Goal: Information Seeking & Learning: Find specific fact

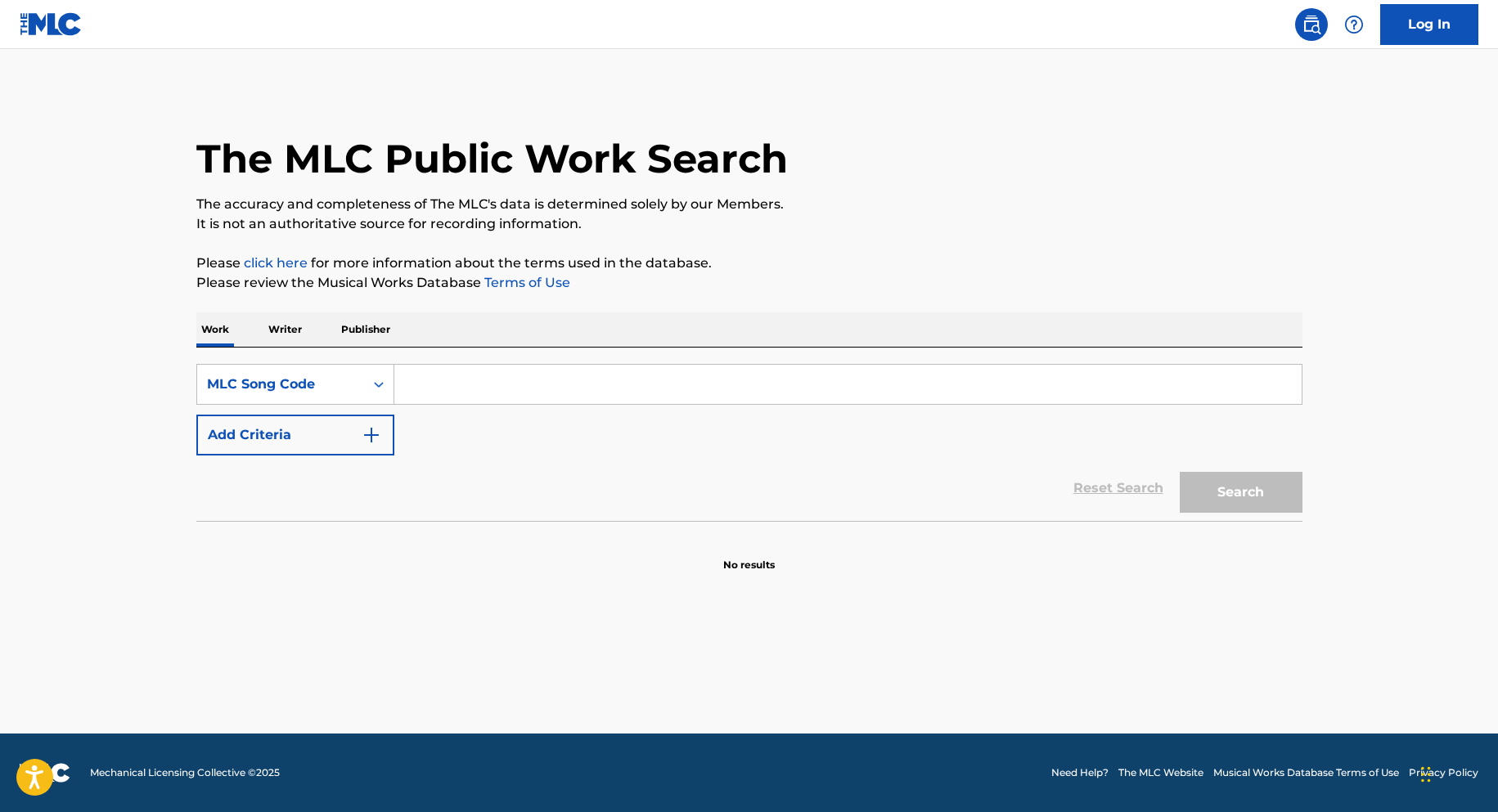
click at [709, 398] on input "Search Form" at bounding box center [847, 384] width 907 height 40
type input "sa102y"
click at [1179, 472] on button "Search" at bounding box center [1241, 492] width 123 height 41
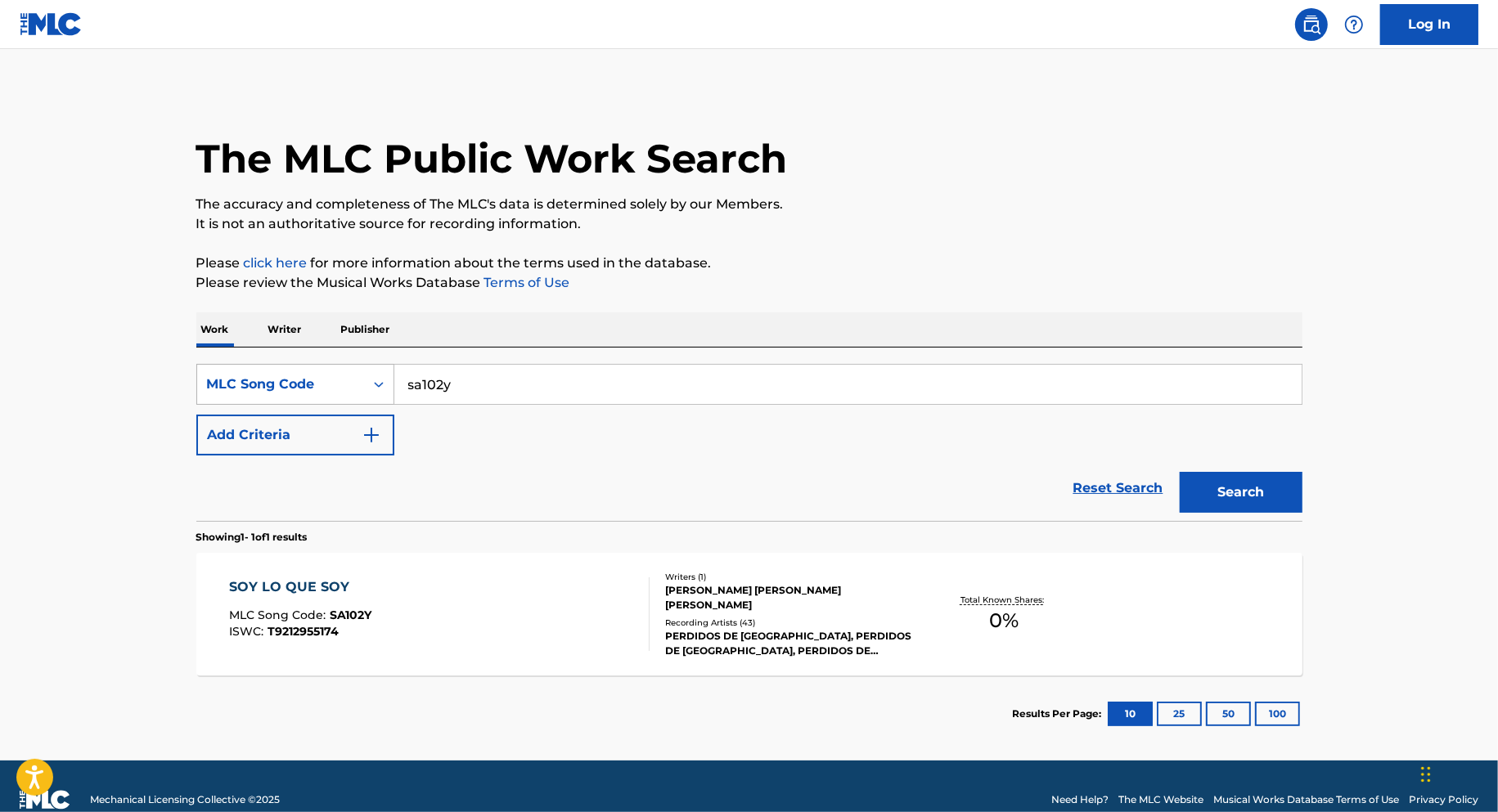
click at [224, 387] on div "MLC Song Code" at bounding box center [280, 384] width 147 height 19
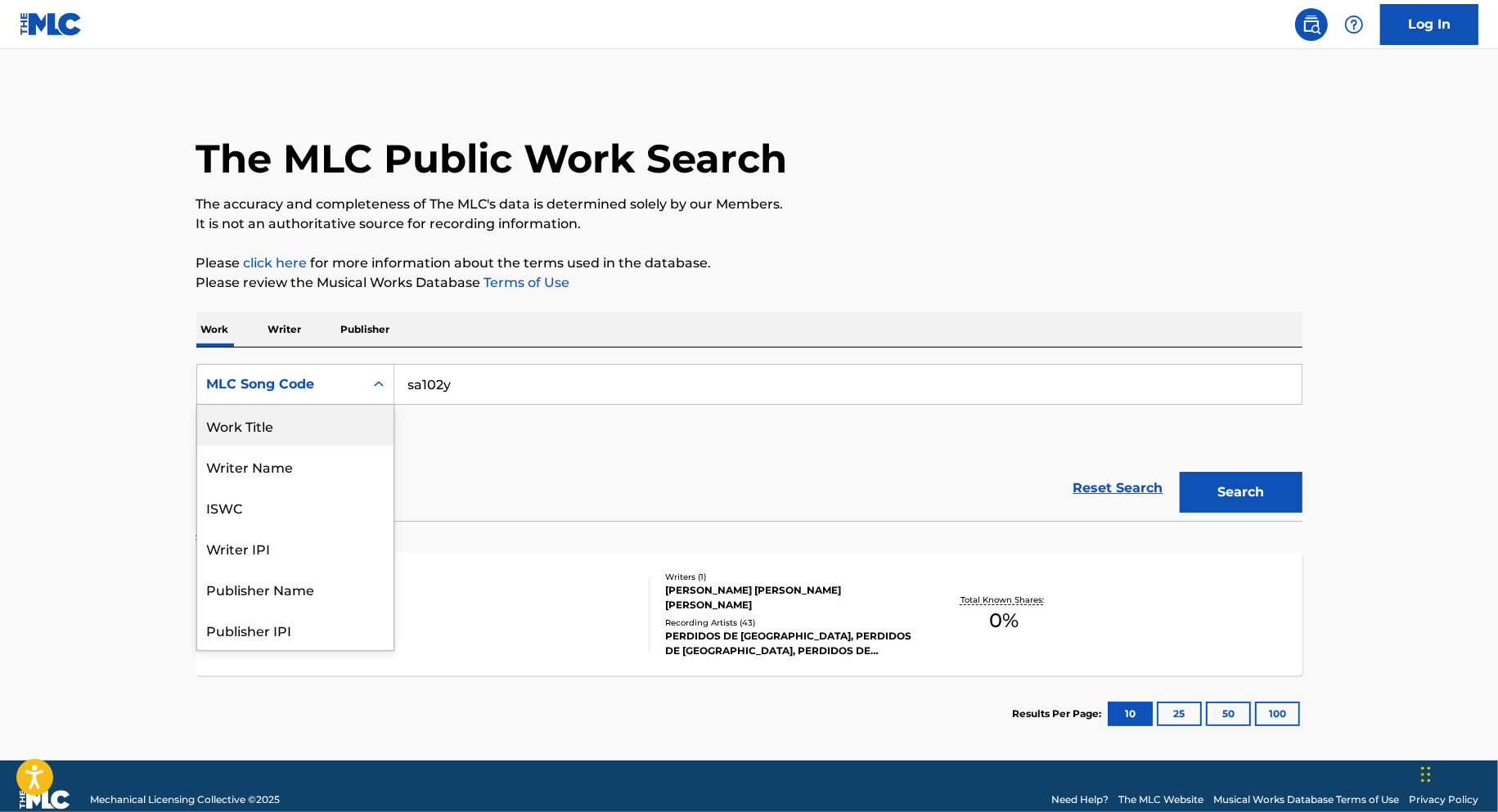
click at [274, 431] on div "Work Title" at bounding box center [296, 425] width 197 height 41
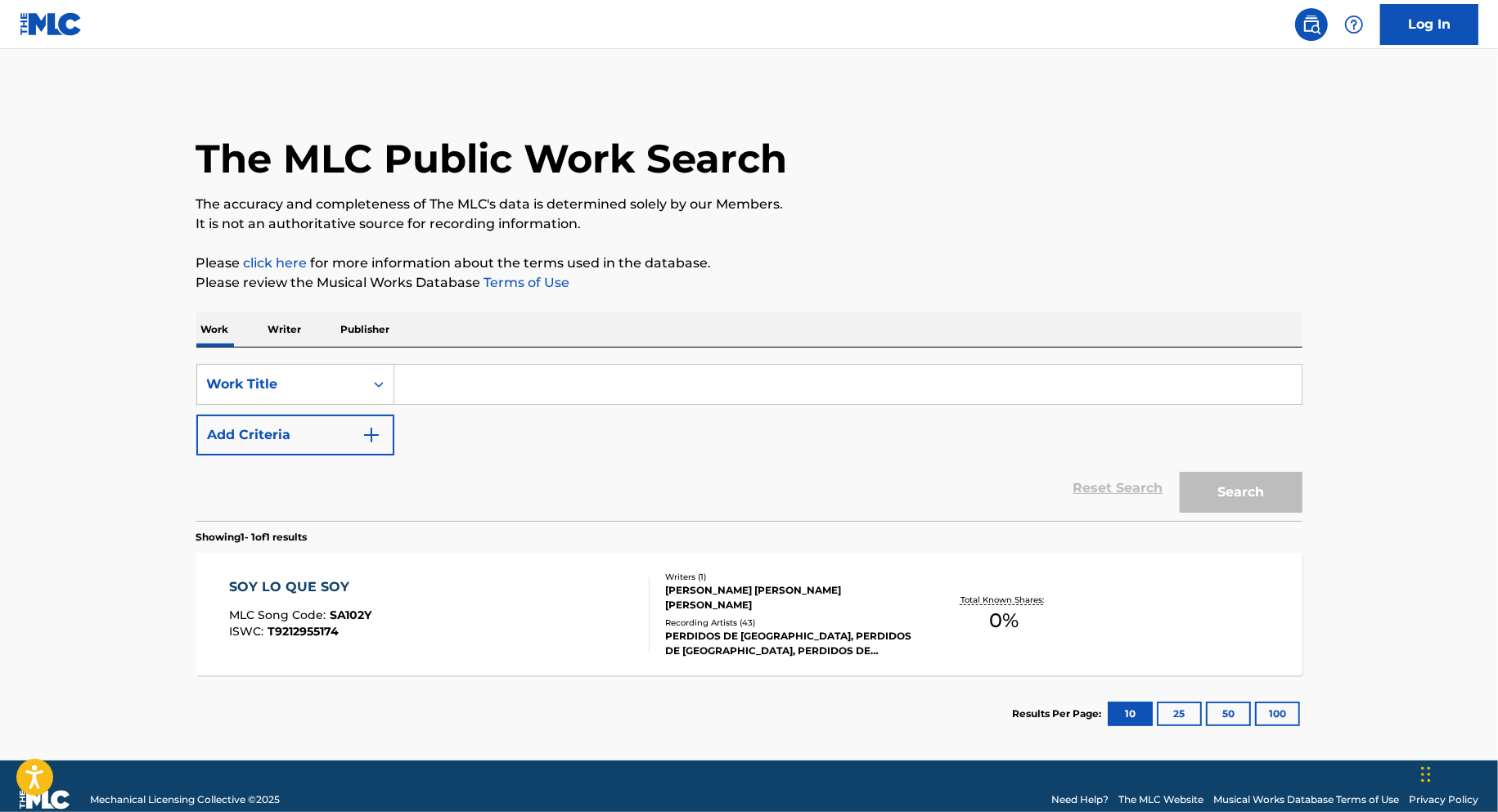
click at [447, 389] on input "Search Form" at bounding box center [847, 384] width 907 height 40
paste input "WALK THROUGH THE RAIN"
type input "WALK THROUGH THE RAIN"
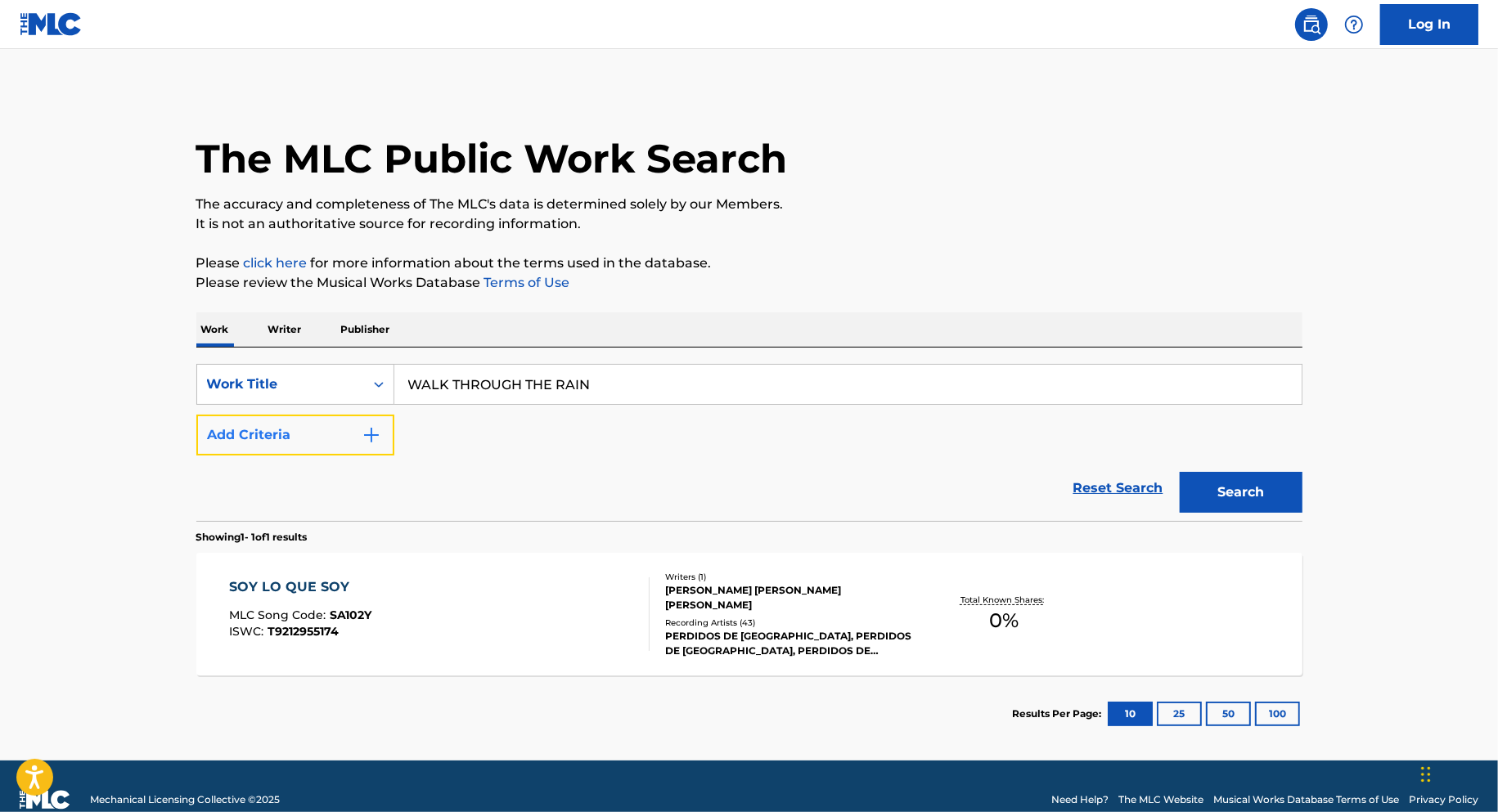
click at [349, 446] on button "Add Criteria" at bounding box center [295, 435] width 198 height 41
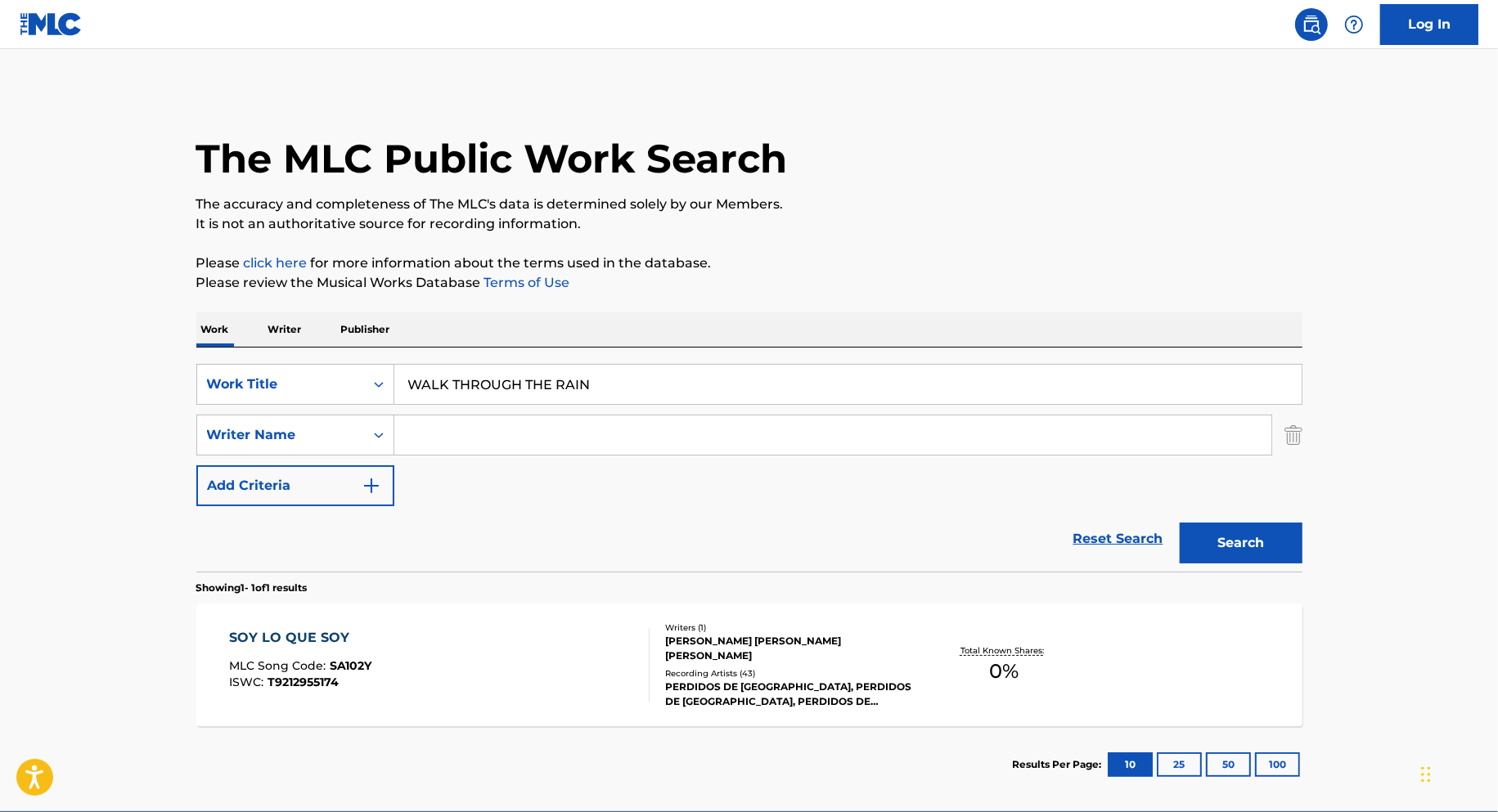
click at [478, 441] on input "Search Form" at bounding box center [832, 435] width 877 height 40
type input "weber"
click at [1179, 523] on button "Search" at bounding box center [1241, 543] width 123 height 41
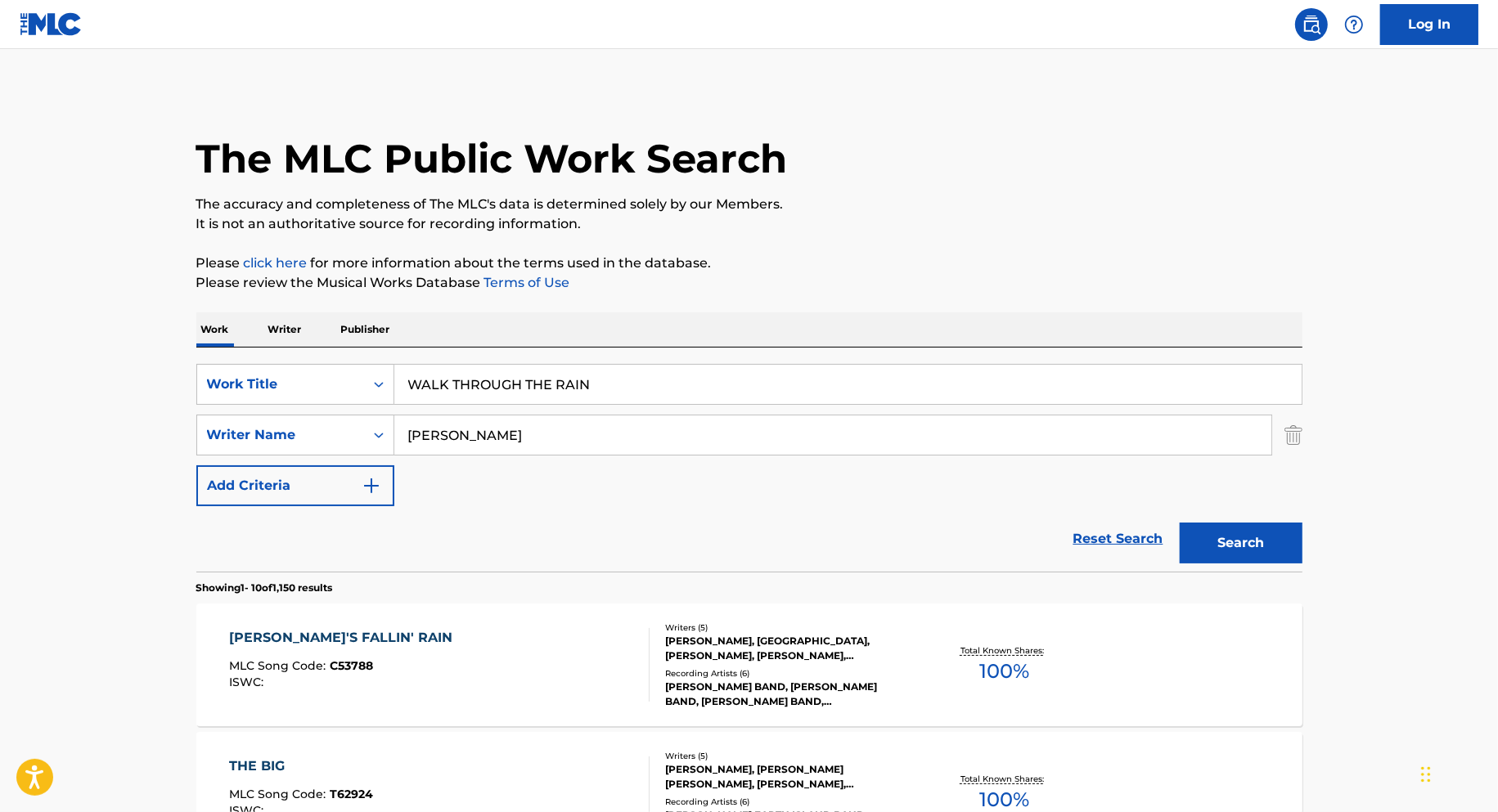
click at [517, 446] on input "weber" at bounding box center [832, 435] width 877 height 40
click at [1179, 523] on button "Search" at bounding box center [1241, 543] width 123 height 41
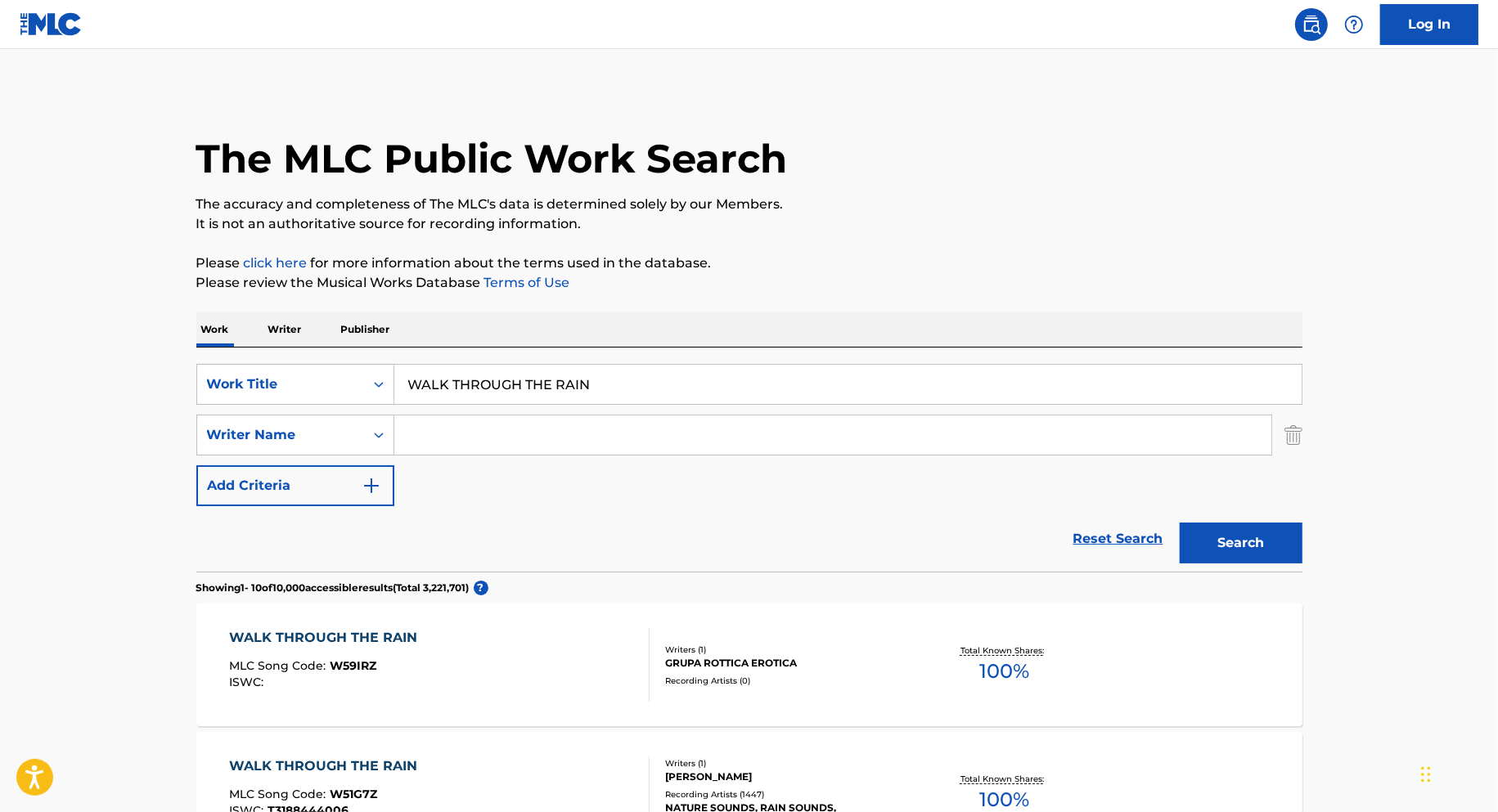
click at [520, 451] on input "Search Form" at bounding box center [832, 435] width 877 height 40
type input "v"
click at [1179, 523] on button "Search" at bounding box center [1241, 543] width 123 height 41
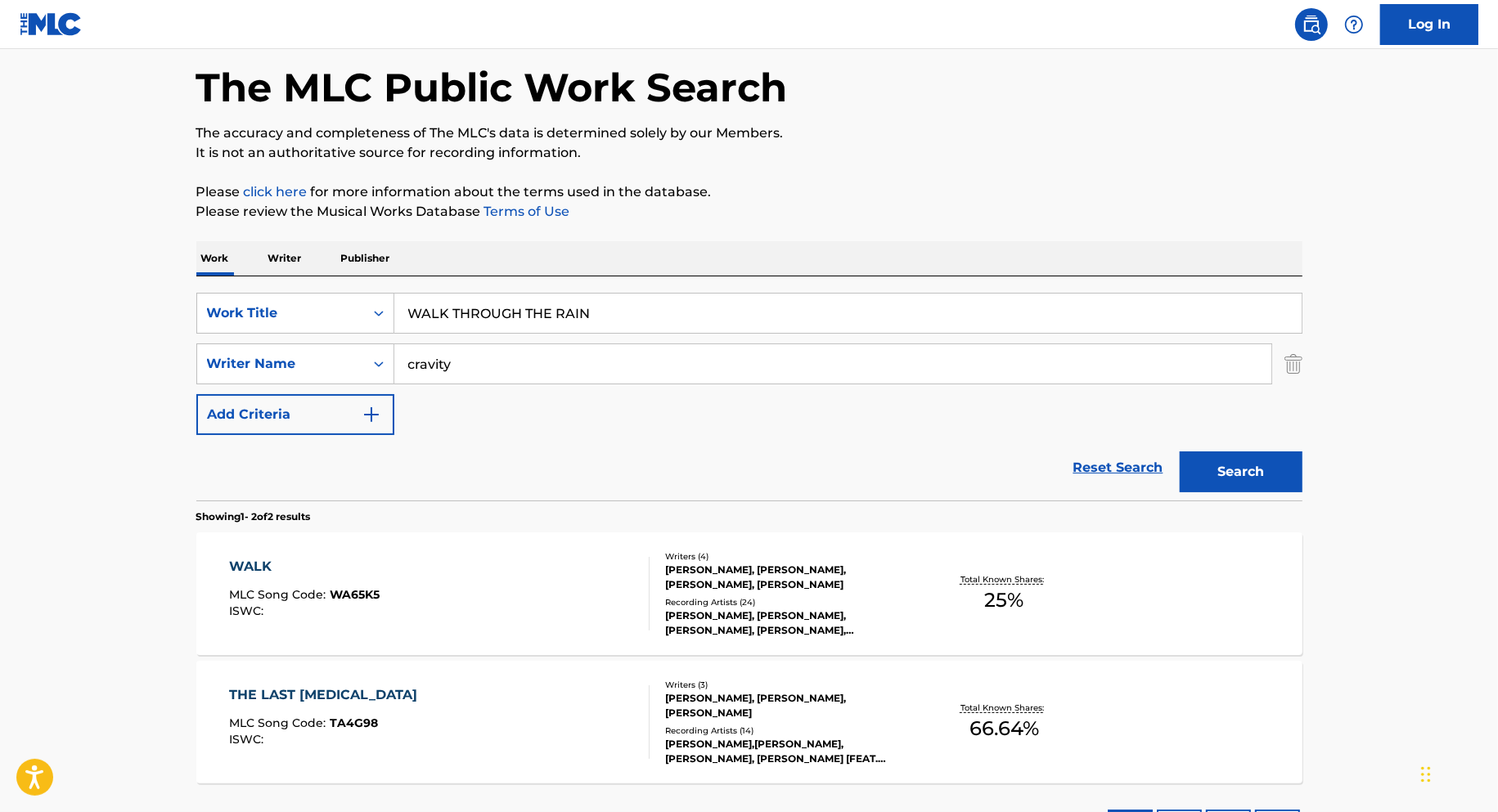
scroll to position [100, 0]
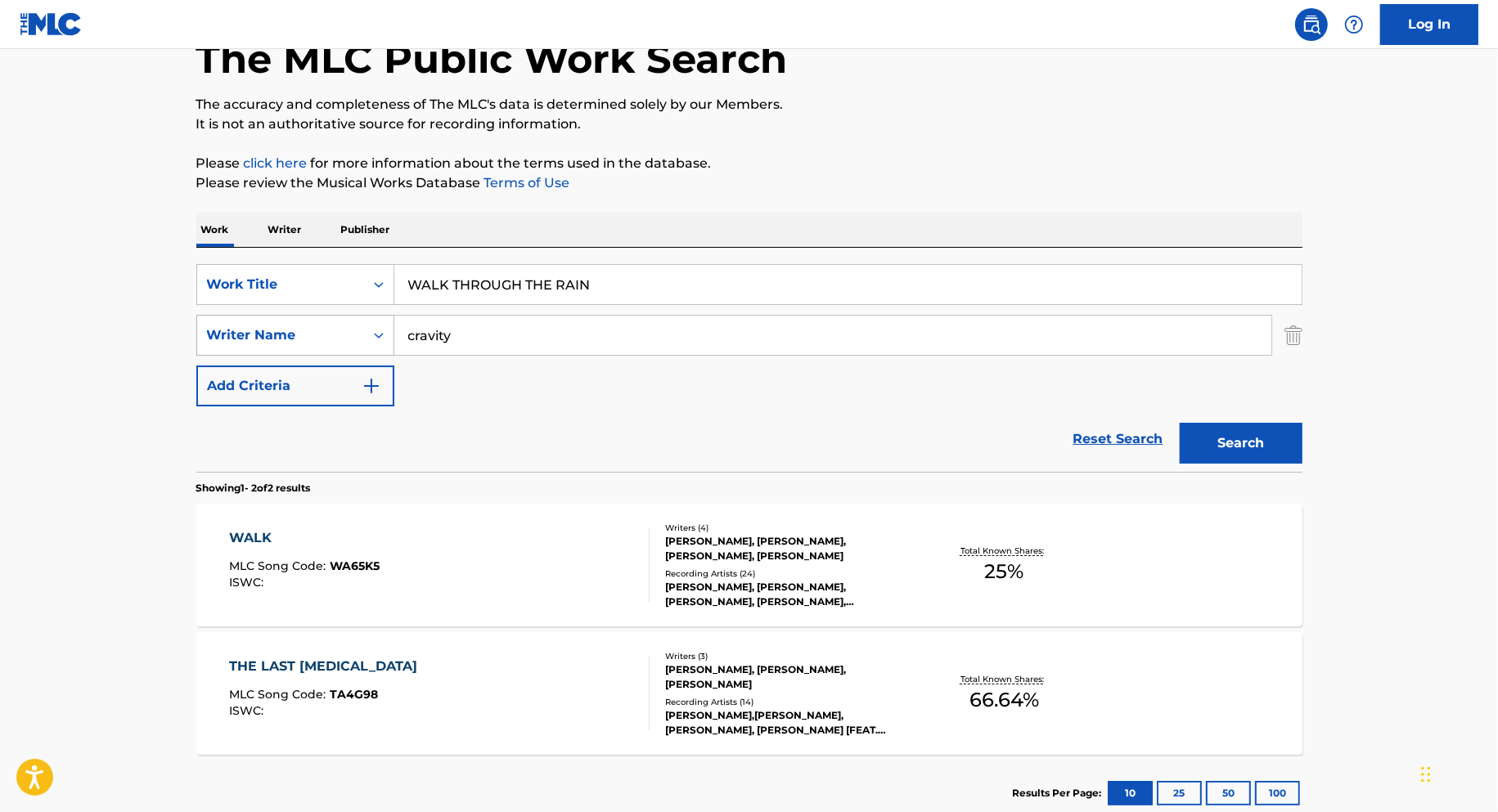
click at [325, 332] on div "Writer Name" at bounding box center [280, 335] width 147 height 19
click at [538, 330] on input "cravity" at bounding box center [832, 335] width 877 height 40
type input "willis"
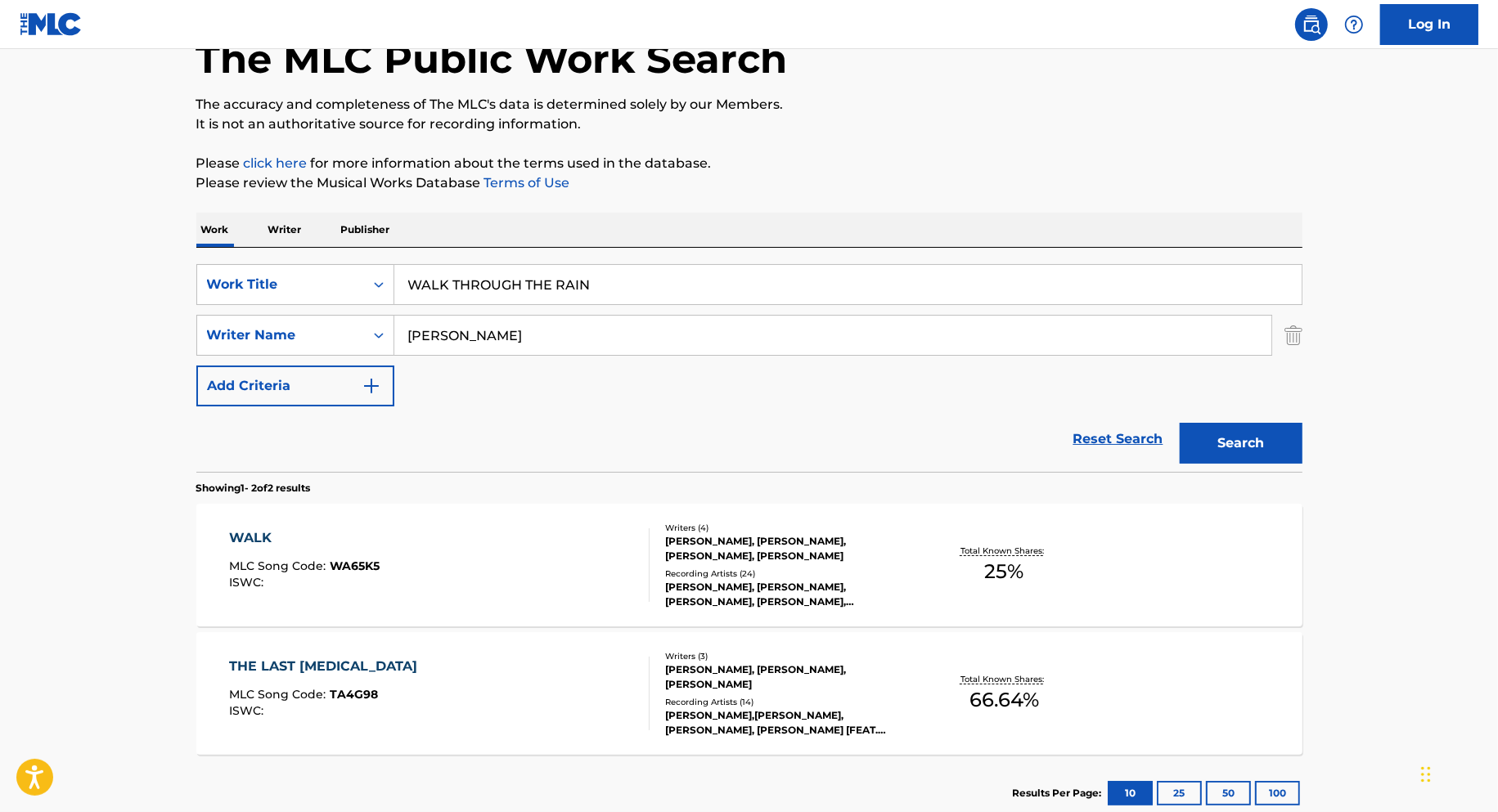
click at [1179, 423] on button "Search" at bounding box center [1241, 443] width 123 height 41
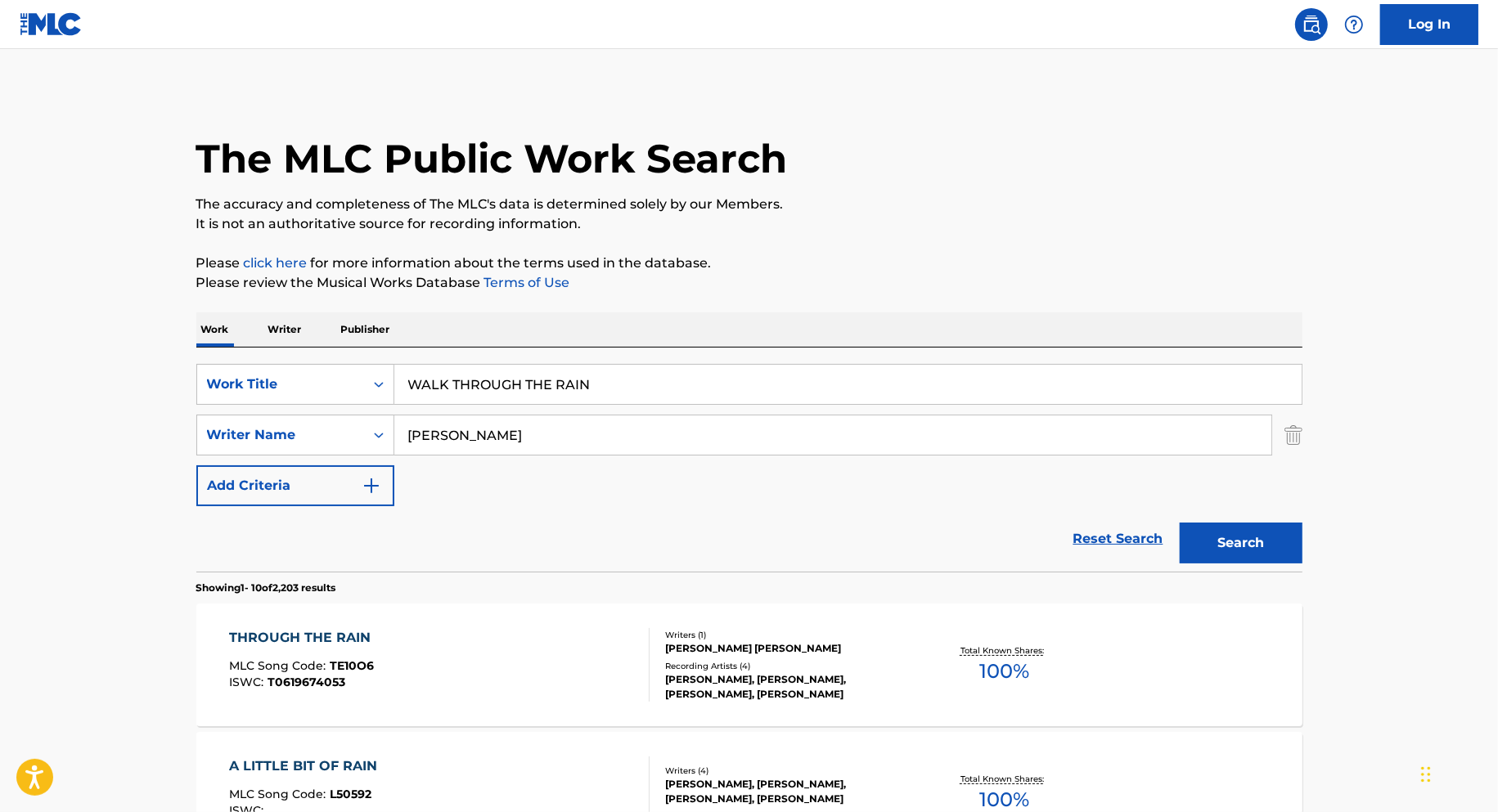
click at [533, 454] on input "willis" at bounding box center [832, 435] width 877 height 40
click at [1179, 523] on button "Search" at bounding box center [1241, 543] width 123 height 41
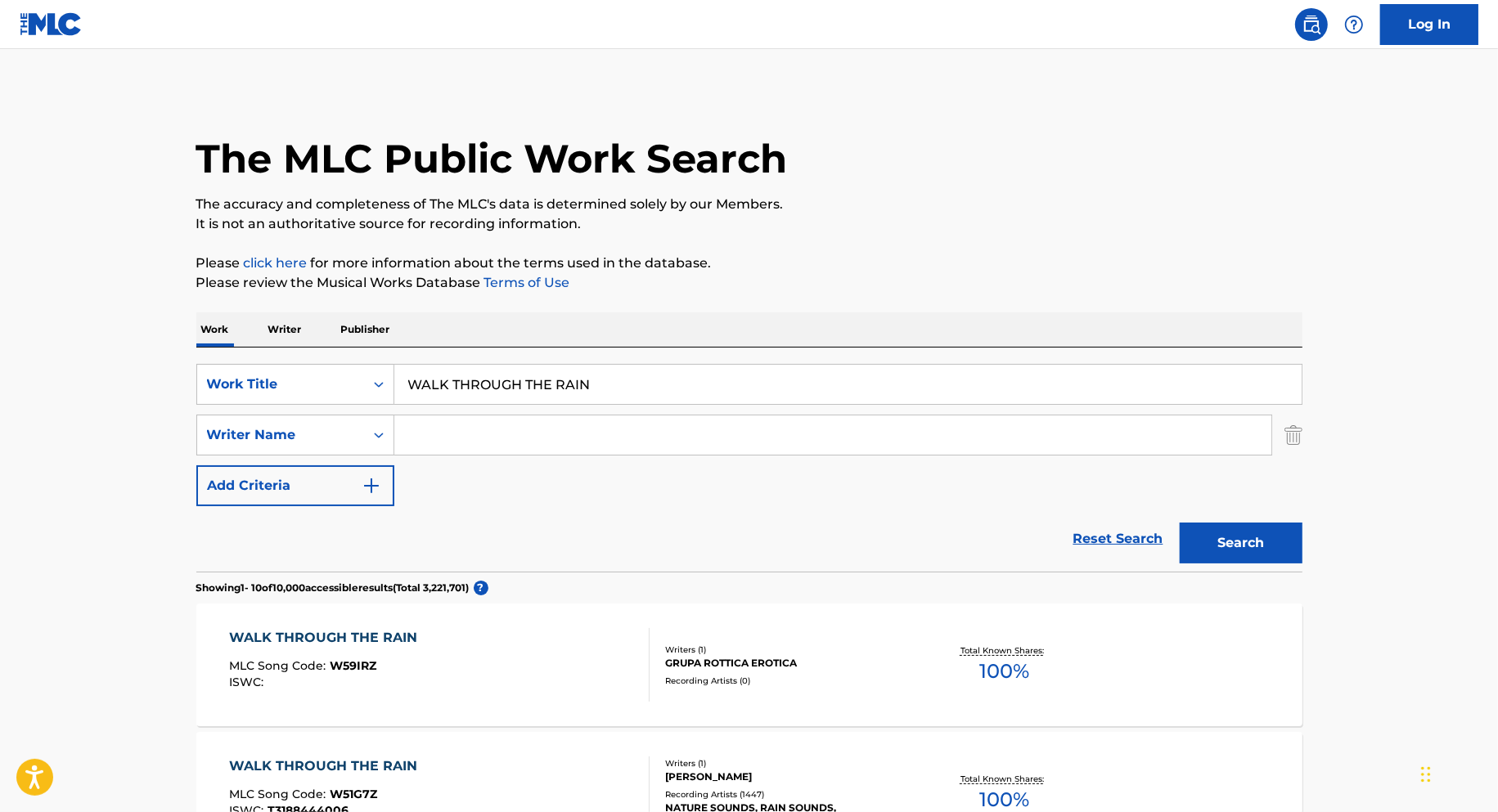
type input "v"
type input "cravity"
click at [1179, 523] on button "Search" at bounding box center [1241, 543] width 123 height 41
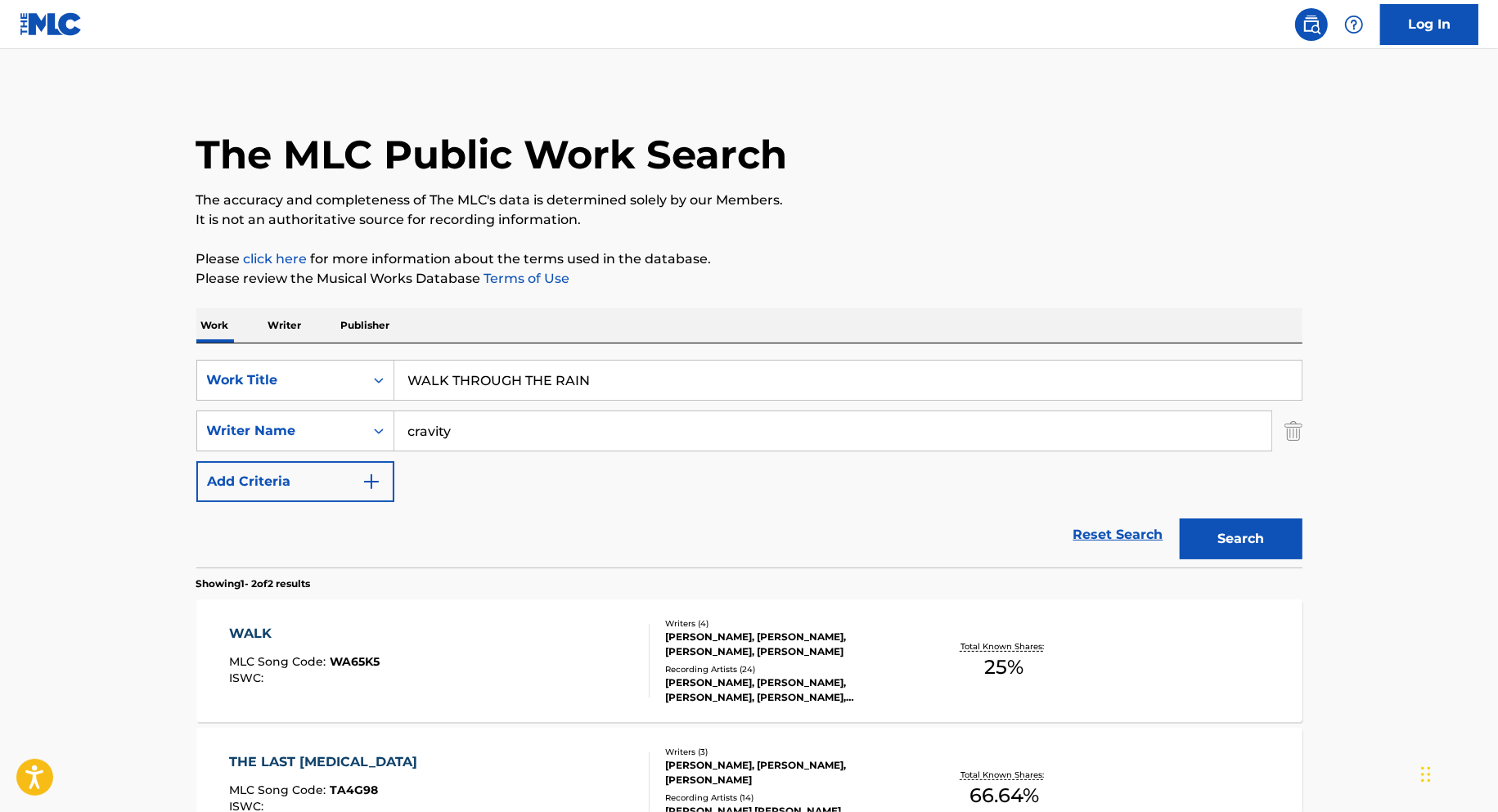
scroll to position [205, 0]
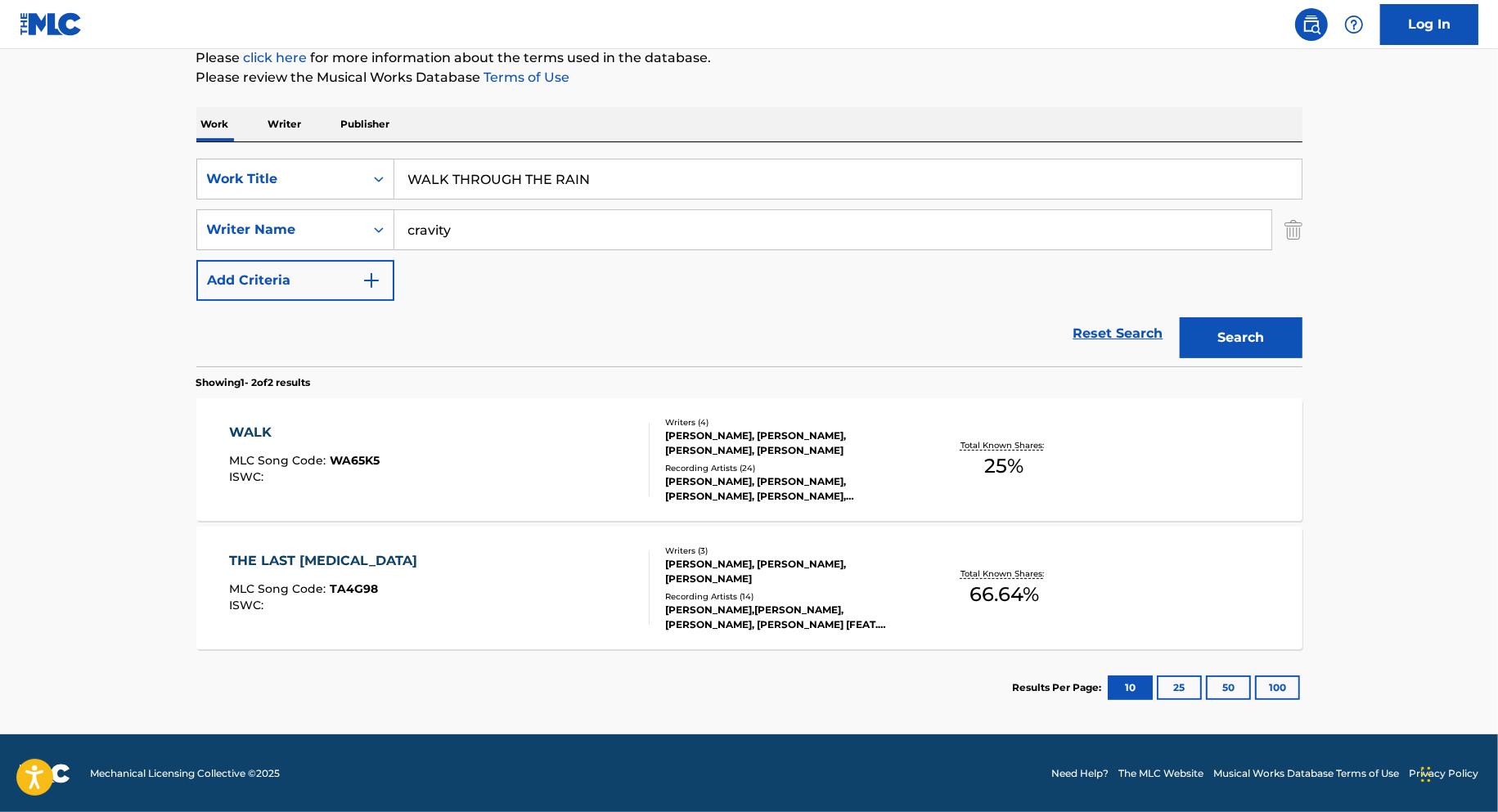
click at [503, 454] on div "WALK MLC Song Code : WA65K5 ISWC :" at bounding box center [439, 460] width 420 height 74
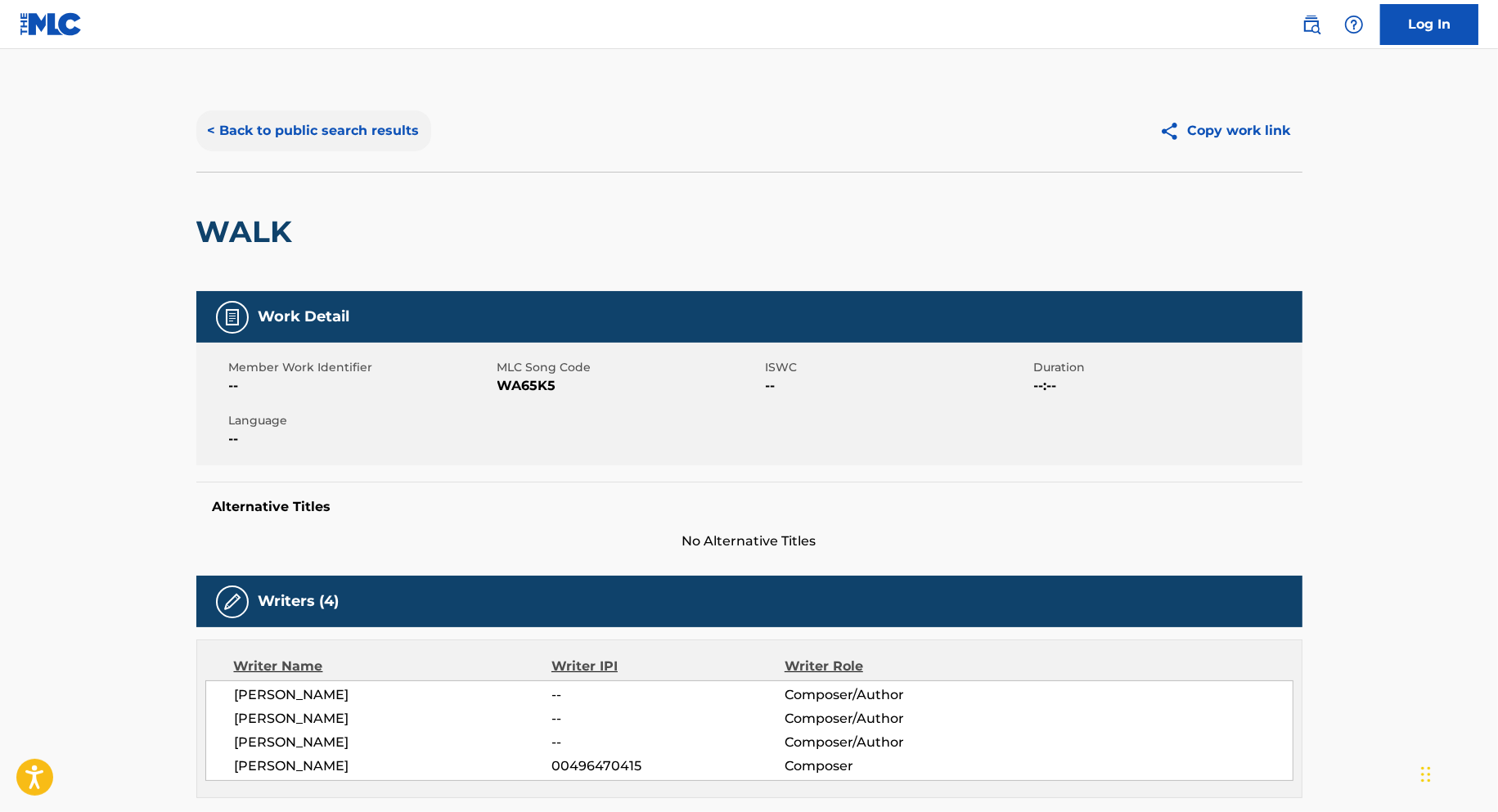
click at [255, 123] on button "< Back to public search results" at bounding box center [314, 130] width 235 height 41
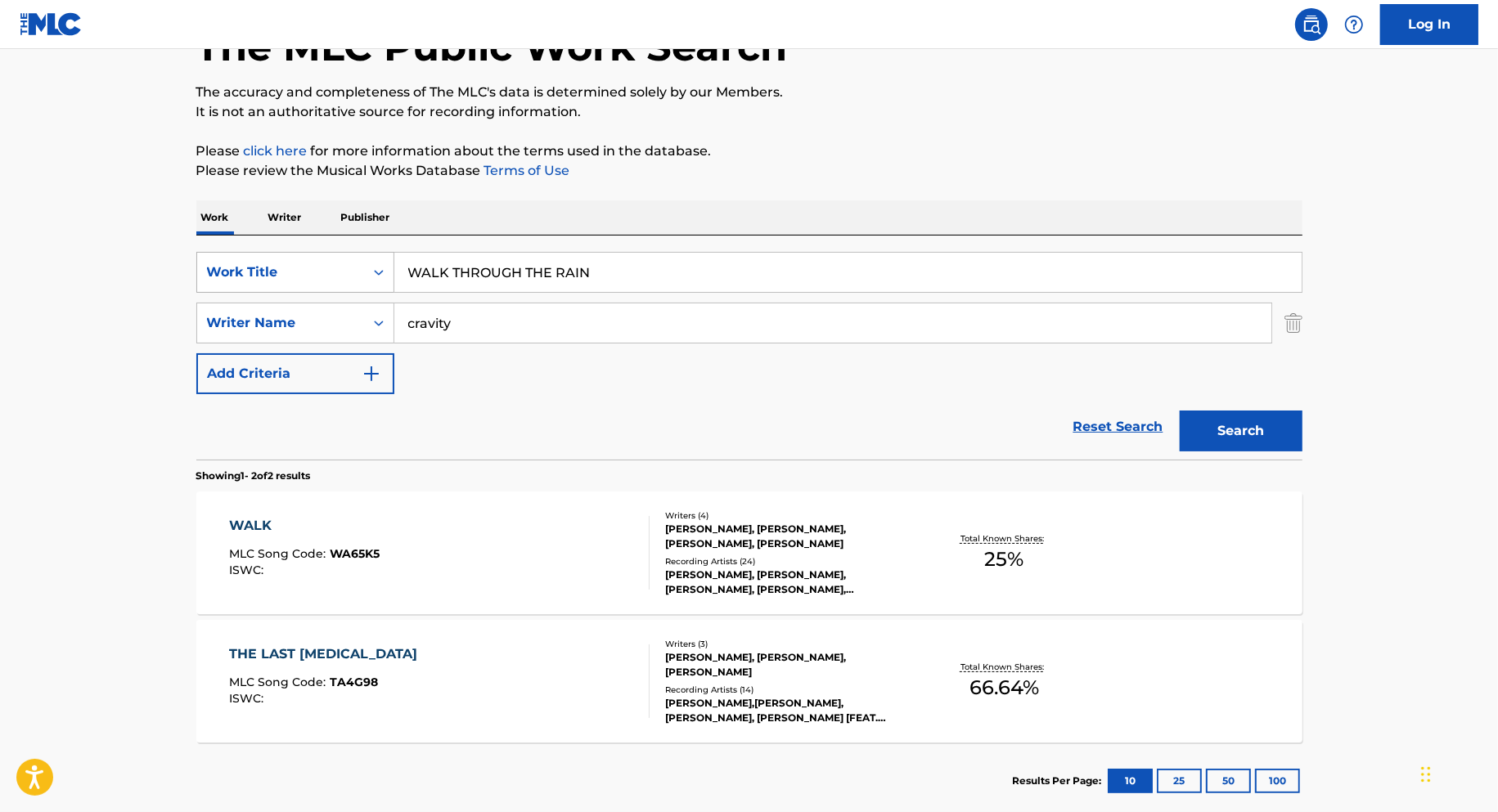
click at [262, 281] on div "Work Title" at bounding box center [280, 272] width 147 height 19
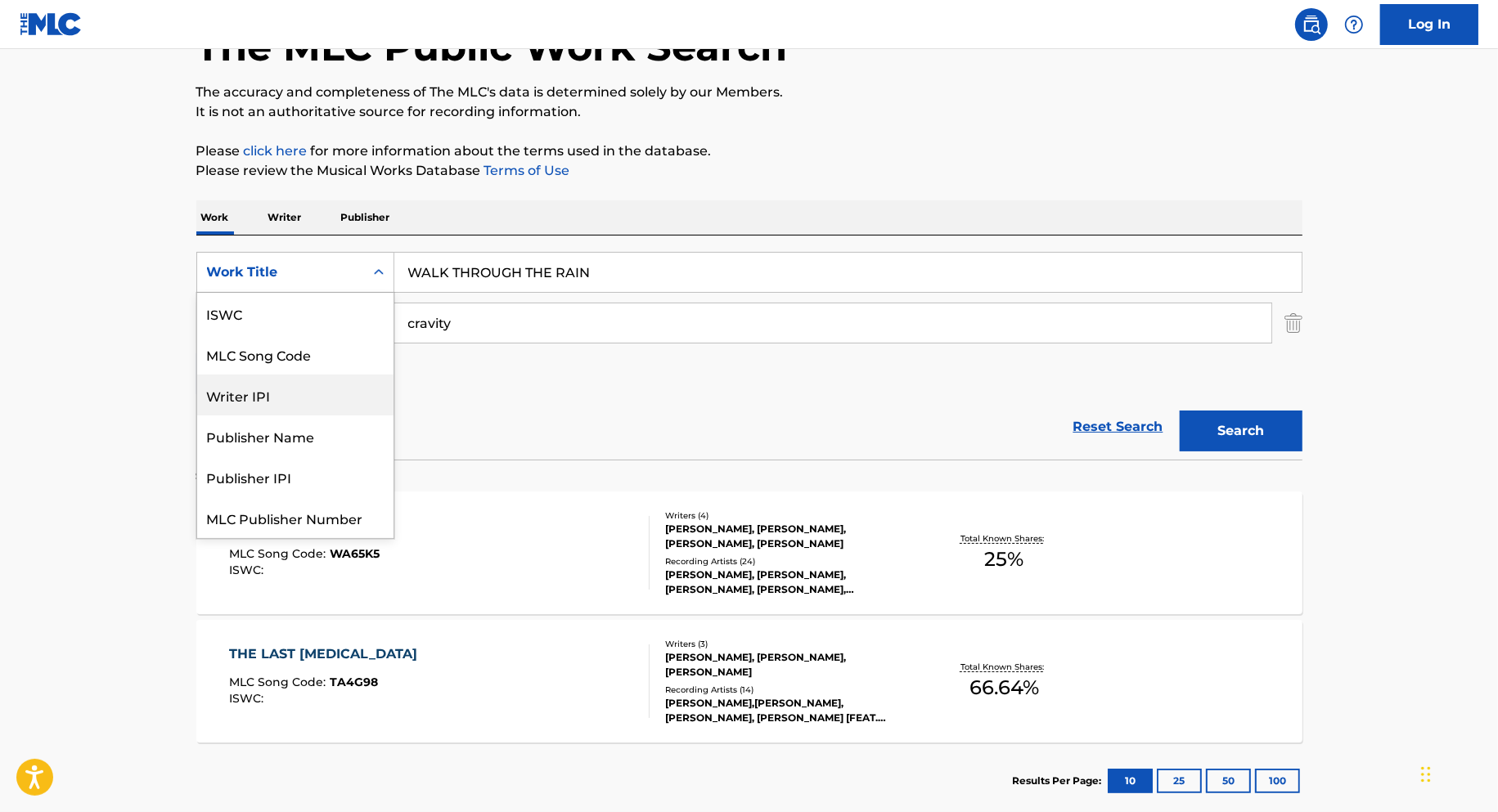
scroll to position [41, 0]
click at [285, 327] on div "MLC Song Code" at bounding box center [296, 313] width 197 height 41
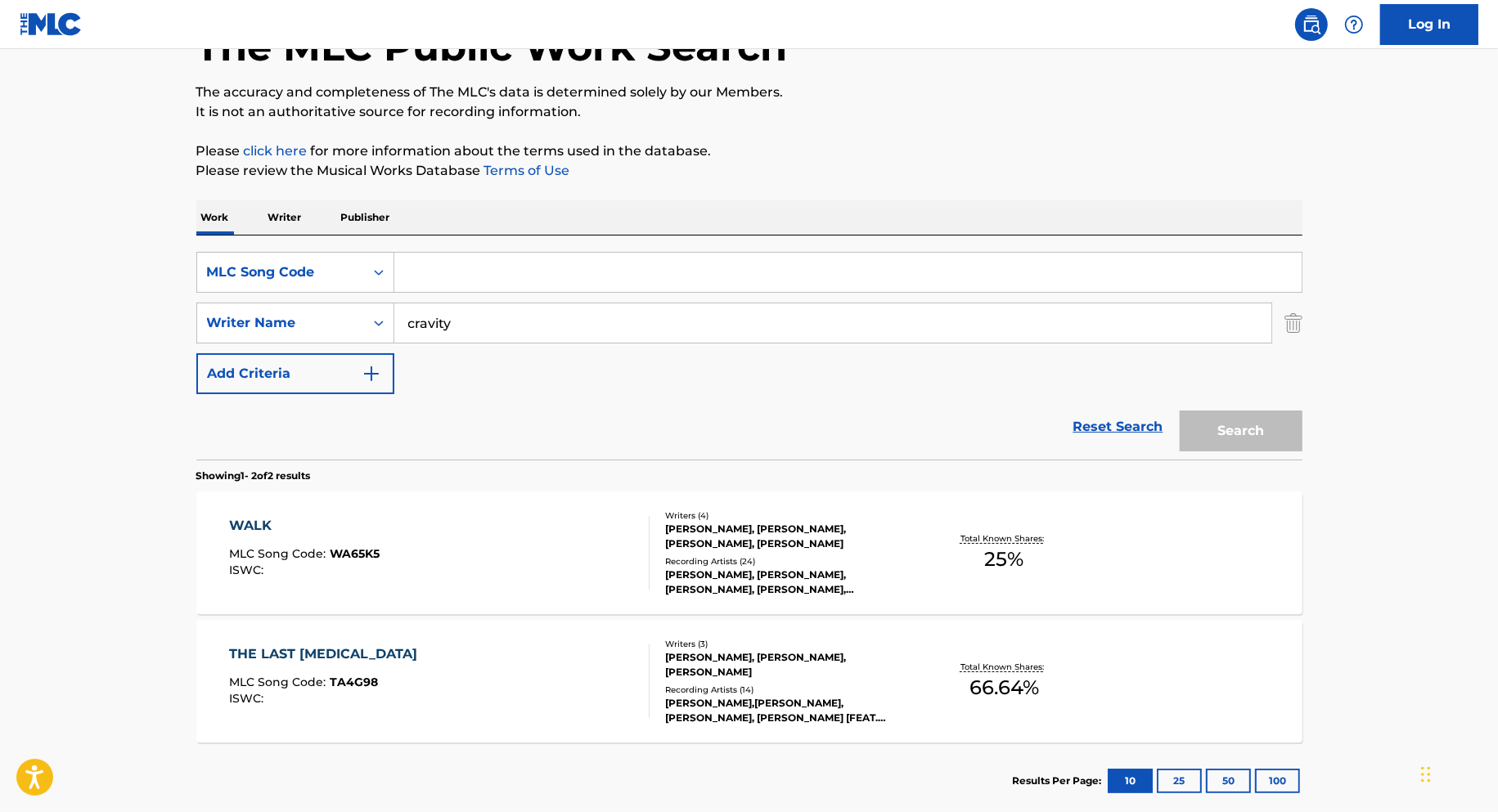
click at [435, 276] on input "Search Form" at bounding box center [847, 272] width 907 height 40
paste input "w3094v"
type input "w3094v"
drag, startPoint x: 464, startPoint y: 319, endPoint x: 307, endPoint y: 328, distance: 157.3
click at [307, 328] on div "SearchWithCriteria67f35b18-154b-44f3-ad0c-3433316addba Writer Name cravity" at bounding box center [750, 323] width 1106 height 41
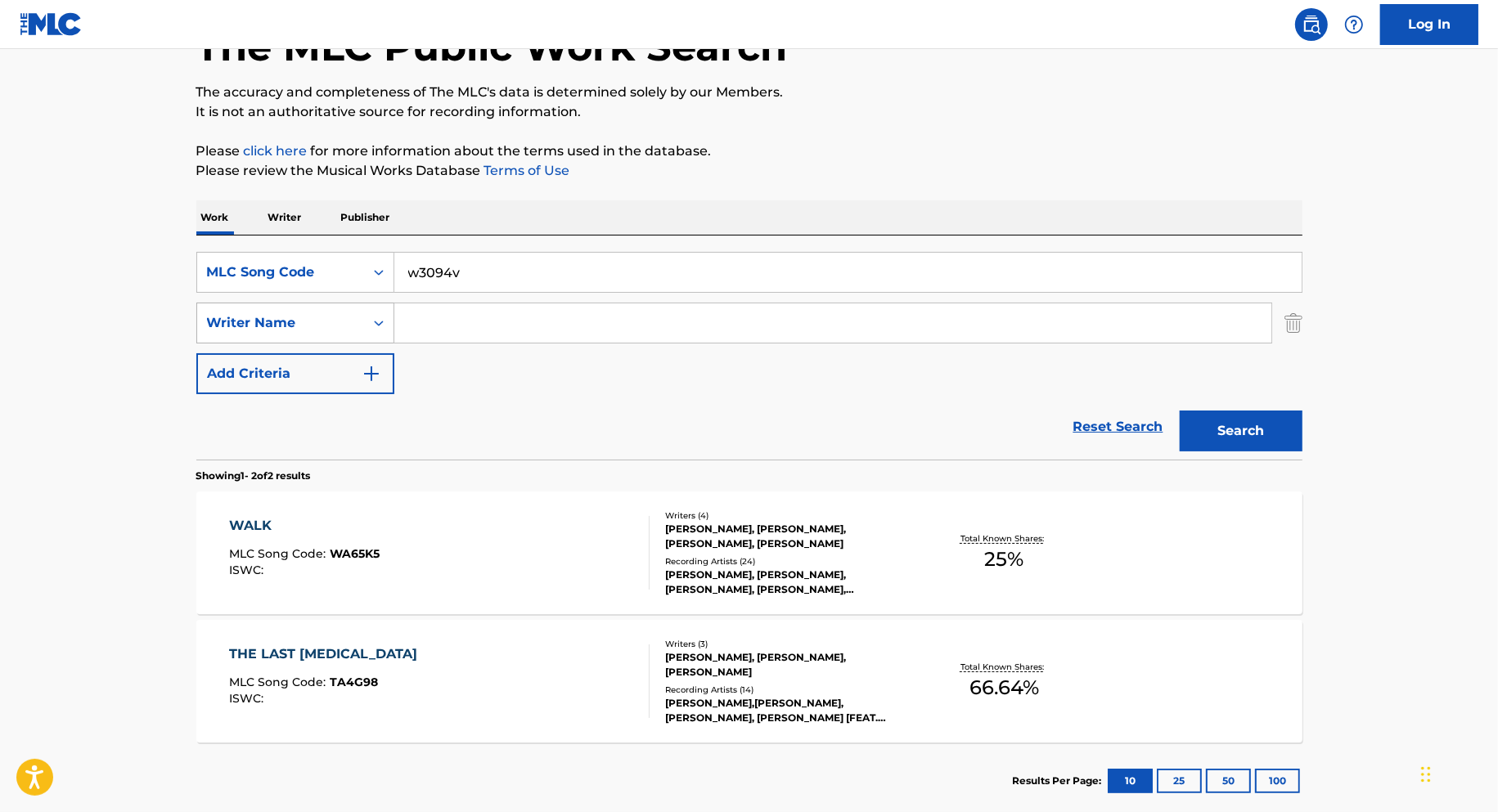
click at [1179, 410] on button "Search" at bounding box center [1241, 430] width 123 height 41
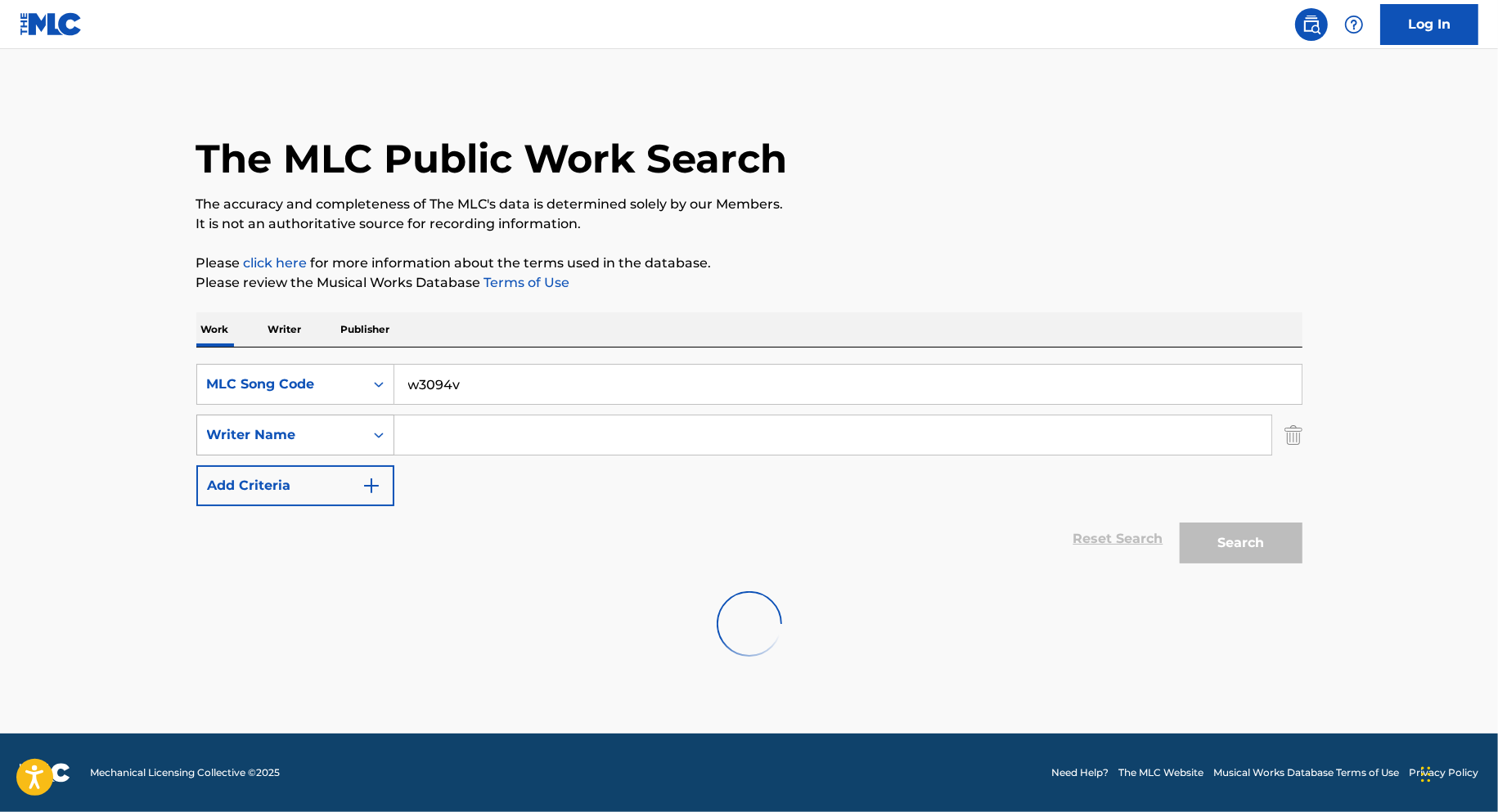
scroll to position [0, 0]
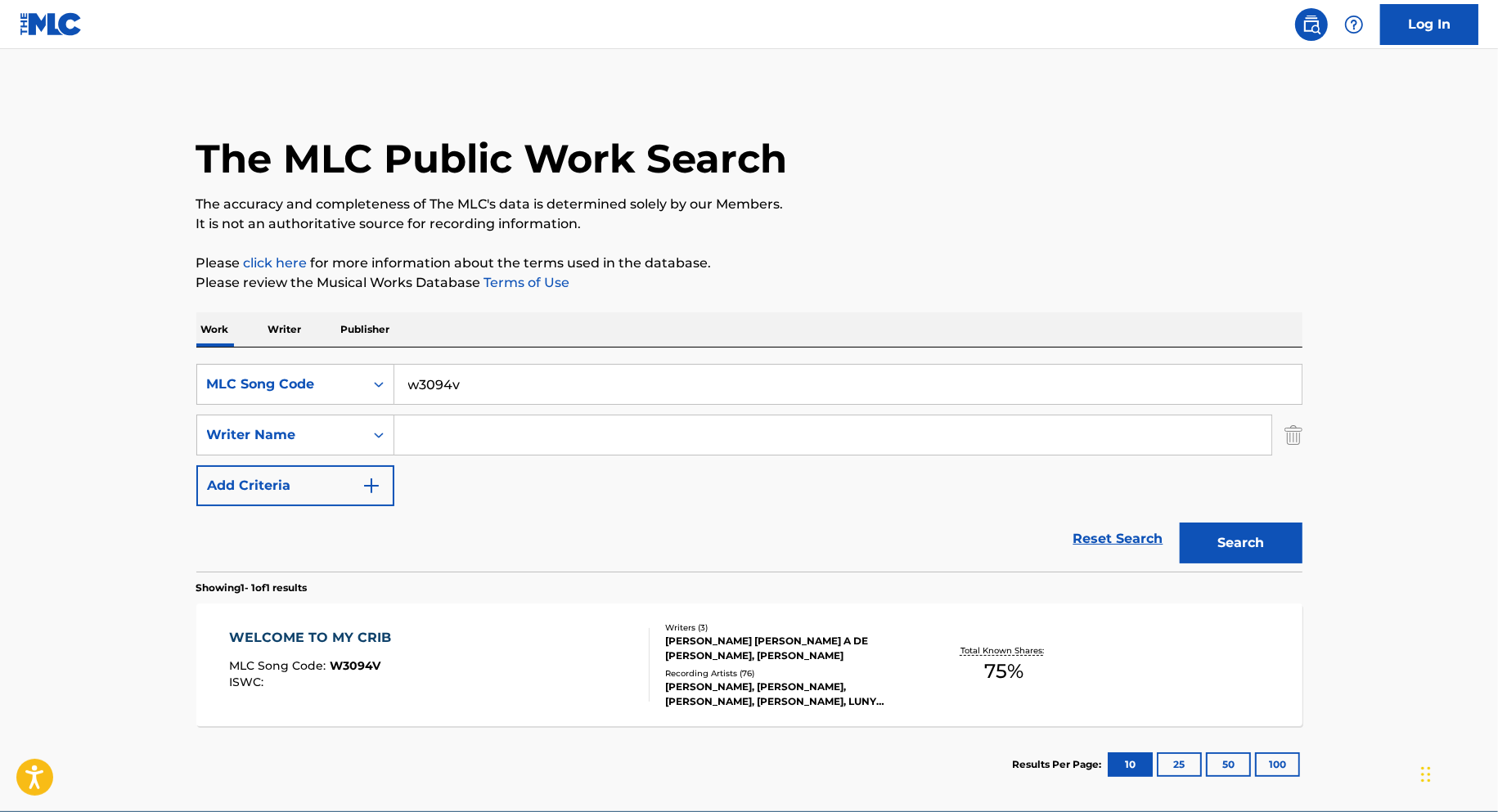
click at [499, 374] on input "w3094v" at bounding box center [847, 384] width 907 height 40
paste input "d4168q"
click at [1179, 523] on button "Search" at bounding box center [1241, 543] width 123 height 41
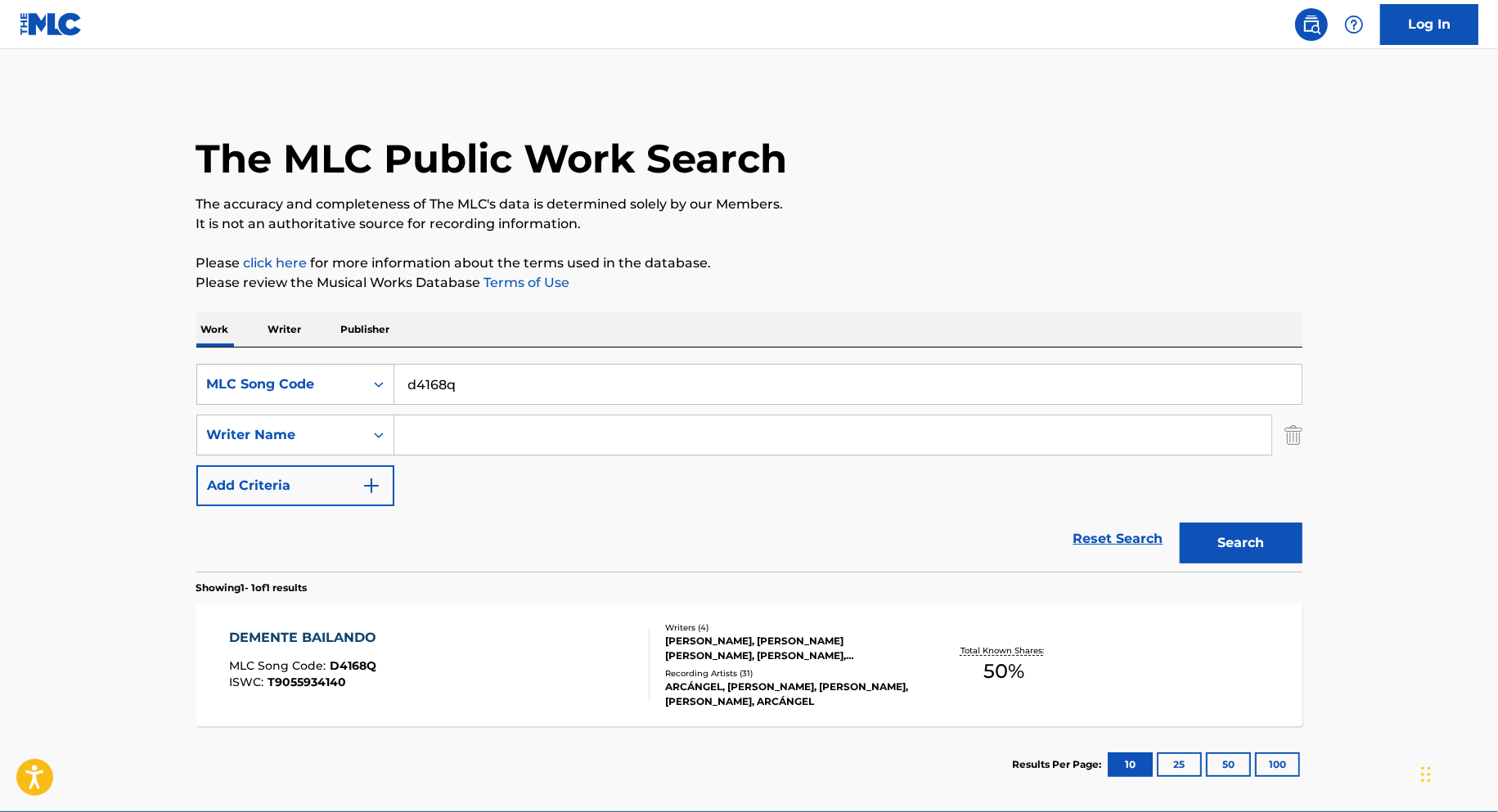
click at [458, 387] on input "d4168q" at bounding box center [847, 384] width 907 height 40
paste input "va8owc"
type input "va8owc"
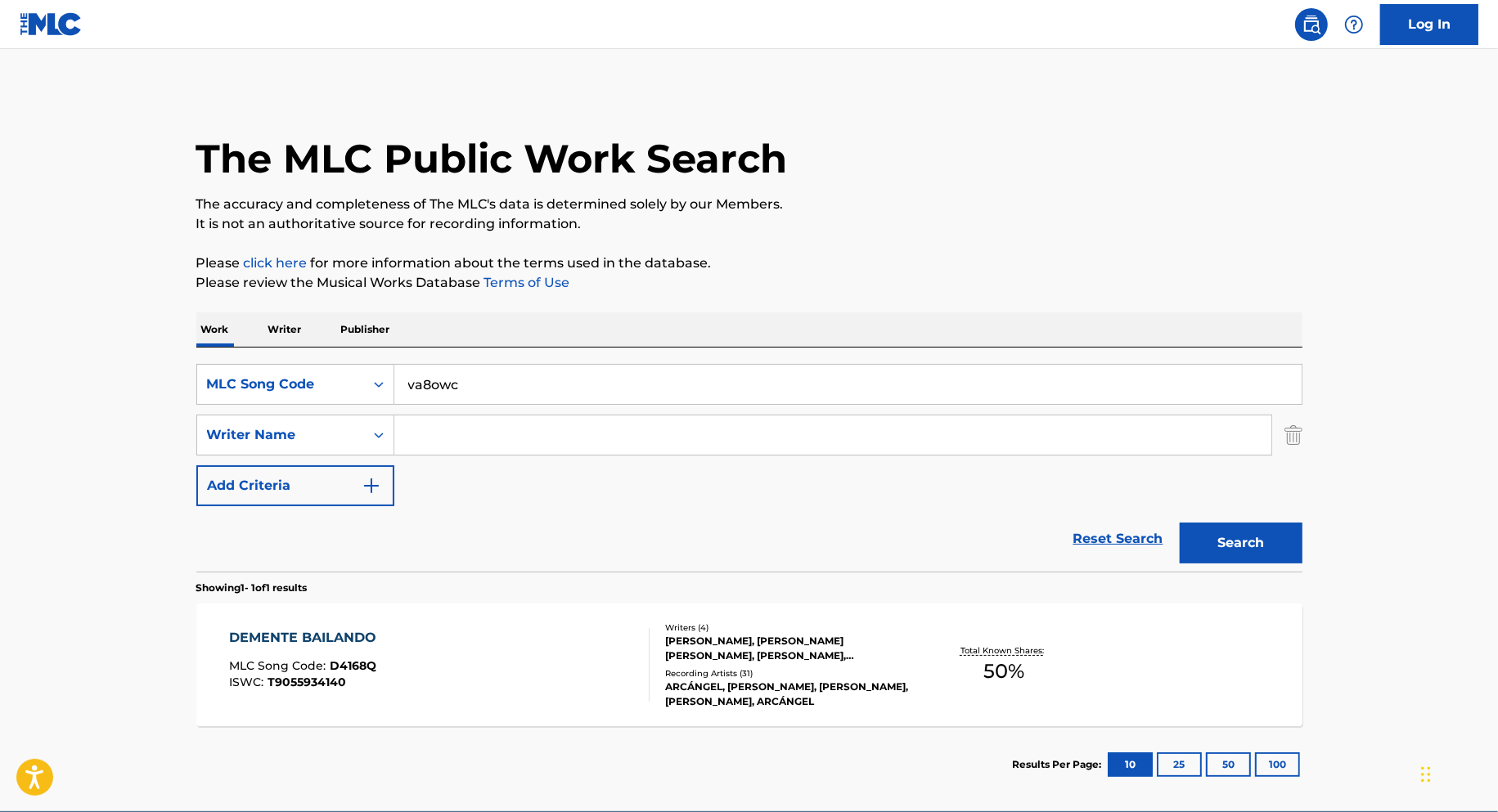
click at [1179, 523] on button "Search" at bounding box center [1241, 543] width 123 height 41
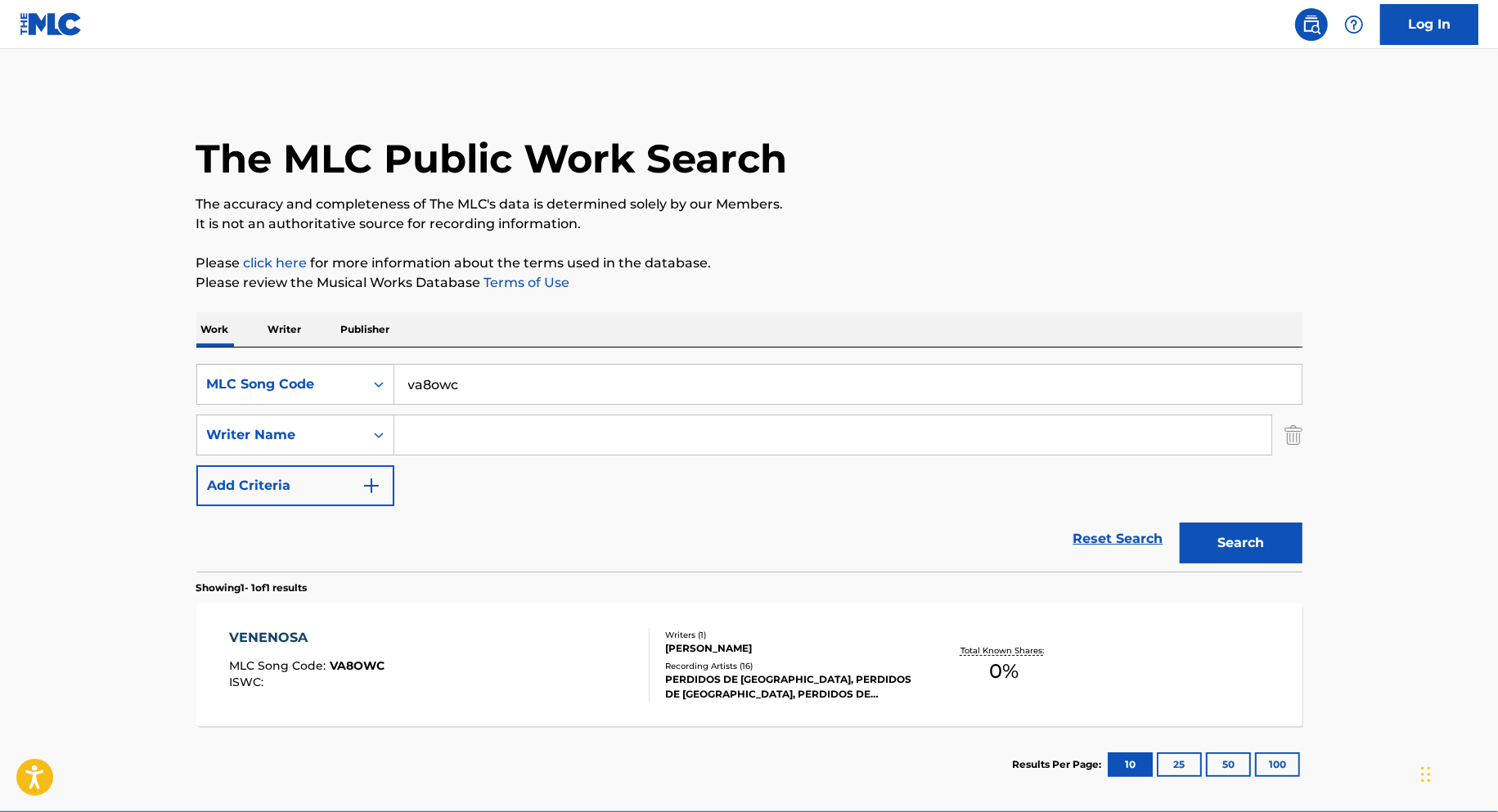
click at [555, 654] on div "VENENOSA MLC Song Code : VA8OWC ISWC :" at bounding box center [439, 665] width 420 height 74
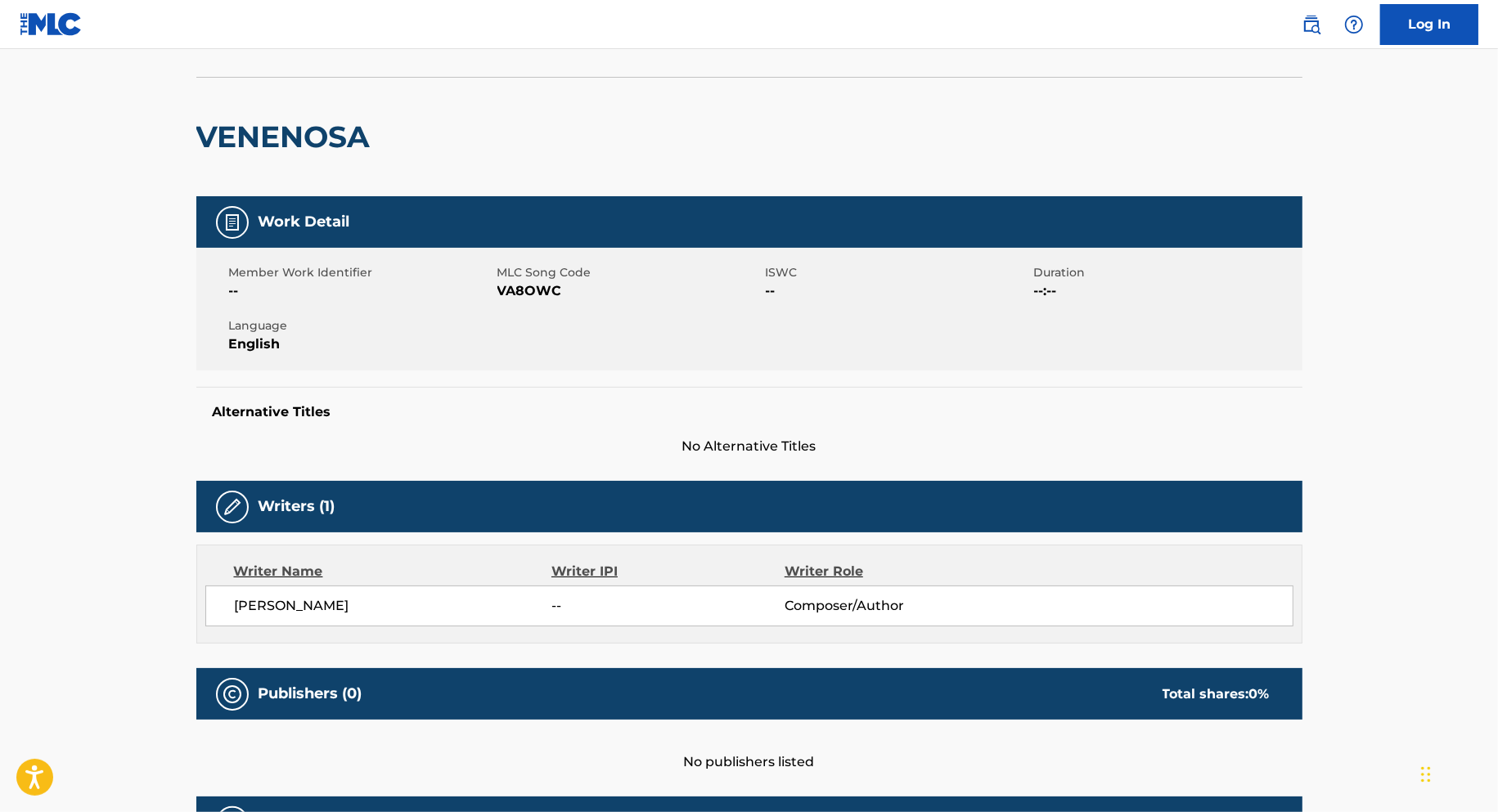
scroll to position [26, 0]
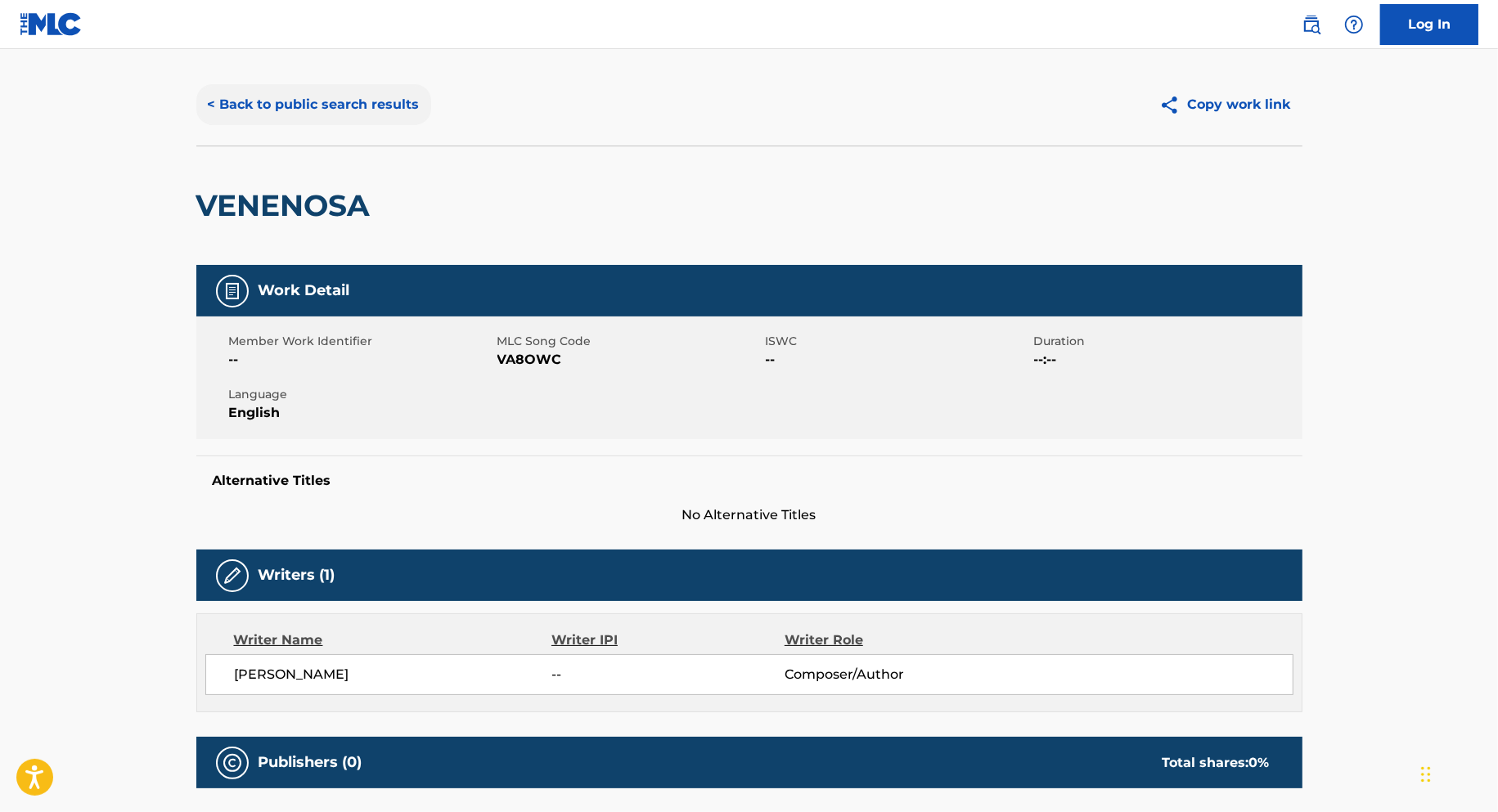
click at [270, 110] on button "< Back to public search results" at bounding box center [314, 104] width 235 height 41
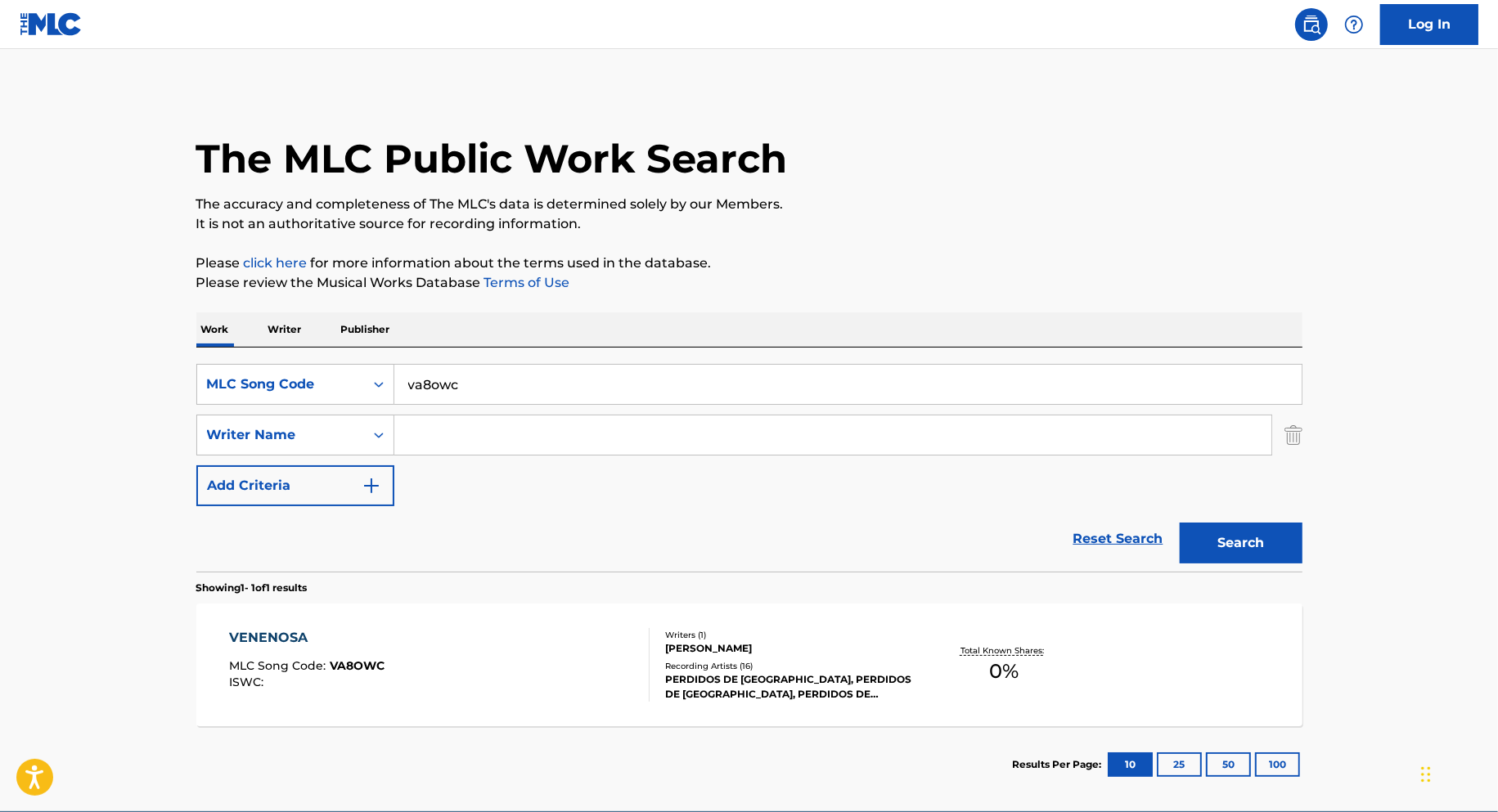
click at [477, 382] on input "va8owc" at bounding box center [847, 384] width 907 height 40
paste input "cv8efg"
type input "cv8efg"
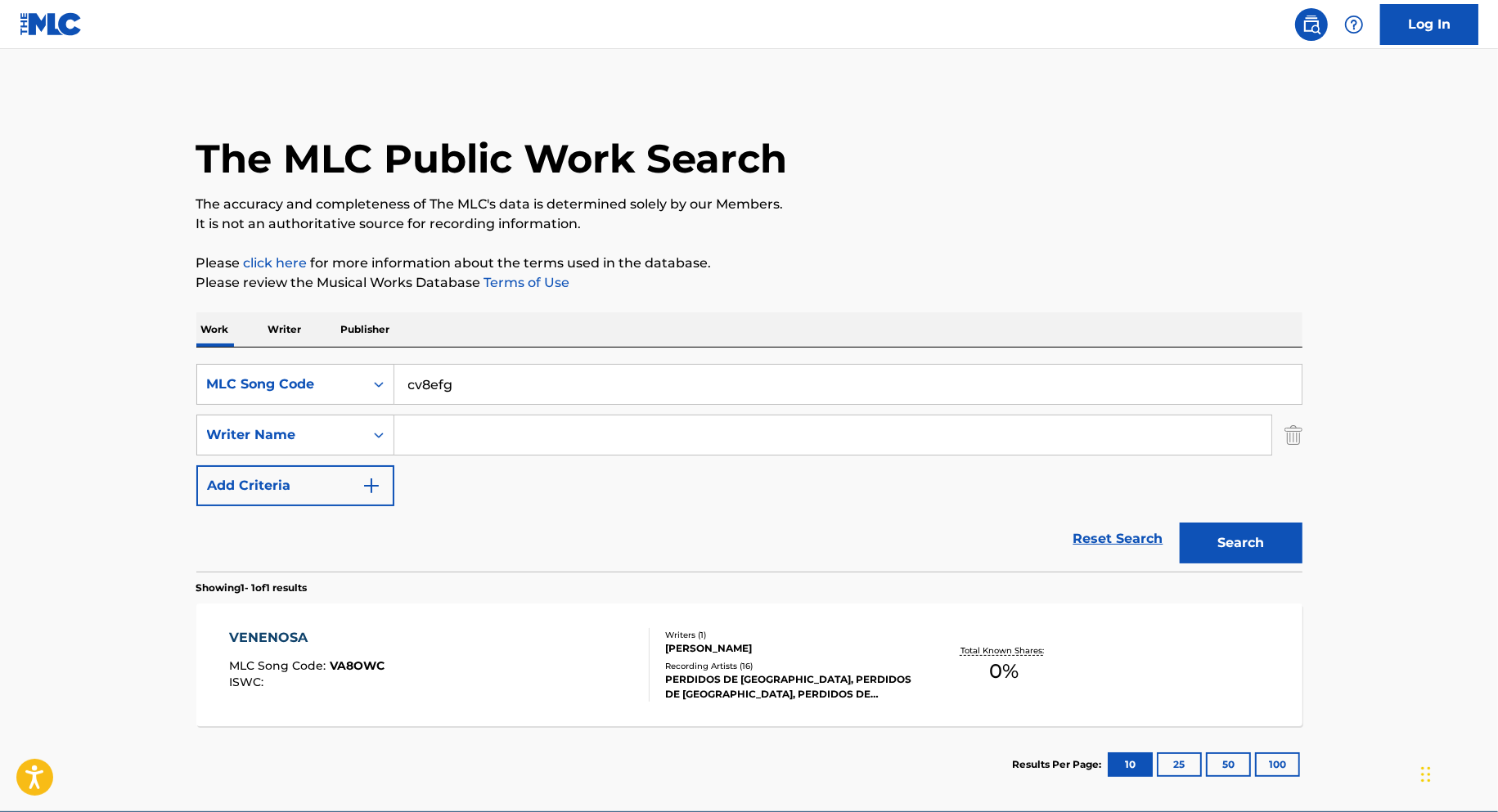
click at [1179, 523] on button "Search" at bounding box center [1241, 543] width 123 height 41
click at [475, 718] on div "CELEBRAR MLC Song Code : CV8EFG ISWC : Writers ( 2 ) ALBERTO ALGARIN, HIRAM DAV…" at bounding box center [750, 665] width 1106 height 123
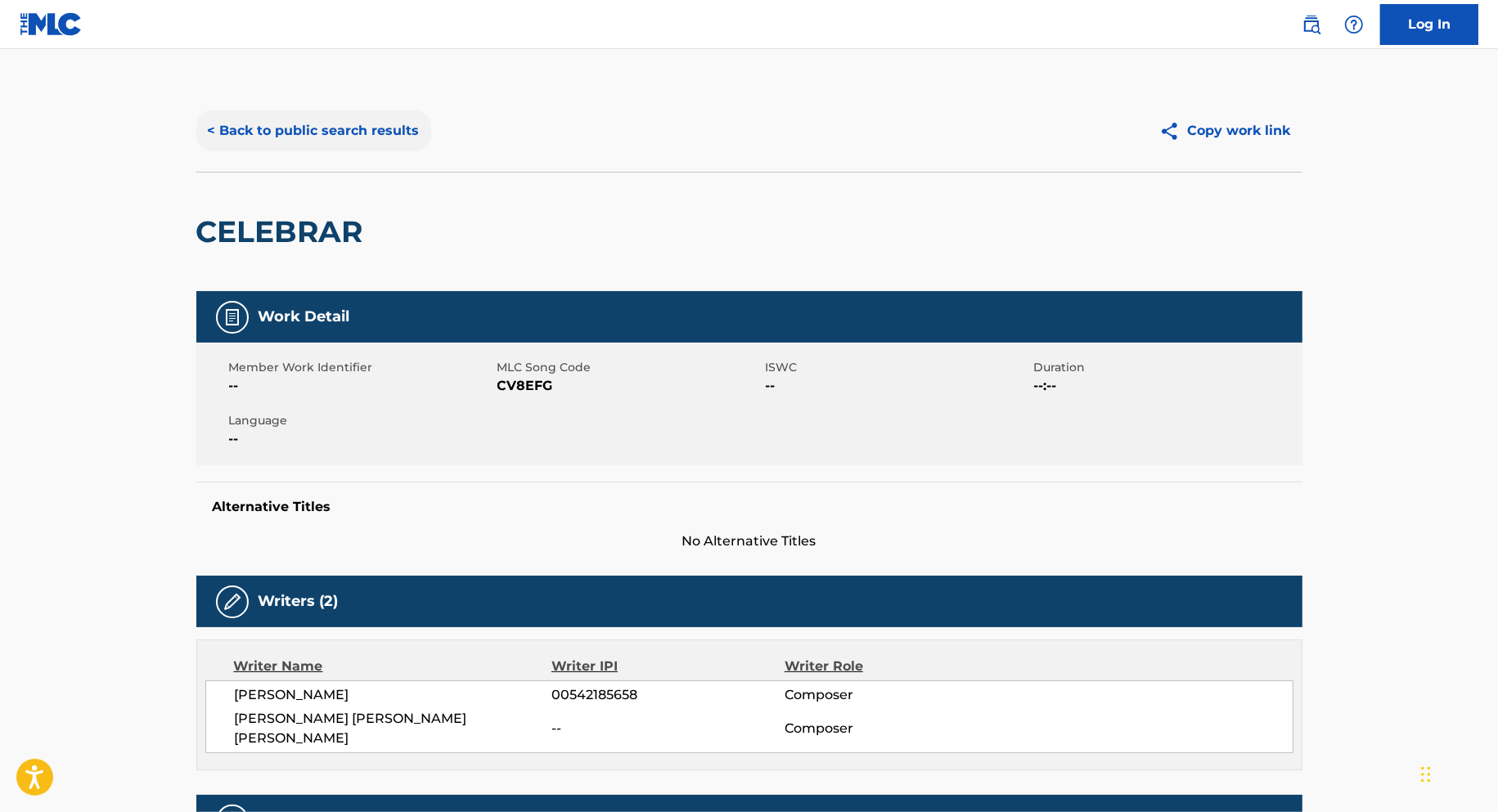
click at [332, 132] on button "< Back to public search results" at bounding box center [314, 130] width 235 height 41
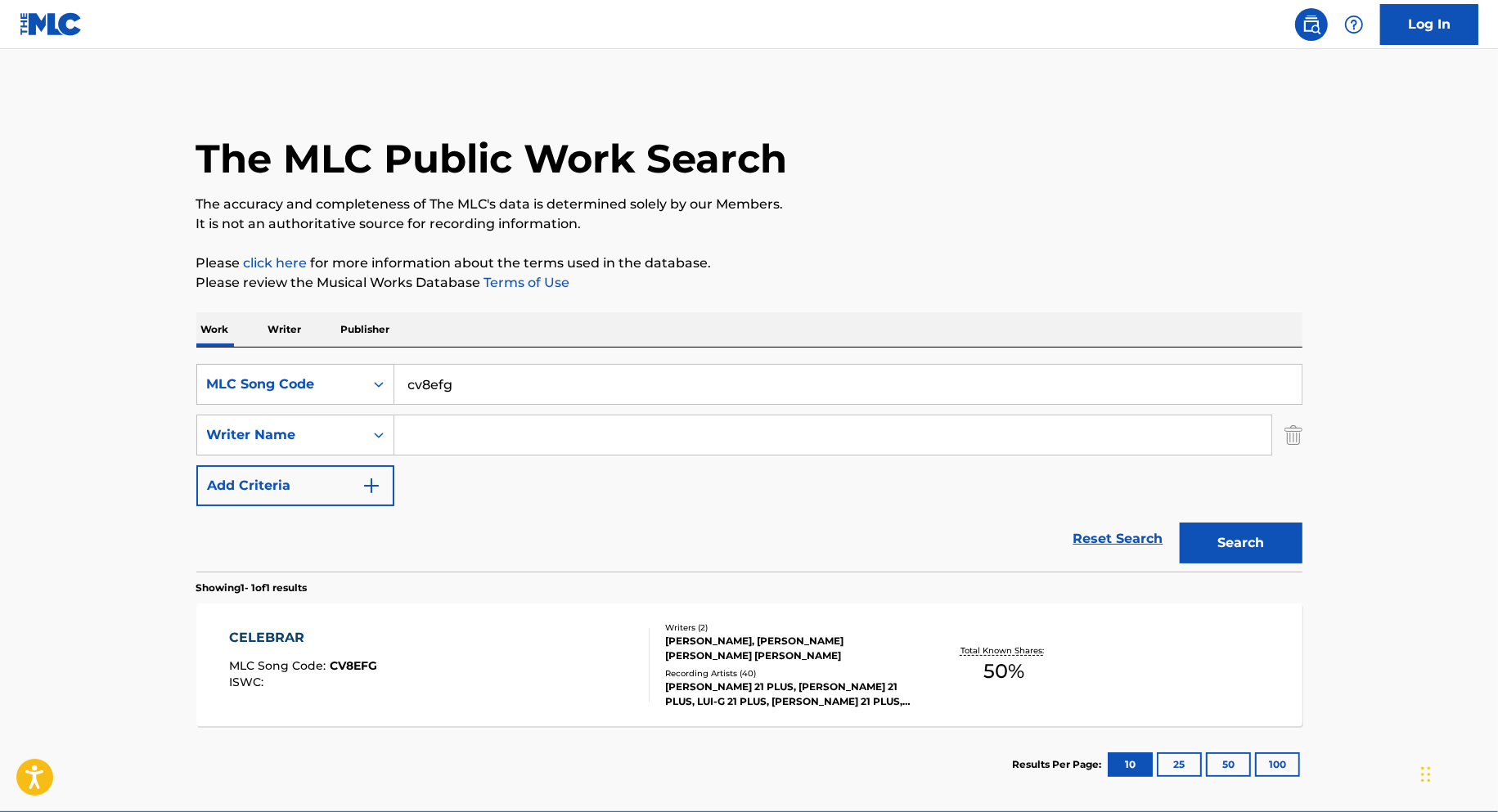
click at [526, 365] on input "cv8efg" at bounding box center [847, 384] width 907 height 40
paste input "m2537z"
type input "m2537z"
click at [1179, 523] on button "Search" at bounding box center [1241, 543] width 123 height 41
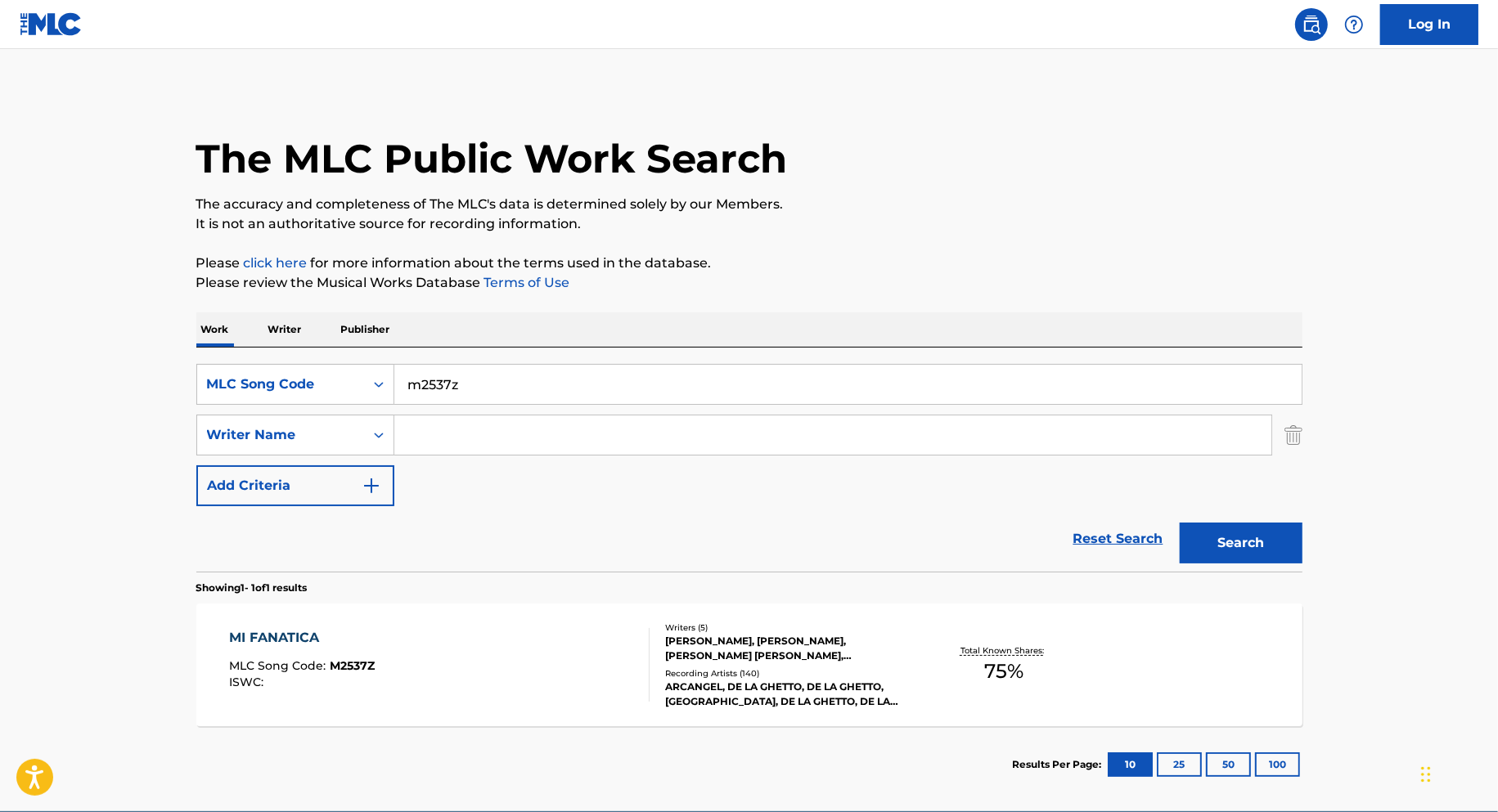
click at [541, 641] on div "MI FANATICA MLC Song Code : M2537Z ISWC :" at bounding box center [439, 665] width 420 height 74
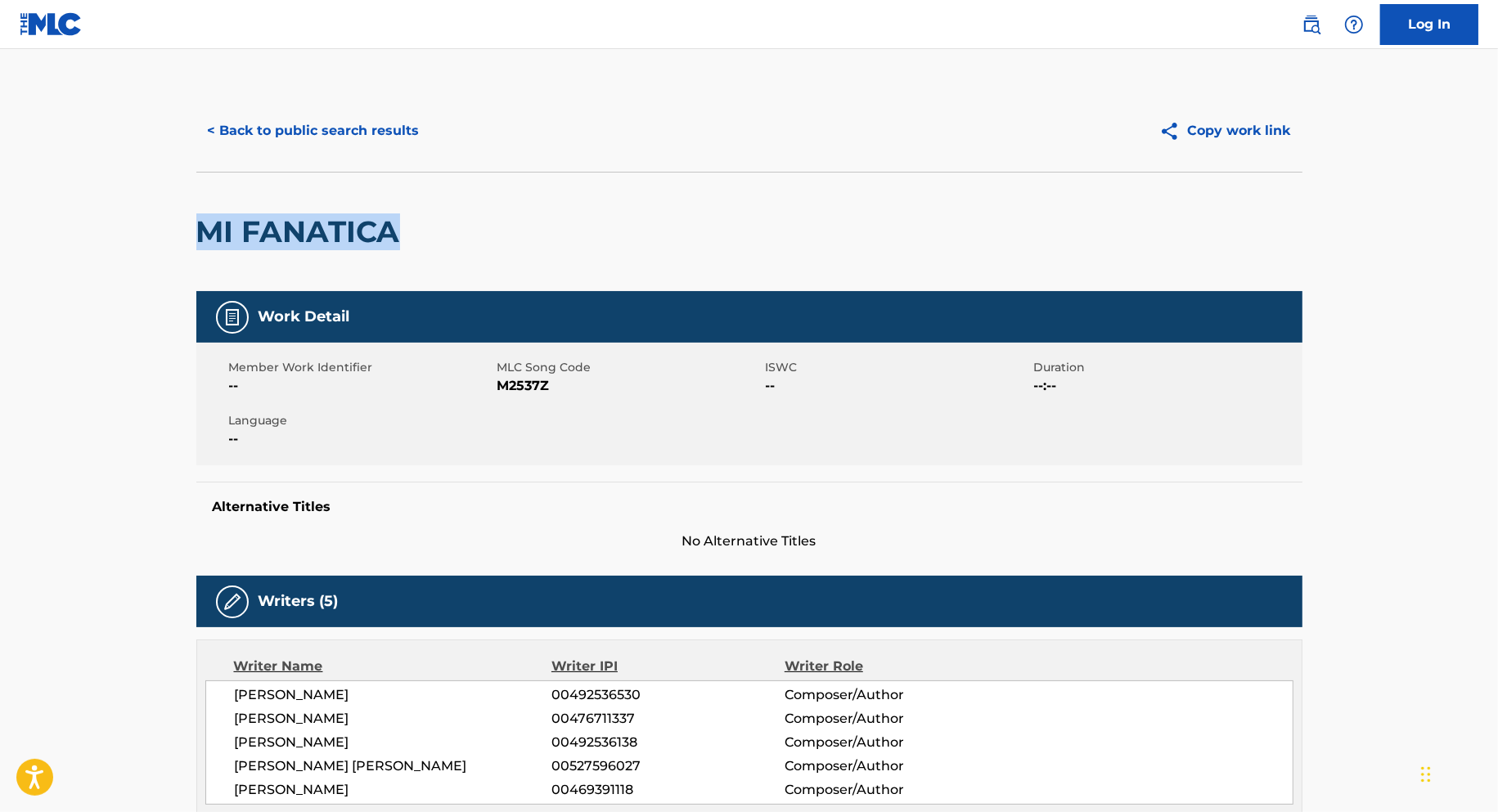
drag, startPoint x: 414, startPoint y: 231, endPoint x: 170, endPoint y: 233, distance: 244.0
copy h2 "MI FANATICA"
click at [402, 127] on button "< Back to public search results" at bounding box center [314, 130] width 235 height 41
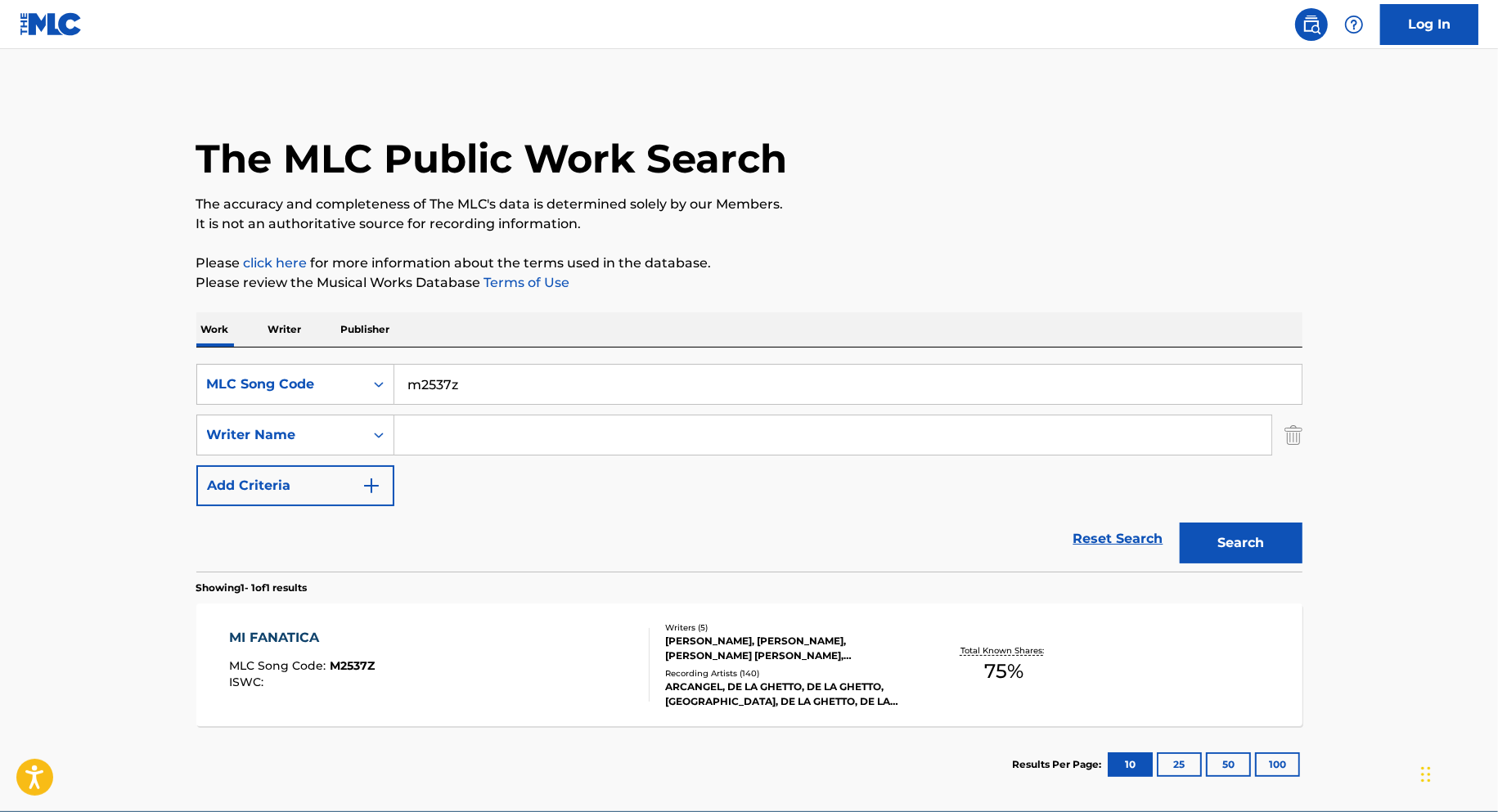
click at [538, 382] on input "m2537z" at bounding box center [847, 384] width 907 height 40
paste input "r1300t"
type input "r1300t"
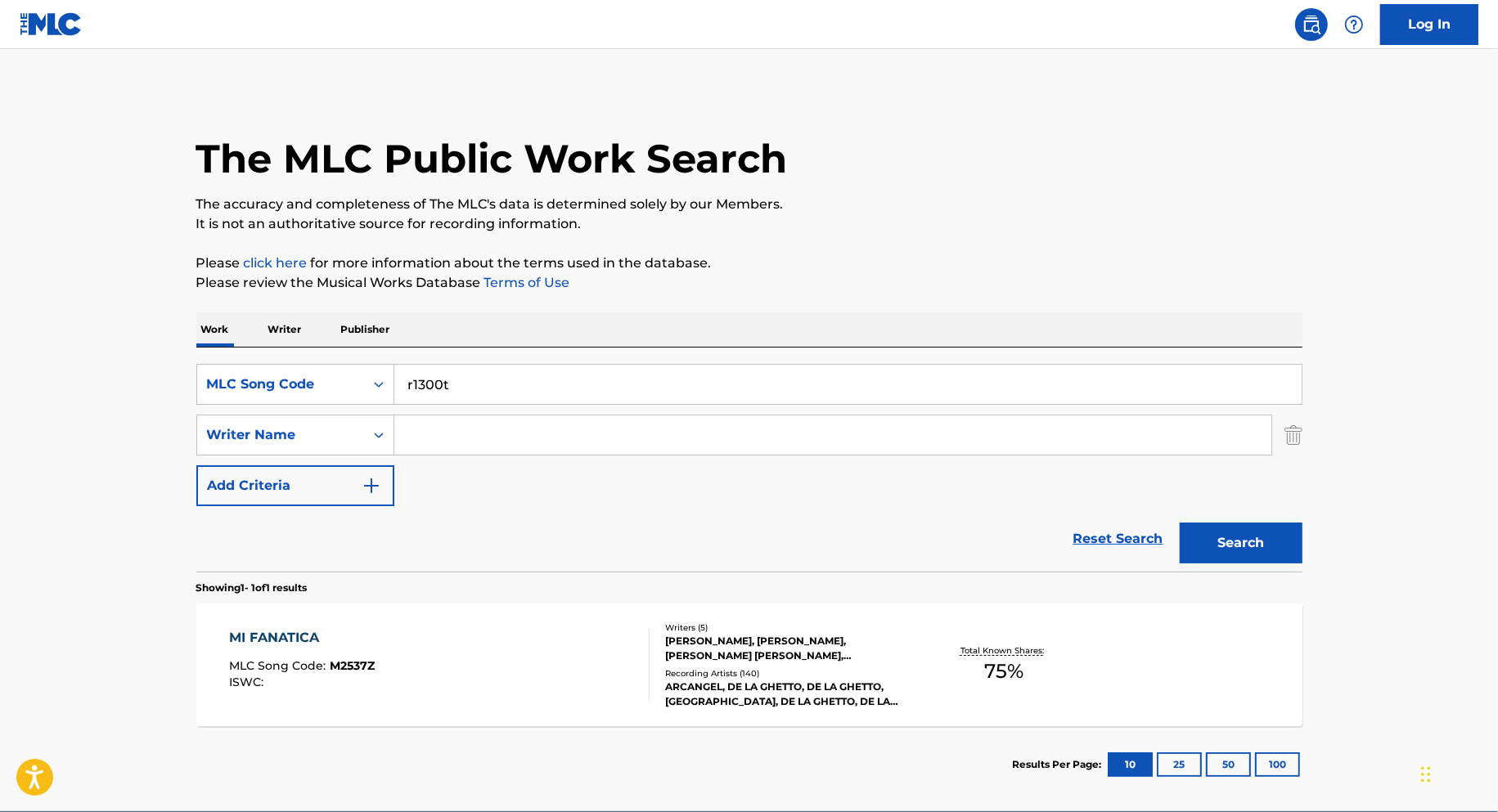
click at [1179, 523] on button "Search" at bounding box center [1241, 543] width 123 height 41
click at [562, 665] on div "ROYAL RUMBLE MLC Song Code : R1300T ISWC : T9198892909" at bounding box center [439, 665] width 420 height 74
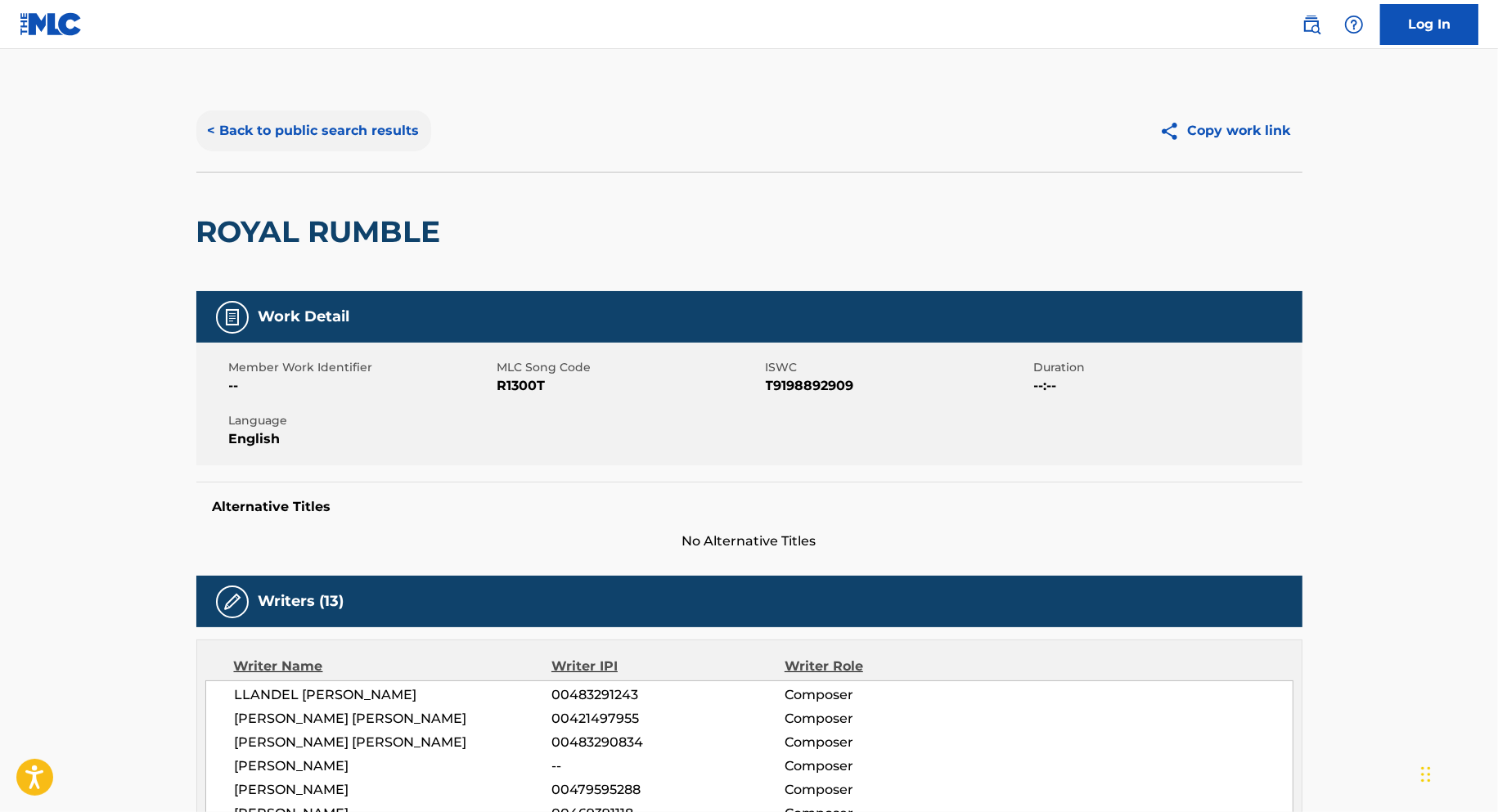
click at [388, 135] on button "< Back to public search results" at bounding box center [314, 130] width 235 height 41
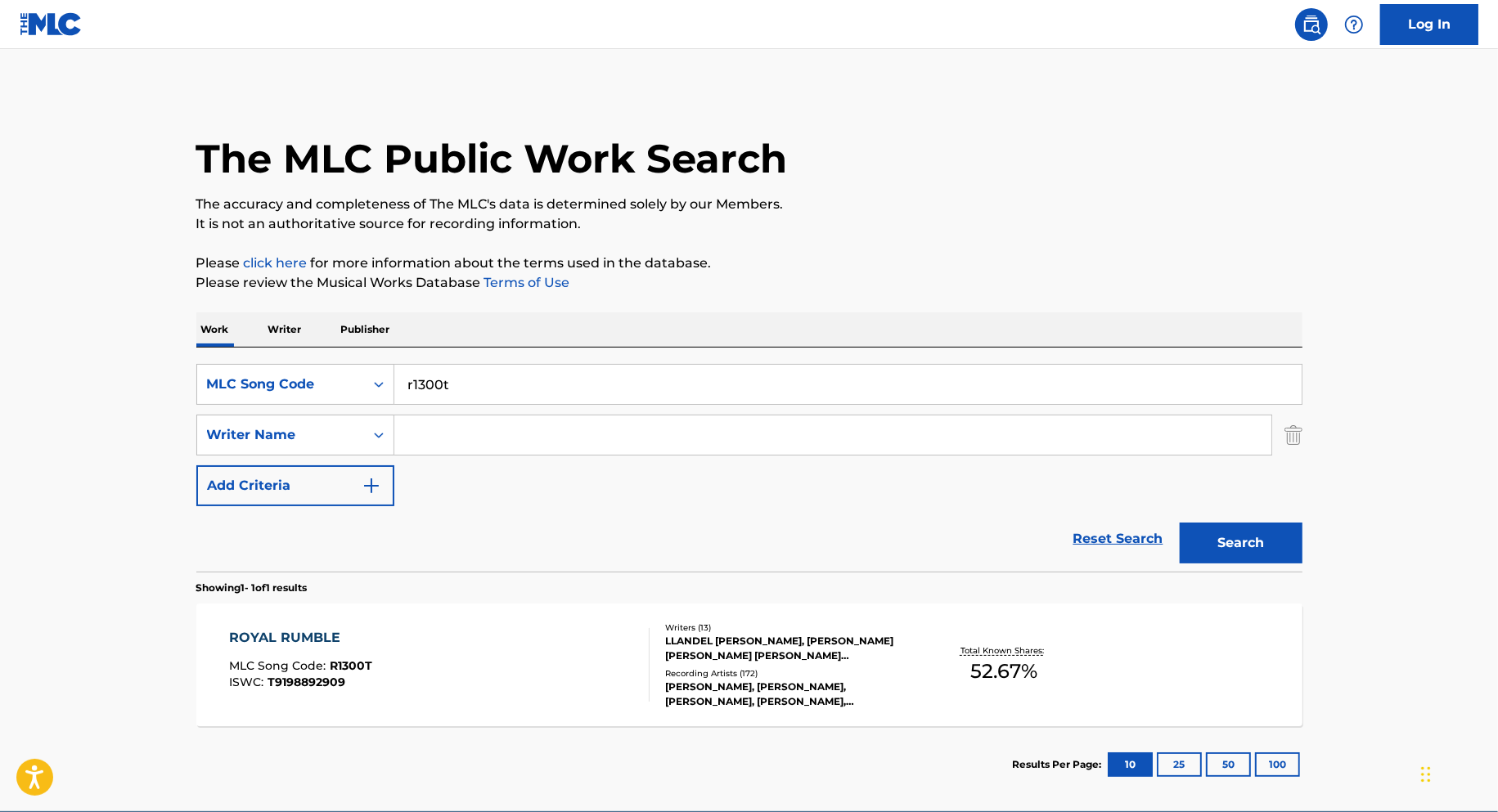
scroll to position [77, 0]
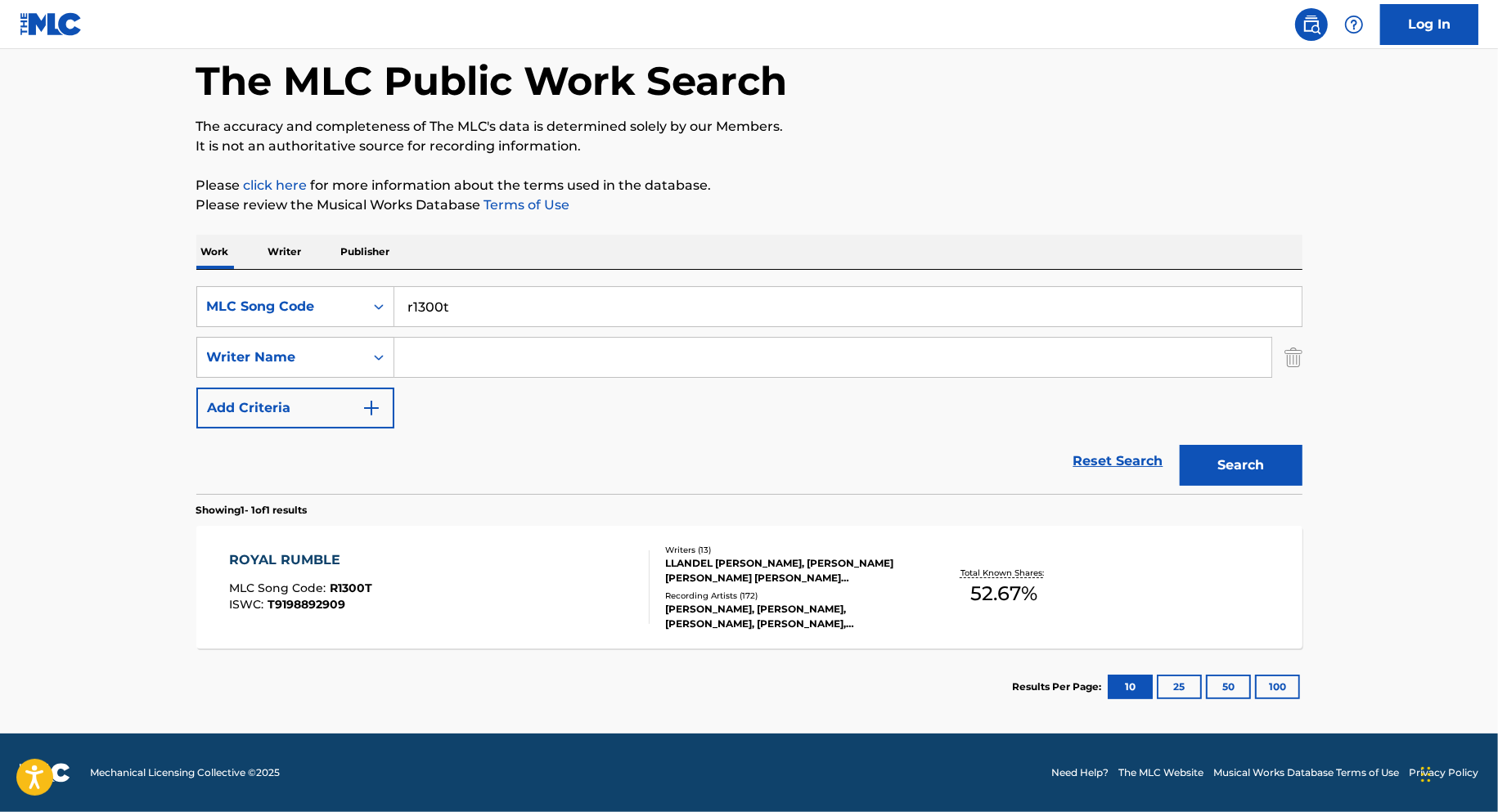
click at [513, 593] on div "ROYAL RUMBLE MLC Song Code : R1300T ISWC : T9198892909" at bounding box center [439, 588] width 420 height 74
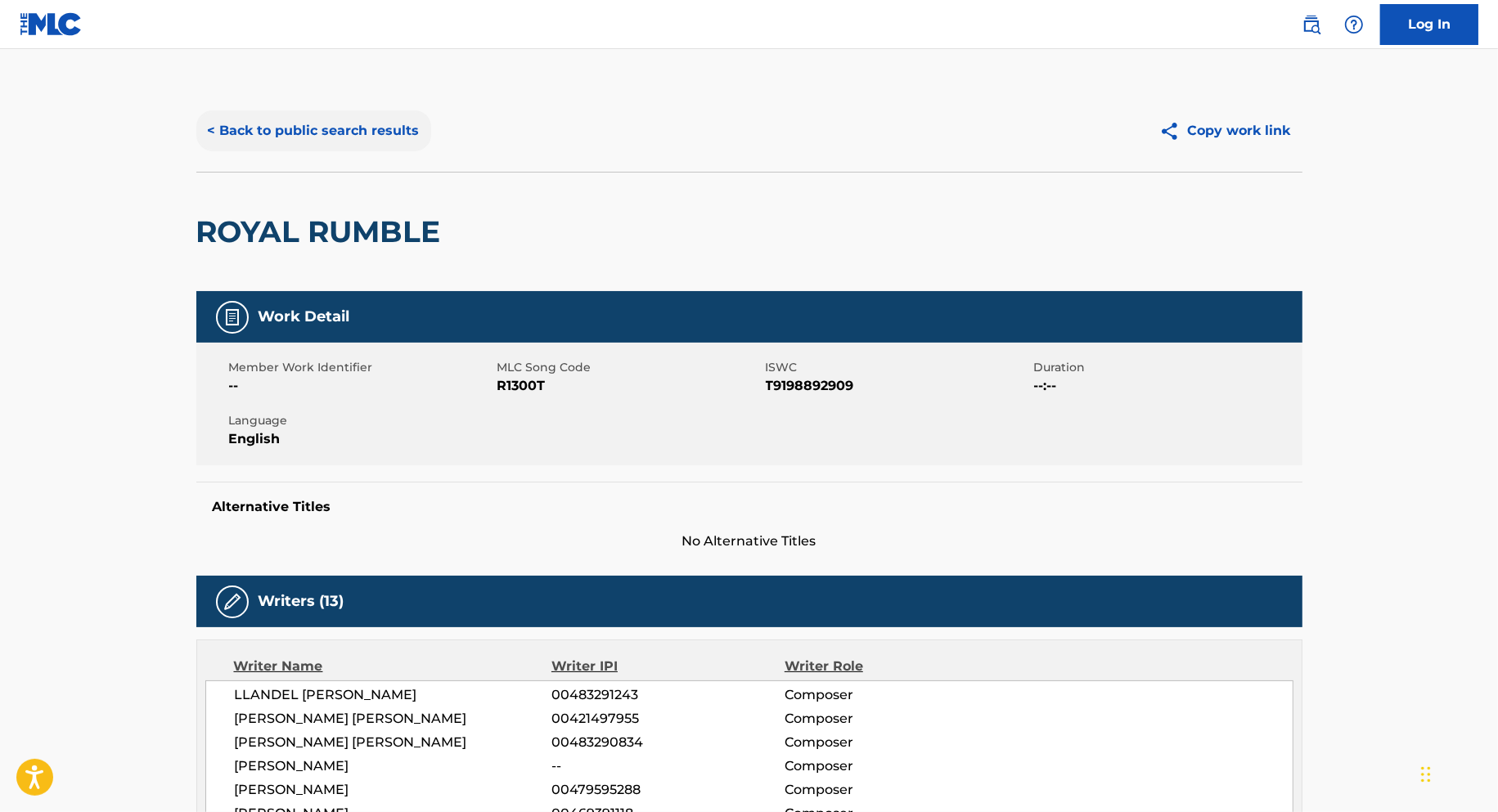
click at [370, 129] on button "< Back to public search results" at bounding box center [314, 130] width 235 height 41
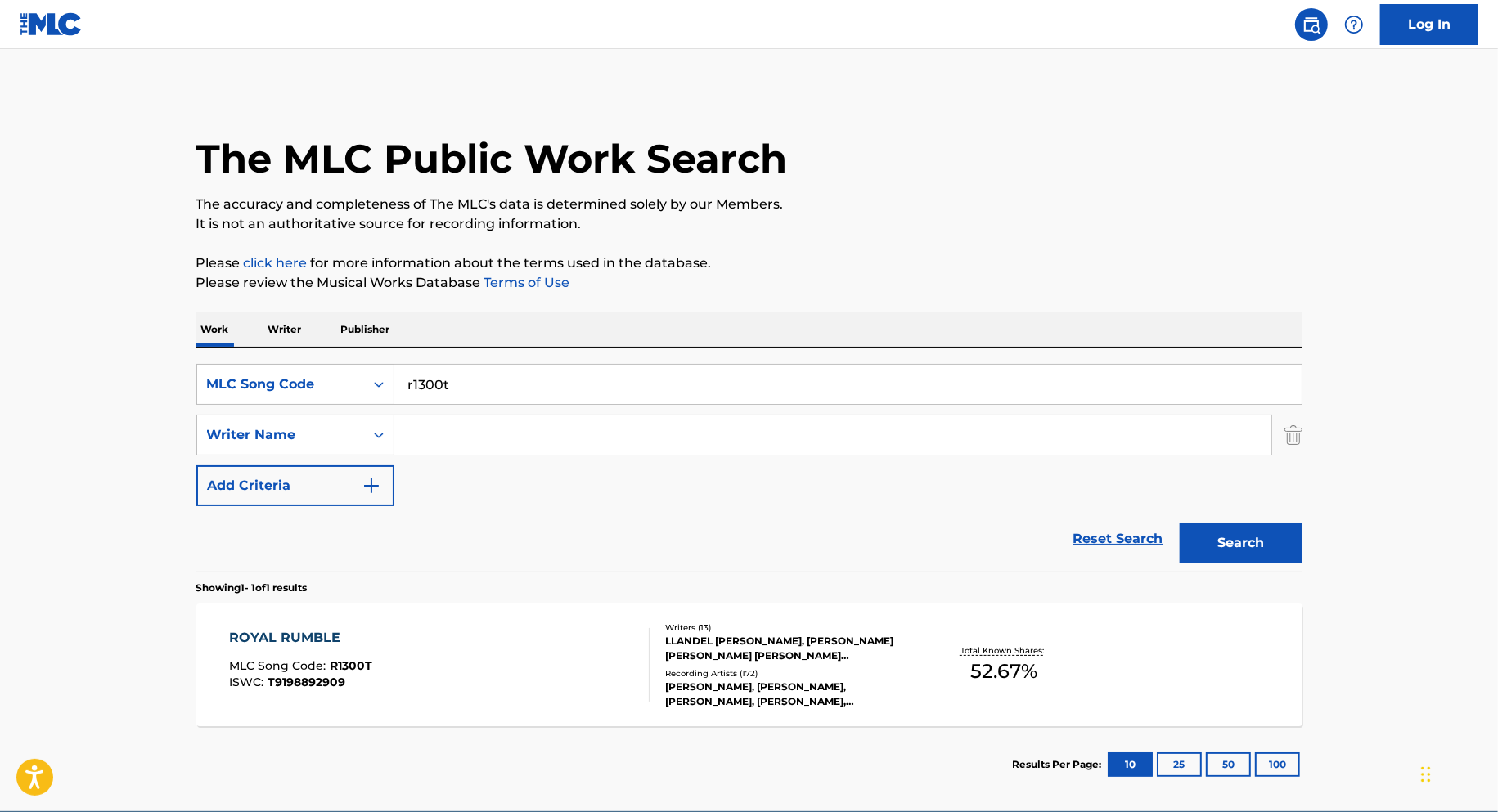
click at [468, 390] on input "r1300t" at bounding box center [847, 384] width 907 height 40
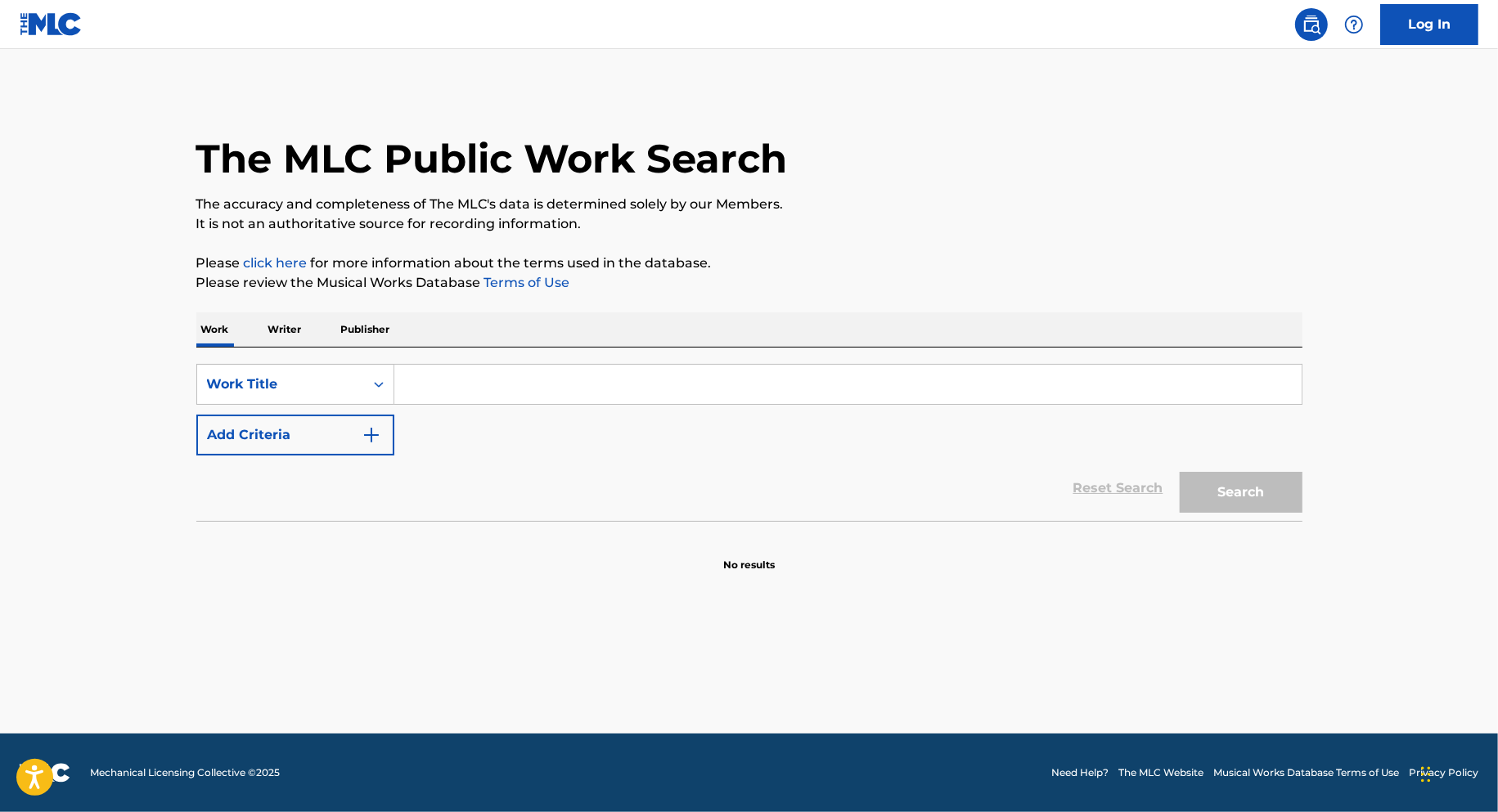
click at [536, 370] on input "Search Form" at bounding box center [847, 384] width 907 height 40
paste input "Demente Bailando"
click at [1179, 472] on button "Search" at bounding box center [1241, 492] width 123 height 41
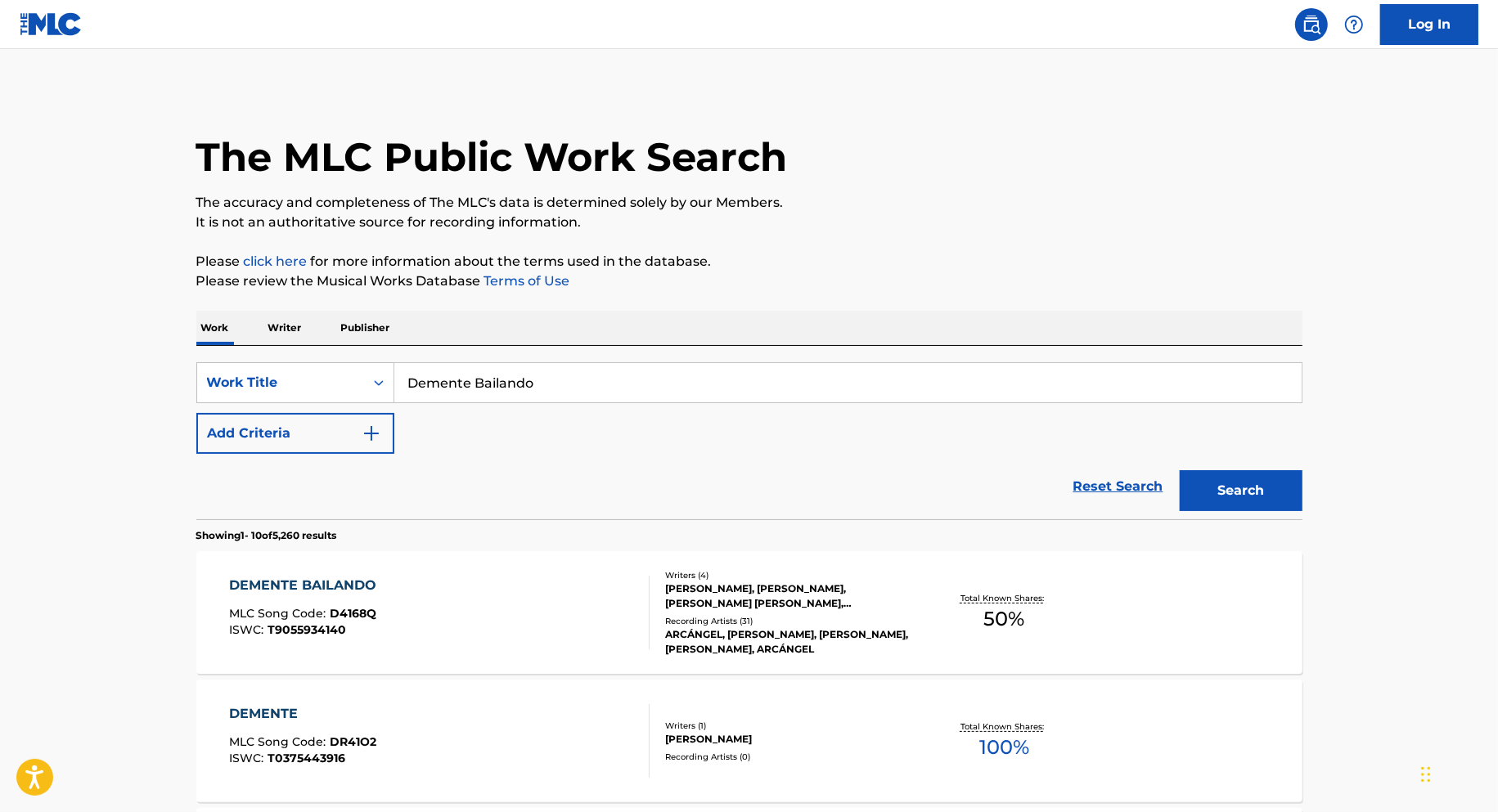
scroll to position [145, 0]
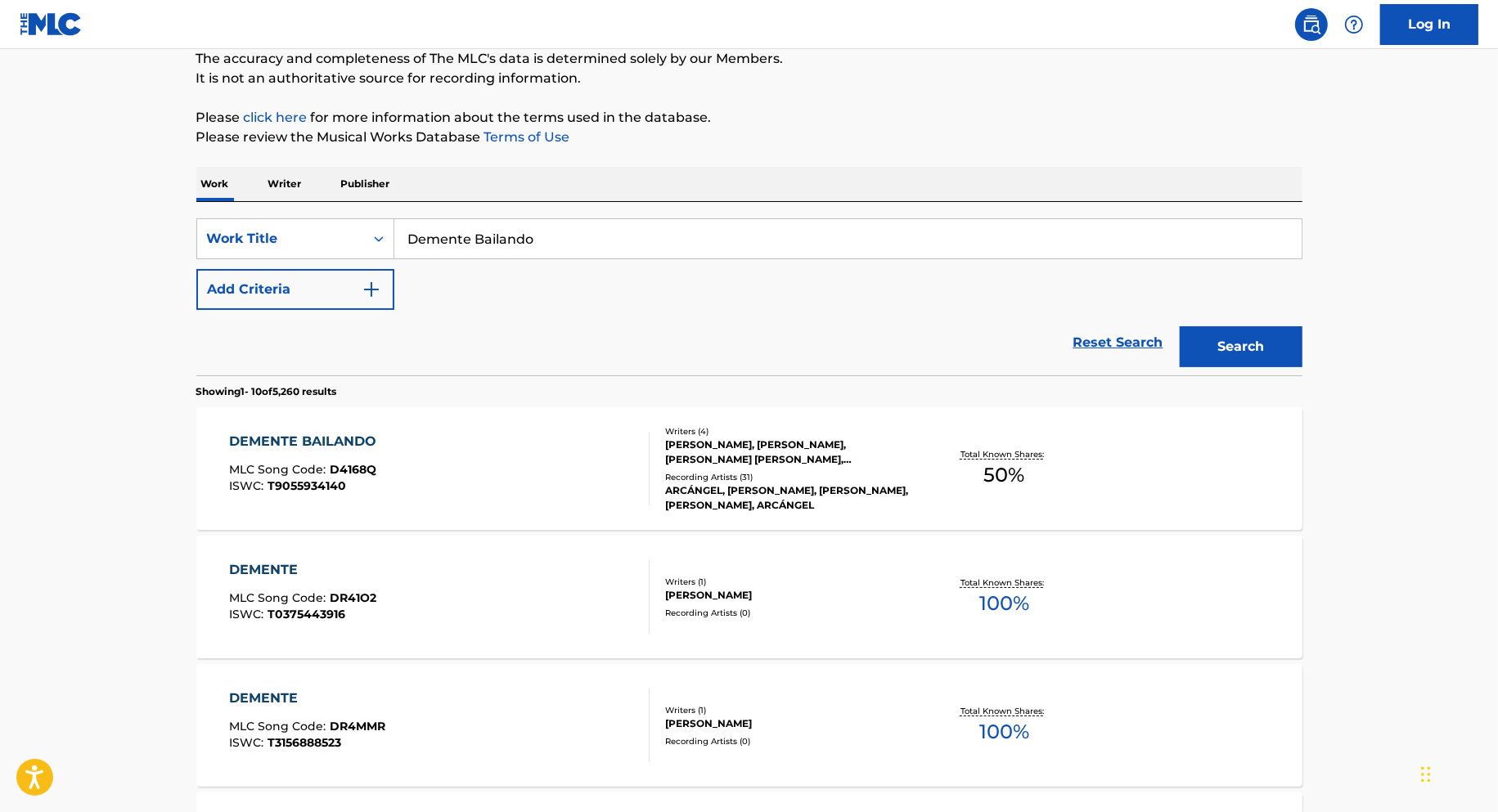
click at [467, 227] on input "Demente Bailando" at bounding box center [847, 239] width 907 height 40
paste input "La Vibora Venenosa"
click at [1179, 326] on button "Search" at bounding box center [1241, 346] width 123 height 41
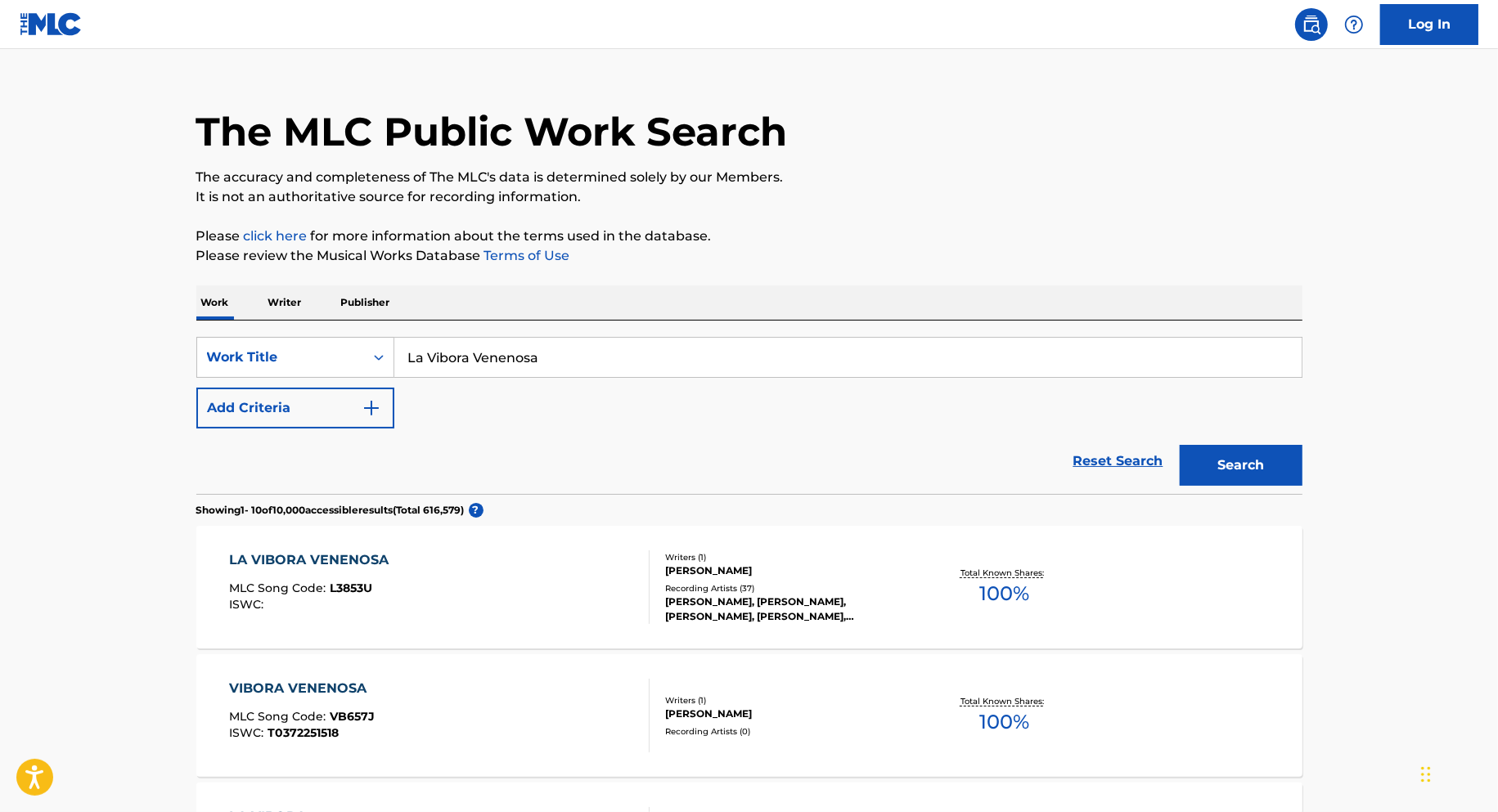
scroll to position [106, 0]
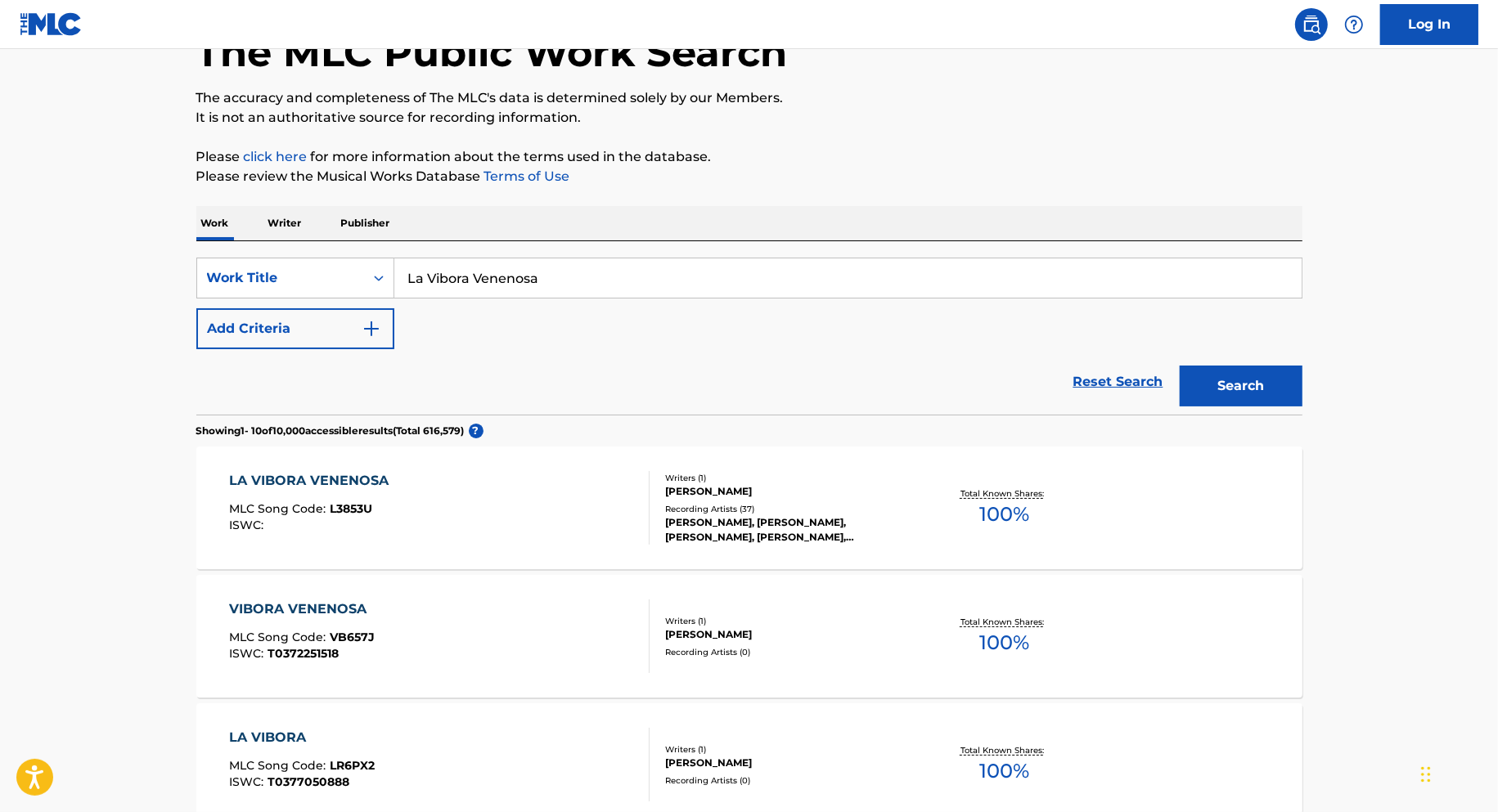
click at [525, 282] on input "La Vibora Venenosa" at bounding box center [847, 277] width 907 height 40
paste input "Concrete Gold ([DEMOGRAPHIC_DATA] Is Love)"
type input "Concrete Gold ([DEMOGRAPHIC_DATA] Is Love)"
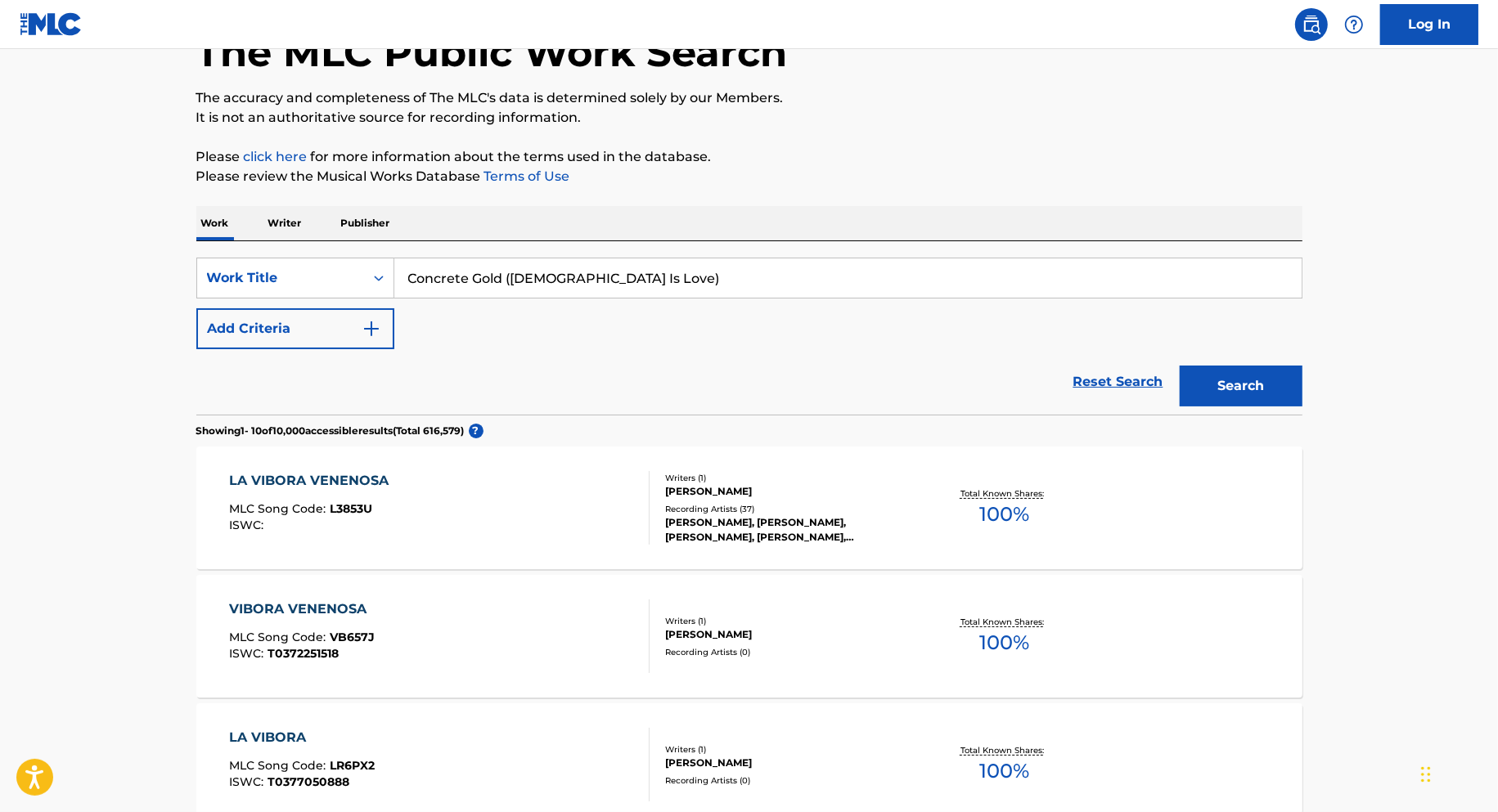
click at [1179, 366] on button "Search" at bounding box center [1241, 386] width 123 height 41
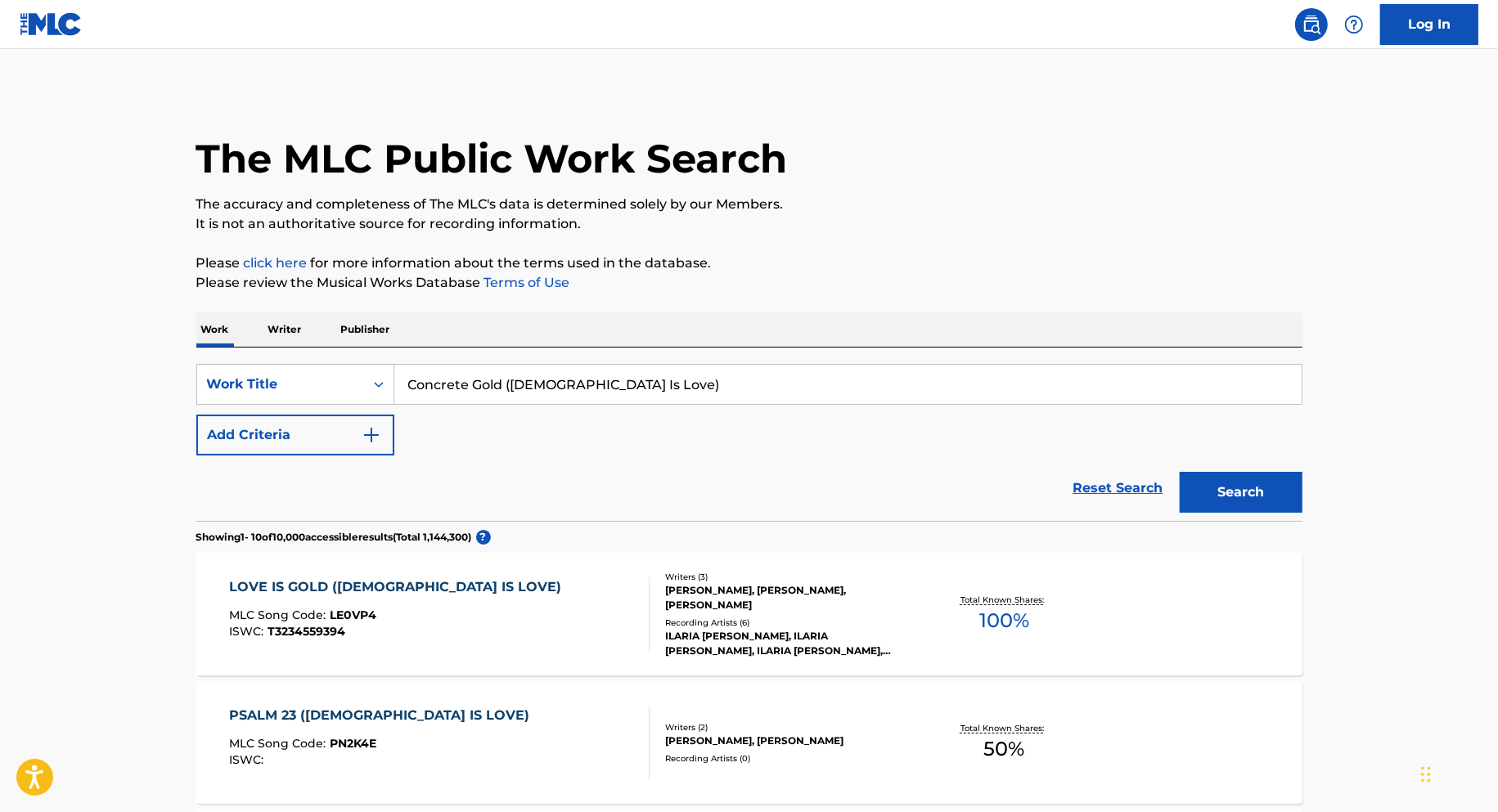
click at [513, 648] on div "LOVE IS GOLD ([DEMOGRAPHIC_DATA] IS LOVE) MLC Song Code : LE0VP4 ISWC : T323455…" at bounding box center [439, 614] width 420 height 74
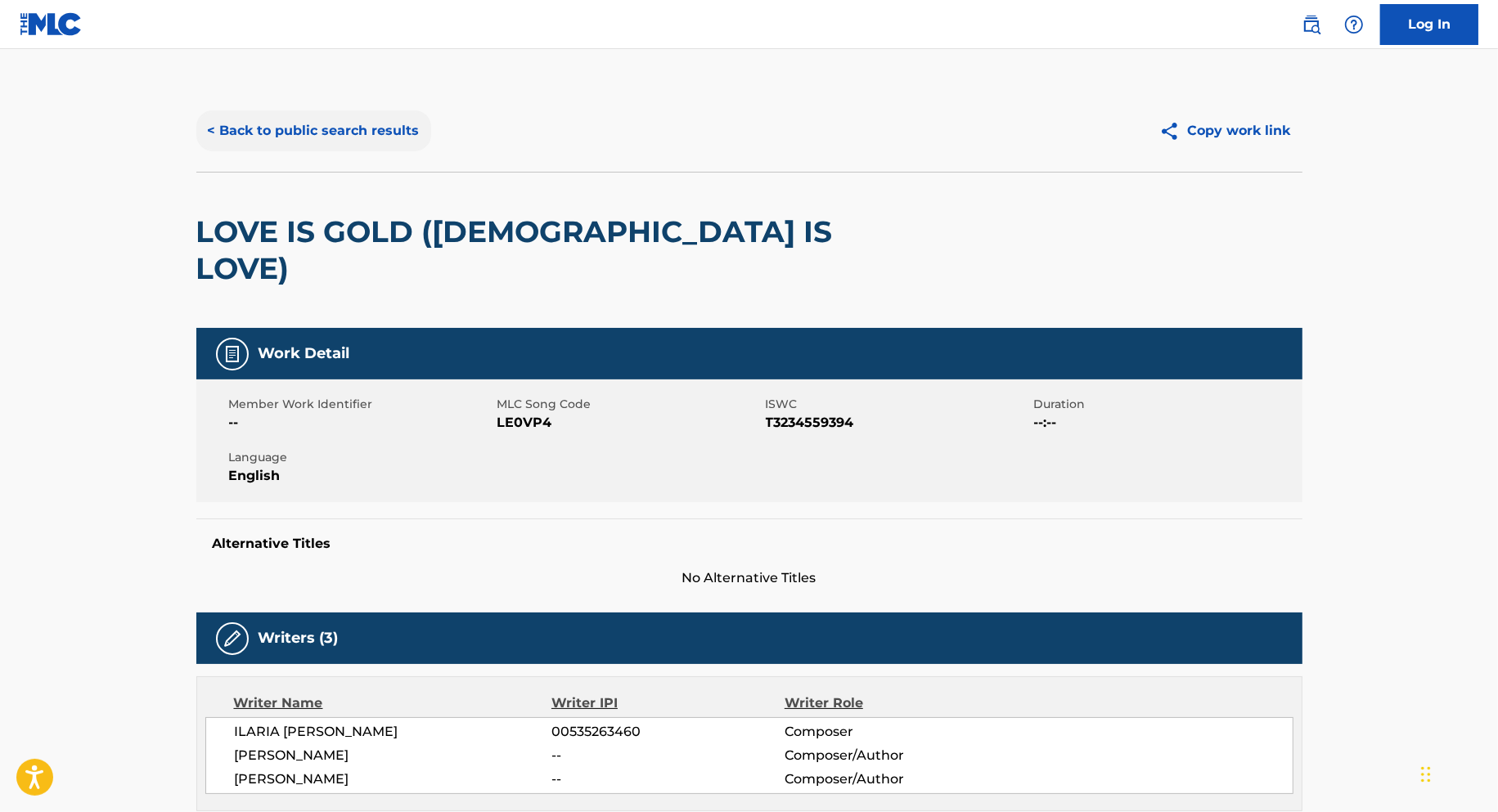
click at [342, 137] on button "< Back to public search results" at bounding box center [314, 130] width 235 height 41
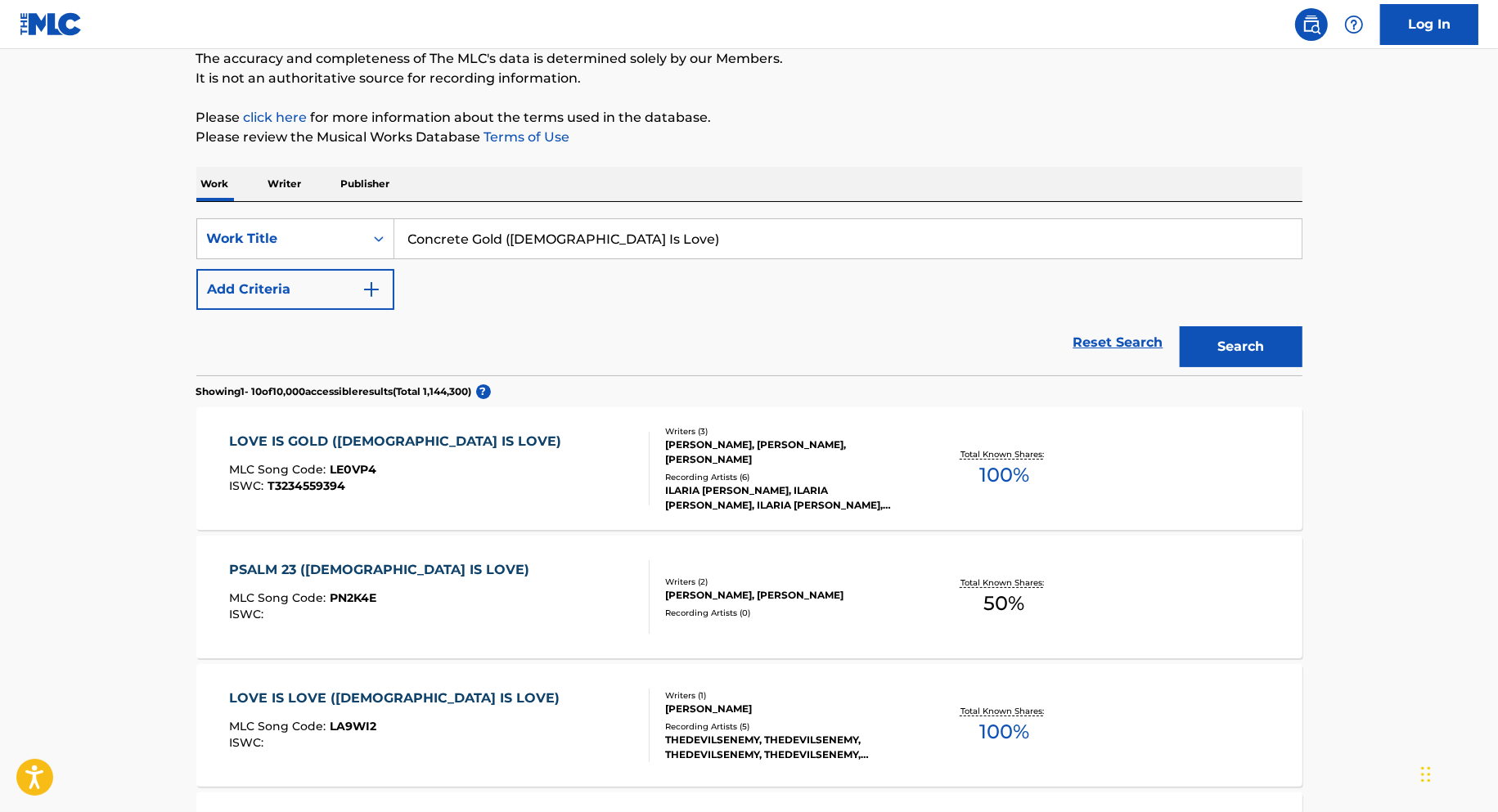
scroll to position [140, 0]
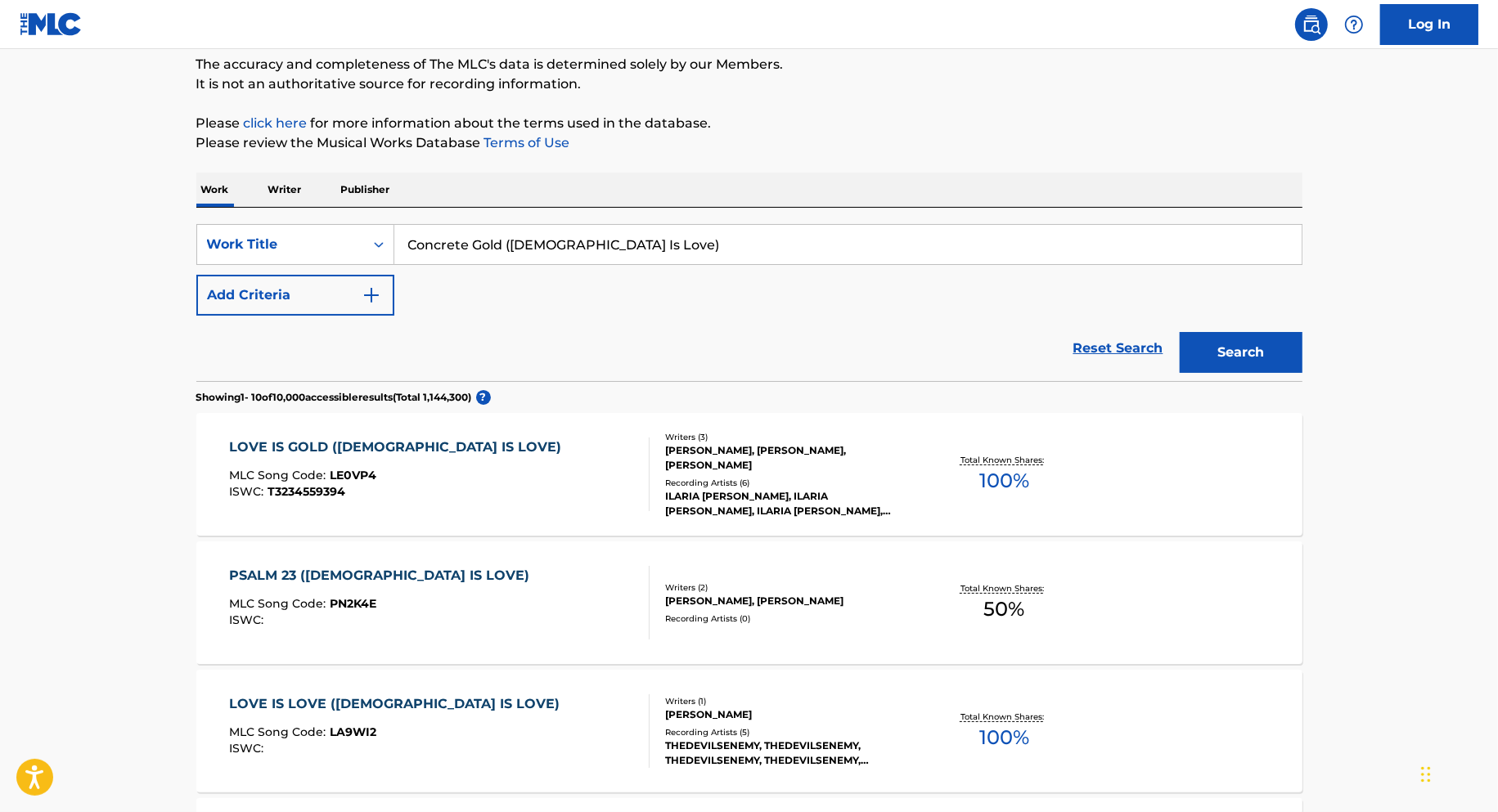
drag, startPoint x: 503, startPoint y: 250, endPoint x: 697, endPoint y: 285, distance: 197.1
click at [688, 282] on div "SearchWithCriteriac7e7e41f-c17d-4c62-ae0d-05befa6e676b Work Title Concrete Gold…" at bounding box center [750, 270] width 1106 height 92
click at [1179, 332] on button "Search" at bounding box center [1241, 352] width 123 height 41
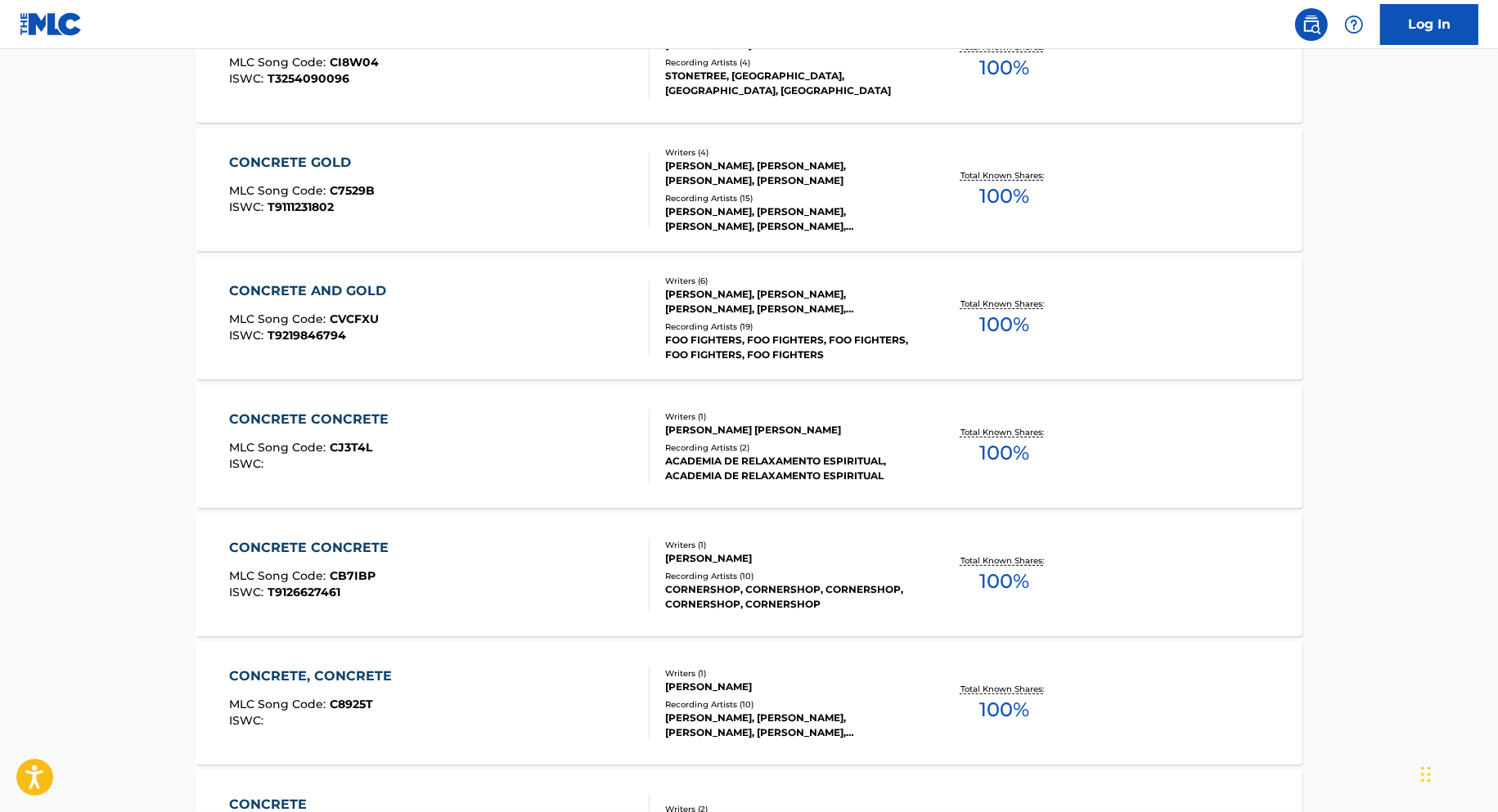
scroll to position [0, 0]
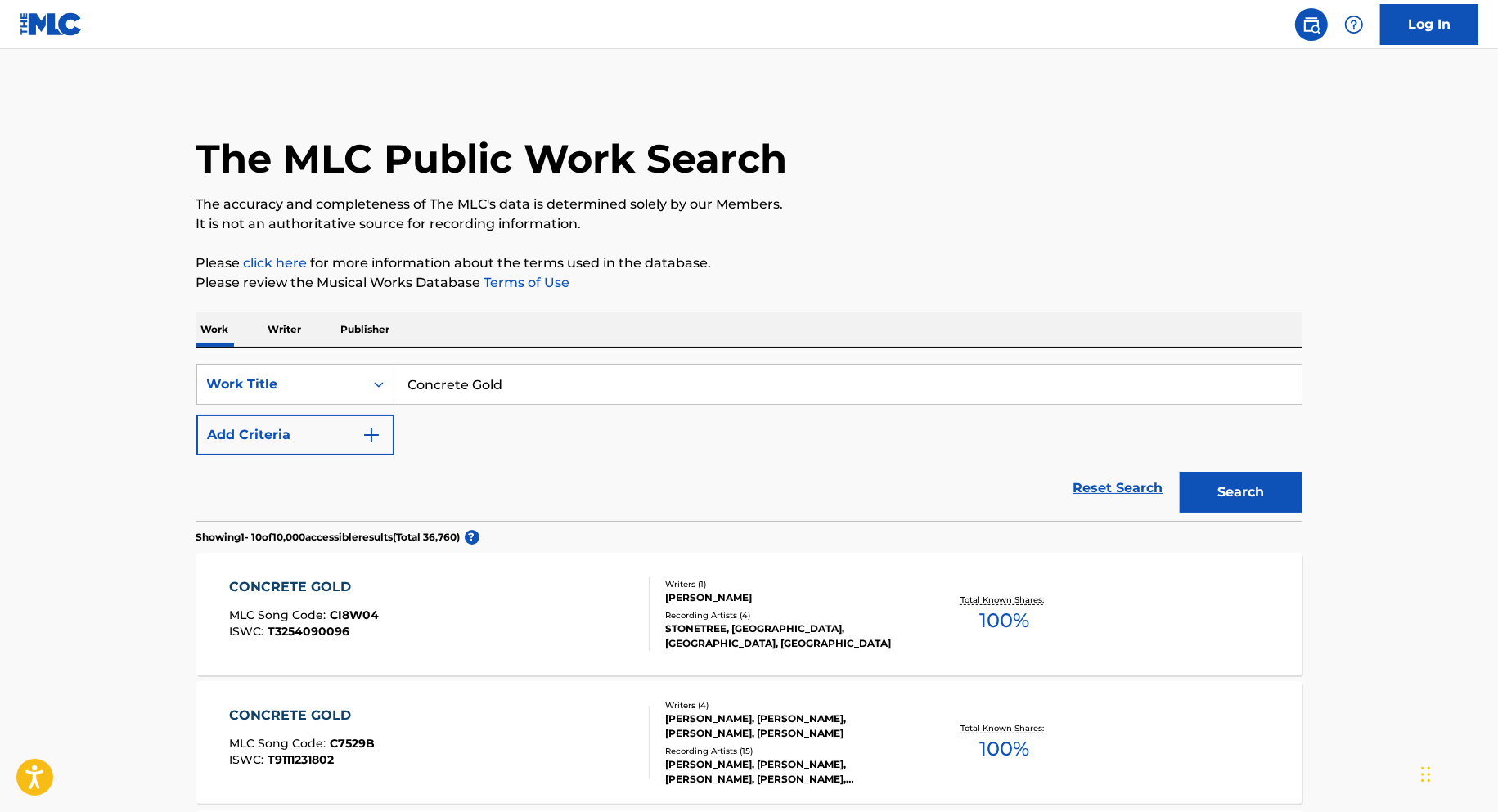
click at [460, 390] on input "Concrete Gold" at bounding box center [847, 384] width 907 height 40
paste input "Fijate"
click at [1179, 472] on button "Search" at bounding box center [1241, 492] width 123 height 41
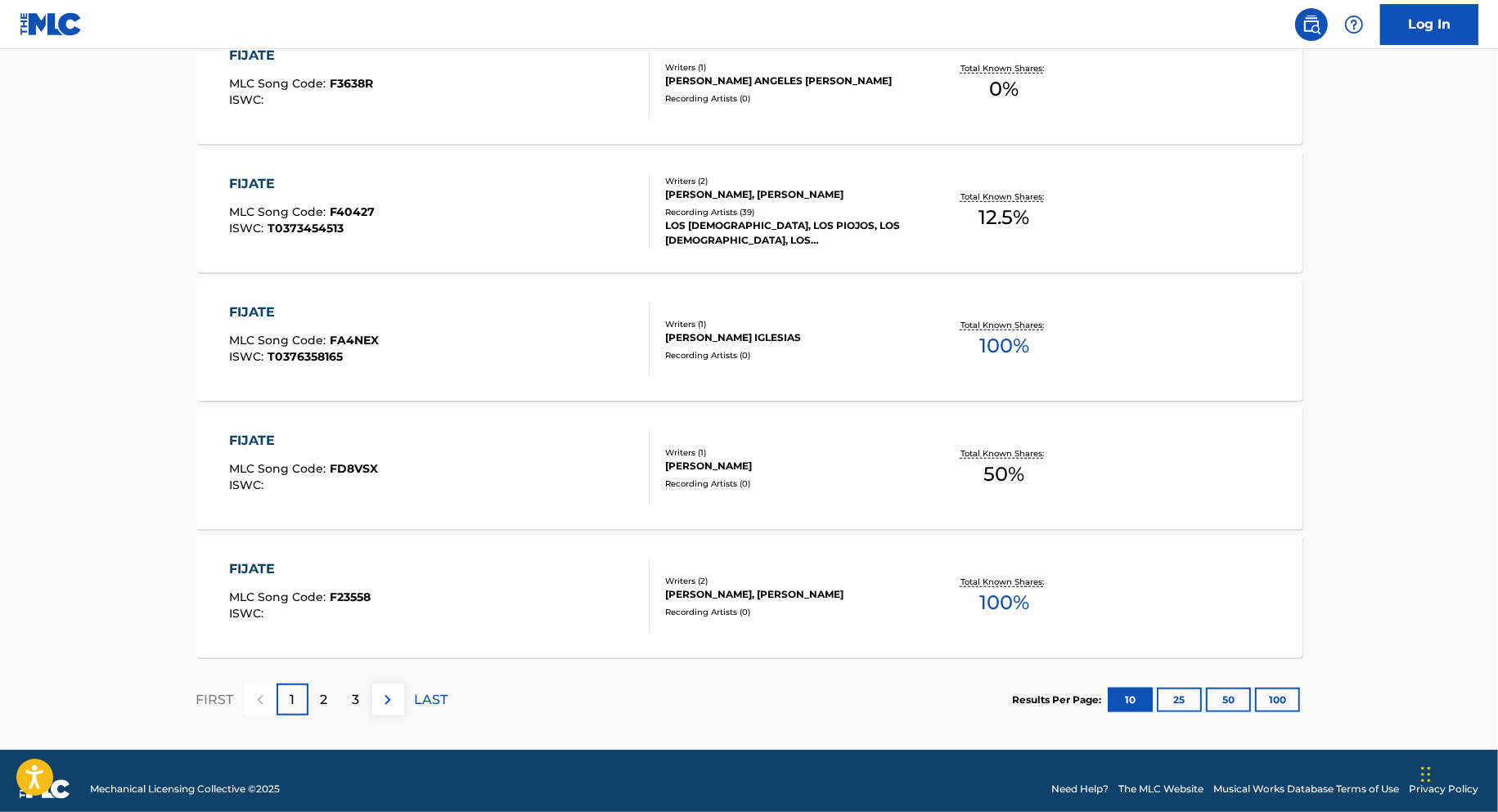
scroll to position [1190, 0]
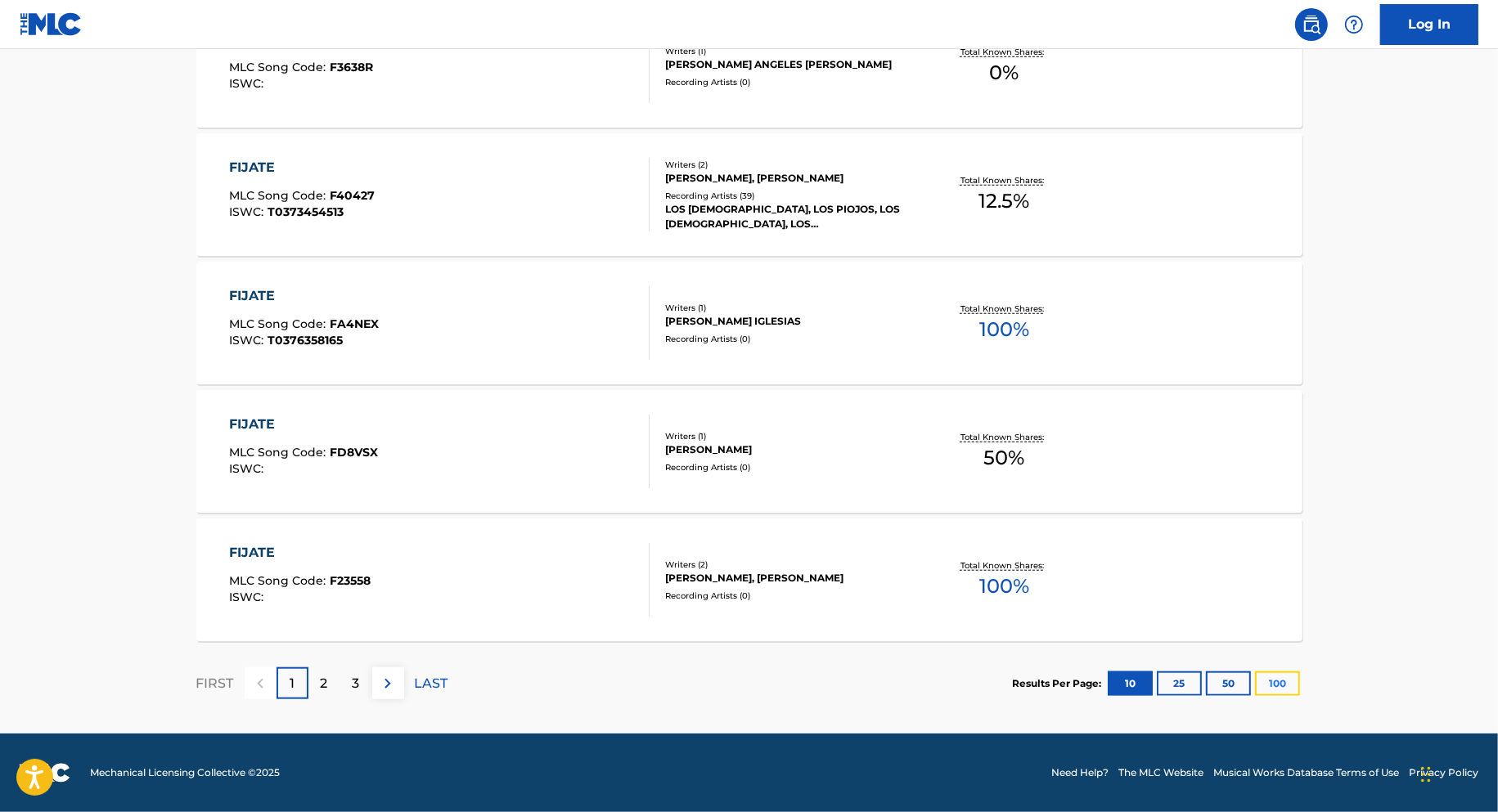
click at [1272, 681] on button "100" at bounding box center [1278, 683] width 45 height 24
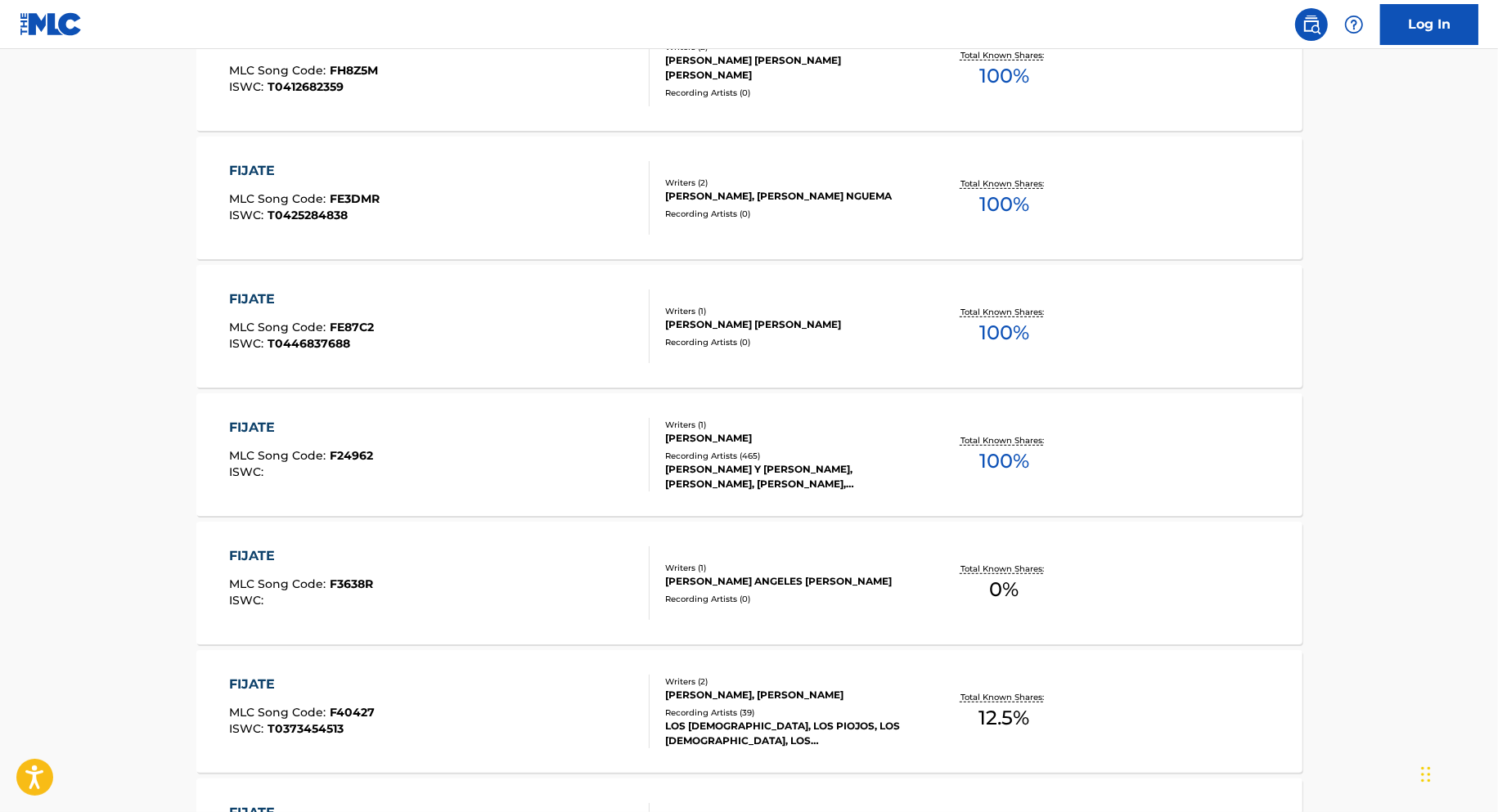
scroll to position [0, 0]
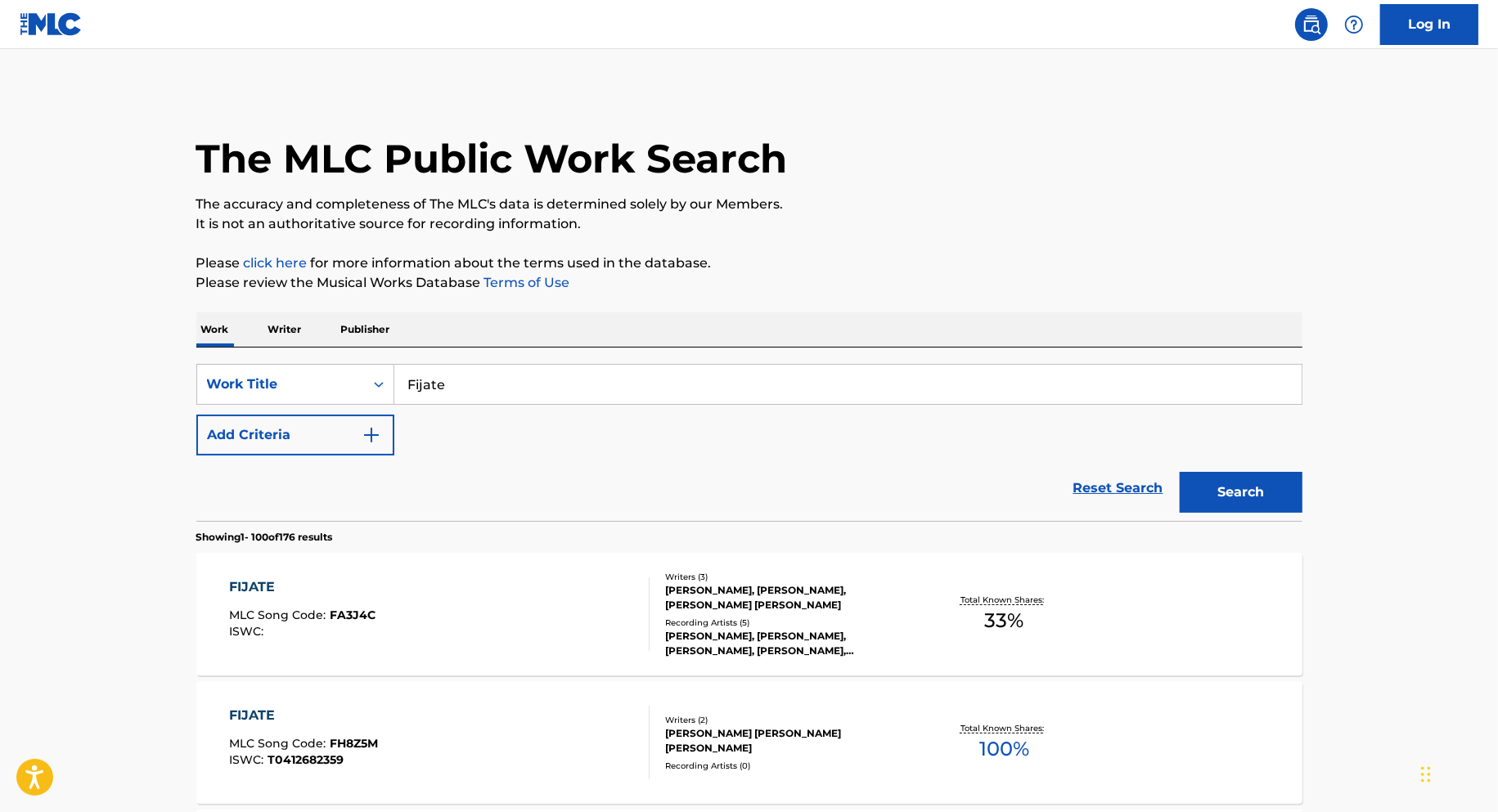
click at [498, 391] on input "Fijate" at bounding box center [847, 384] width 907 height 40
paste input "Ya Duele Menos"
click at [1179, 472] on button "Search" at bounding box center [1241, 492] width 123 height 41
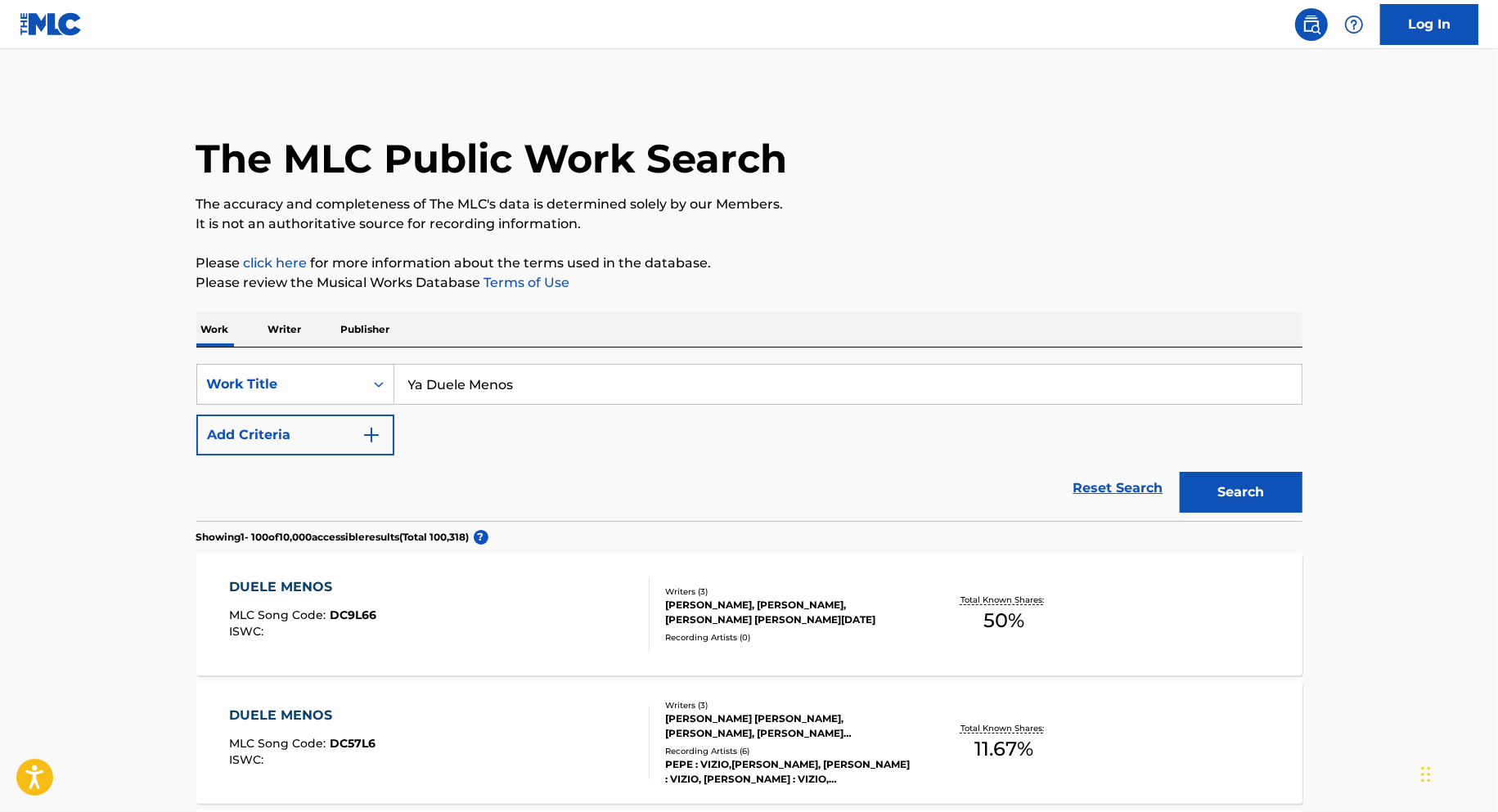
click at [488, 394] on input "Ya Duele Menos" at bounding box center [847, 384] width 907 height 40
paste input "The Man Who Made U"
click at [1179, 472] on button "Search" at bounding box center [1241, 492] width 123 height 41
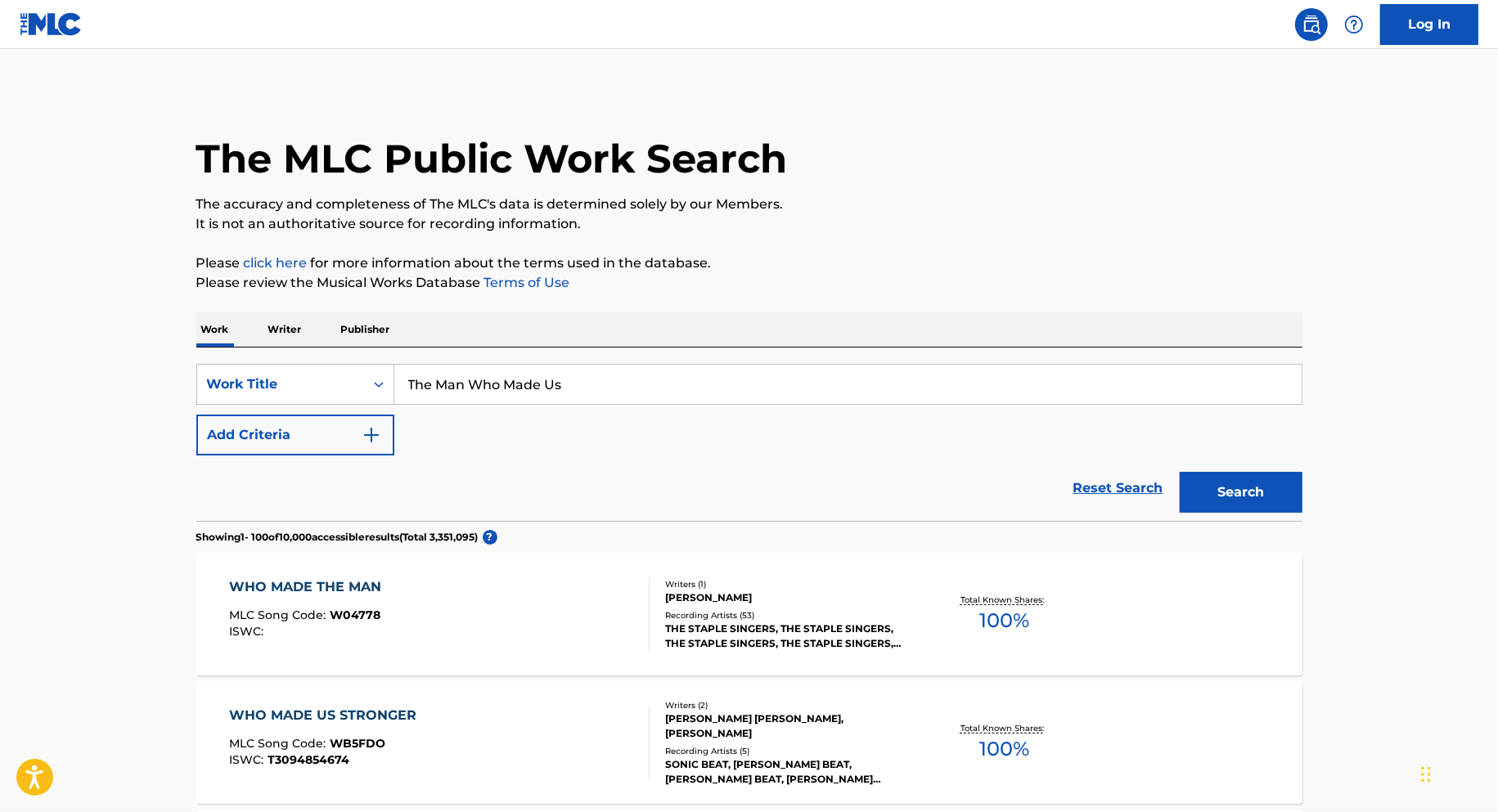
click at [489, 402] on input "The Man Who Made Us" at bounding box center [847, 384] width 907 height 40
type input "royal rumble"
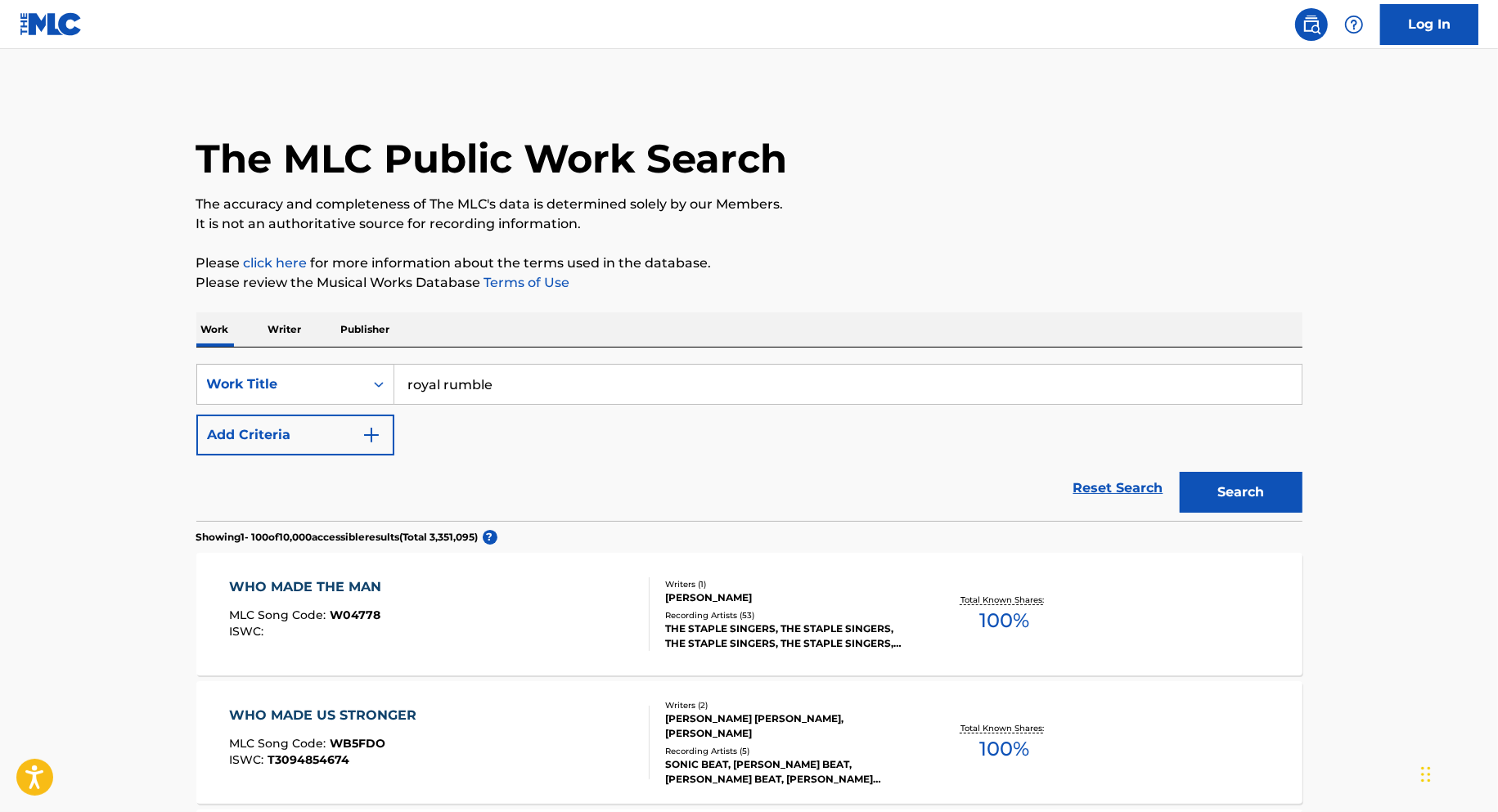
click at [1179, 472] on button "Search" at bounding box center [1241, 492] width 123 height 41
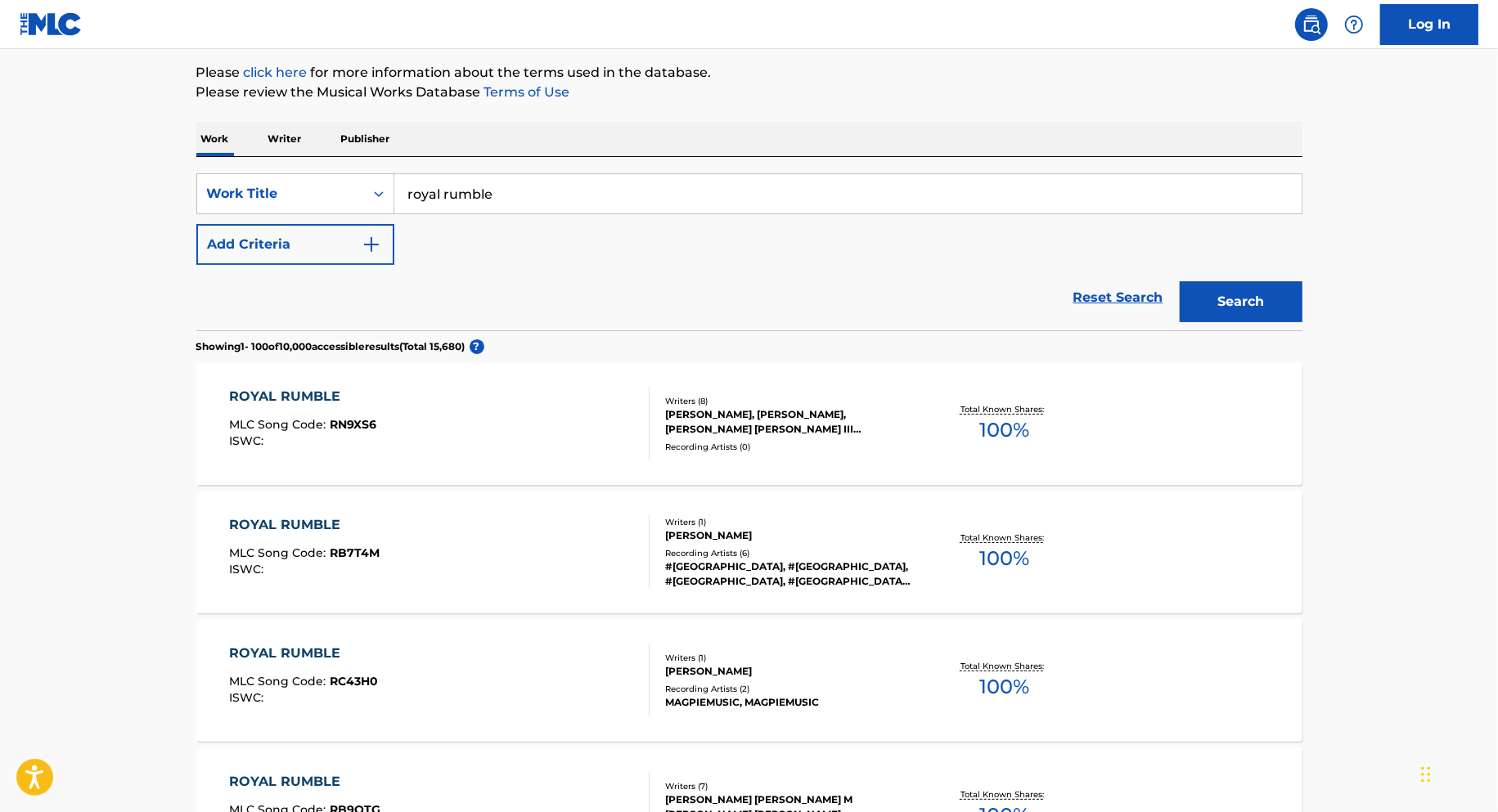
scroll to position [214, 0]
